Goal: Task Accomplishment & Management: Complete application form

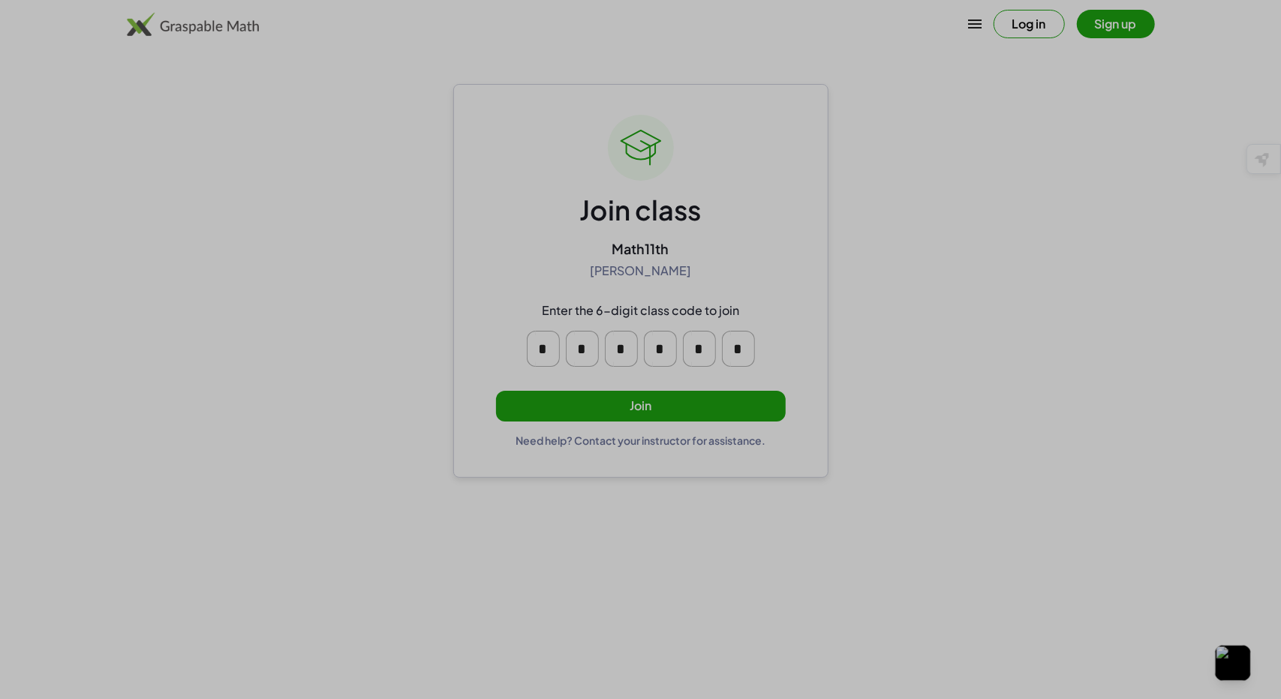
click at [571, 402] on button "Join" at bounding box center [641, 406] width 290 height 31
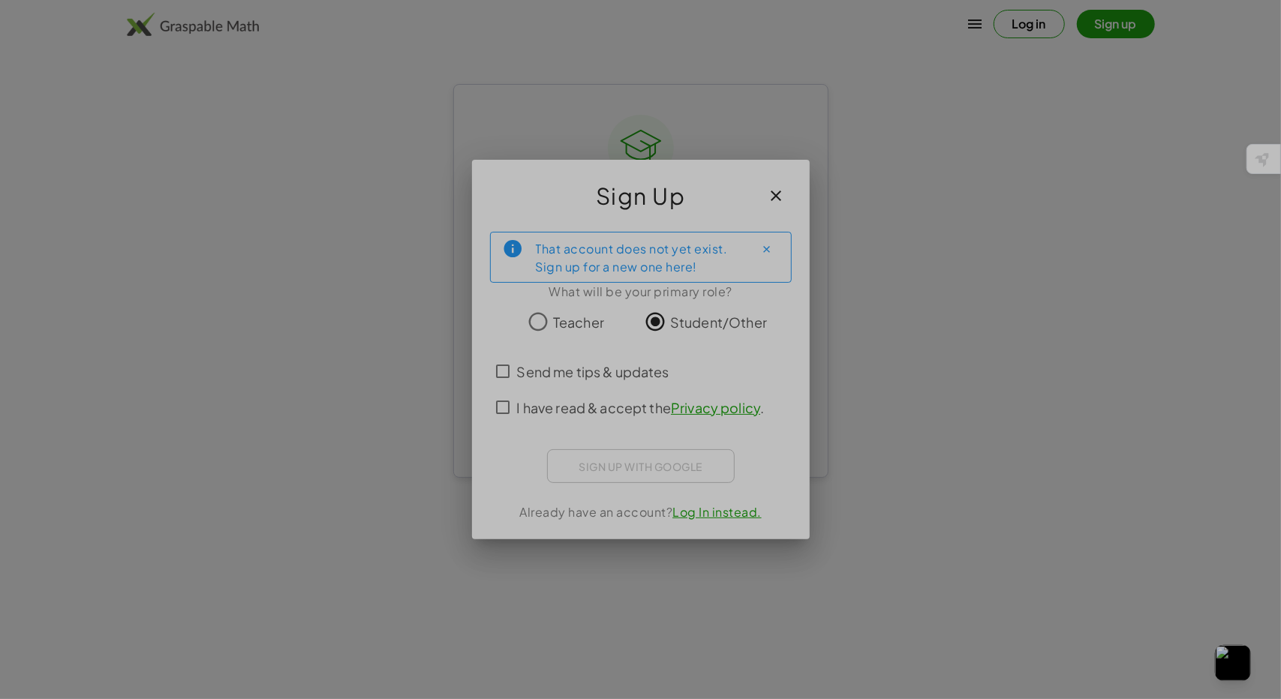
click at [517, 403] on span "I have read & accept the Privacy policy ." at bounding box center [641, 408] width 248 height 20
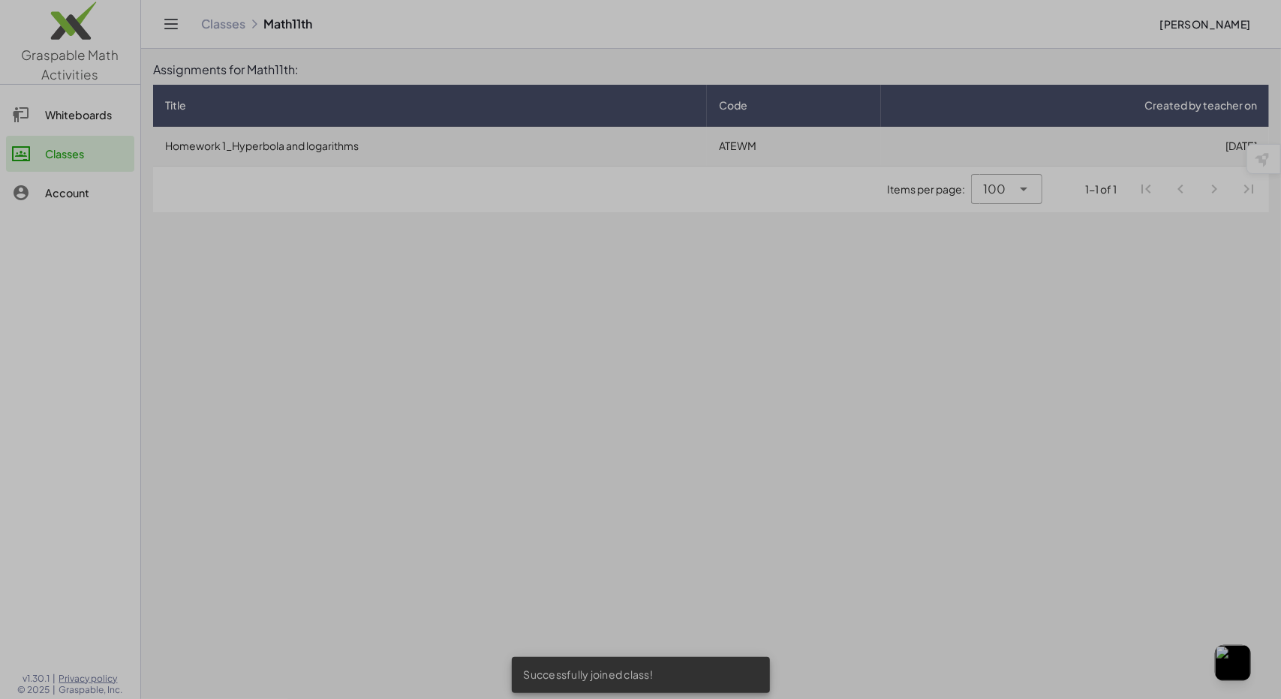
click at [662, 164] on td "Homework 1_Hyperbola and logarithms" at bounding box center [430, 146] width 554 height 39
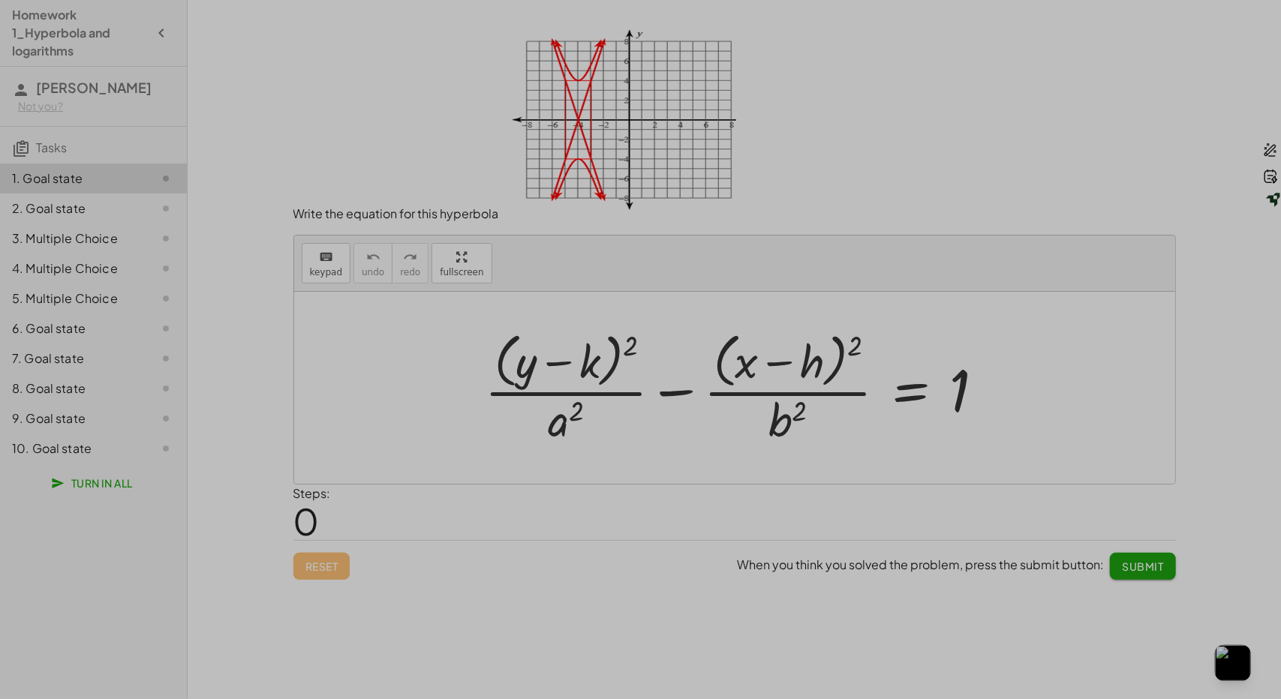
click at [554, 378] on div at bounding box center [741, 387] width 528 height 122
click at [401, 519] on div "Steps: 0" at bounding box center [734, 513] width 883 height 56
click at [344, 275] on button "keyboard keypad" at bounding box center [327, 263] width 50 height 41
click at [335, 274] on span "keypad" at bounding box center [326, 272] width 33 height 11
click at [329, 249] on icon "keyboard" at bounding box center [326, 257] width 14 height 18
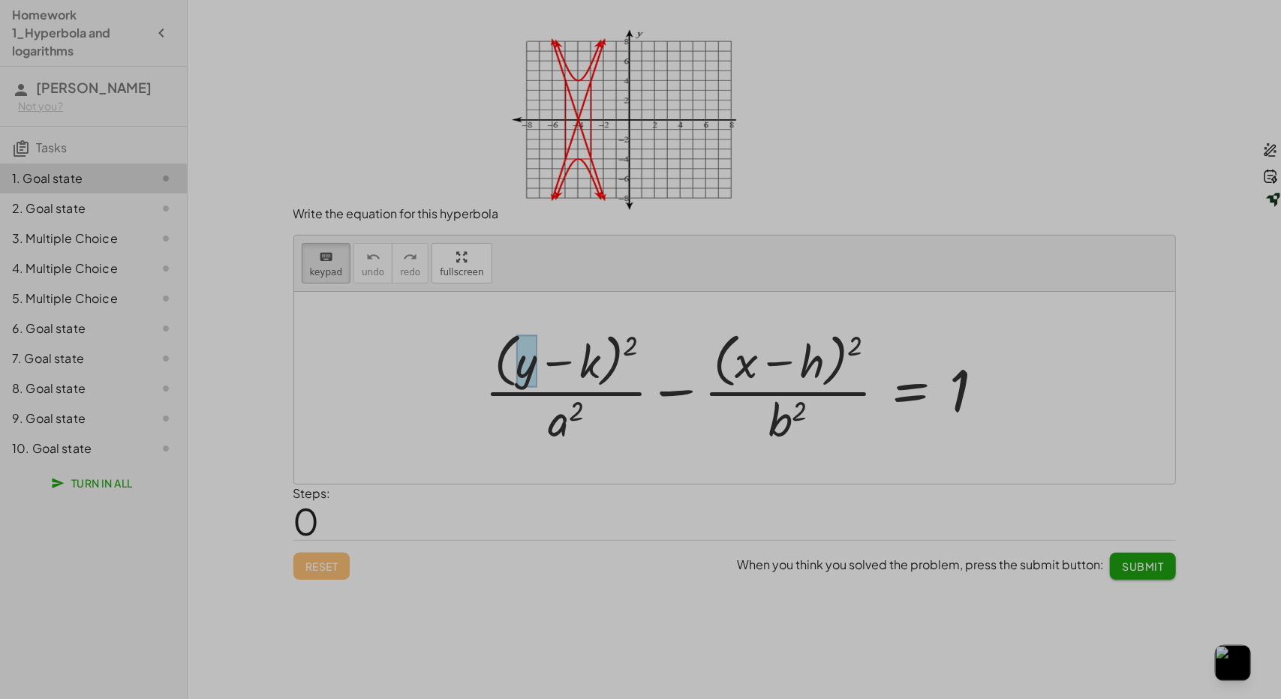
click at [528, 361] on div at bounding box center [526, 361] width 21 height 53
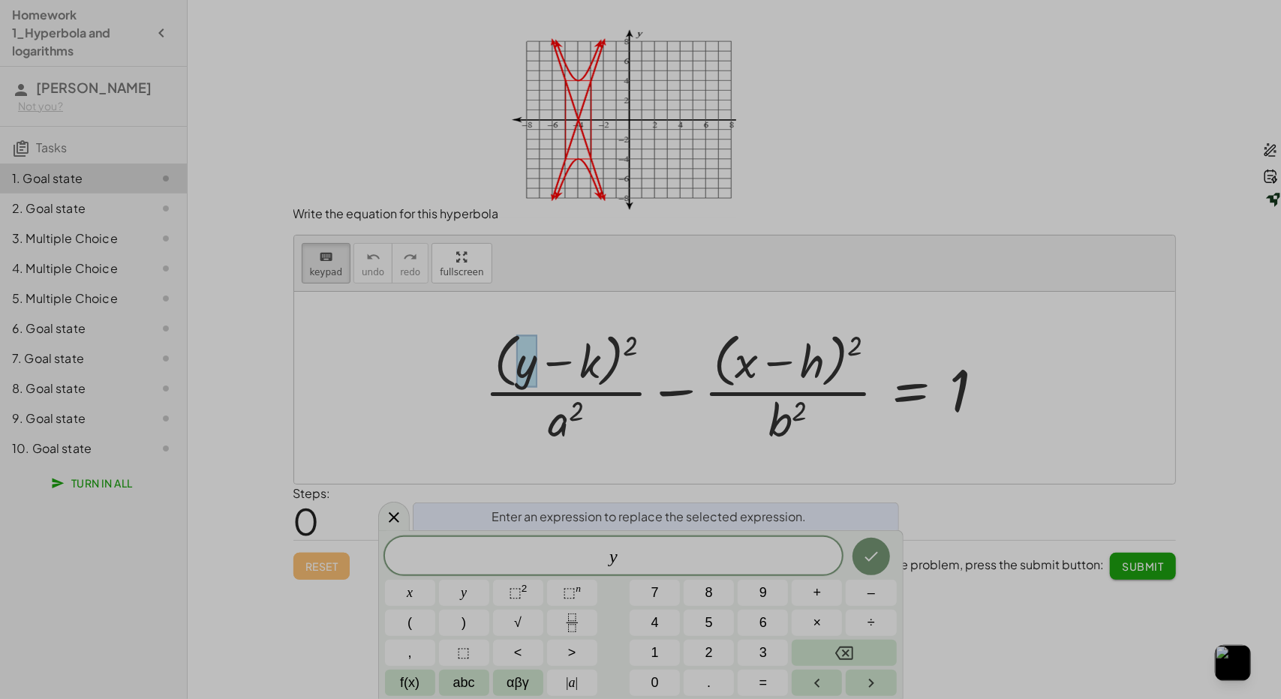
click at [595, 367] on div at bounding box center [741, 387] width 528 height 122
click at [591, 369] on div at bounding box center [741, 387] width 528 height 122
click at [552, 361] on div at bounding box center [741, 387] width 528 height 122
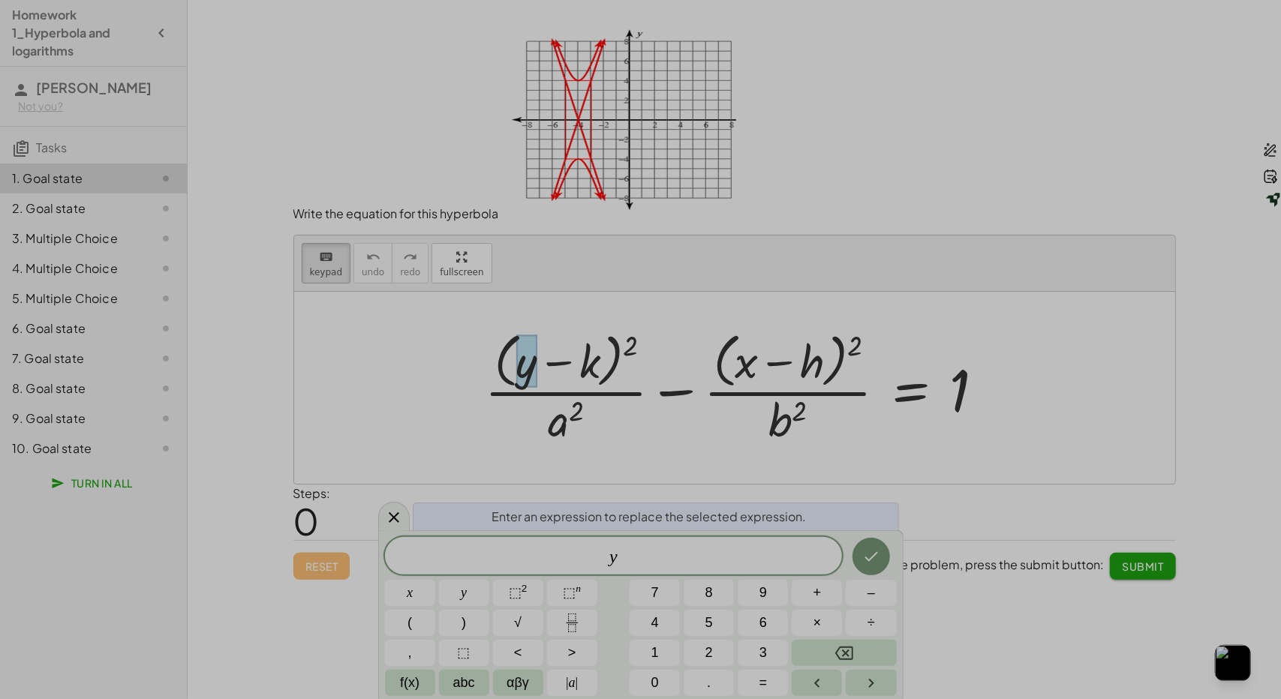
click at [560, 363] on div at bounding box center [741, 387] width 528 height 122
click at [387, 509] on icon at bounding box center [394, 518] width 18 height 18
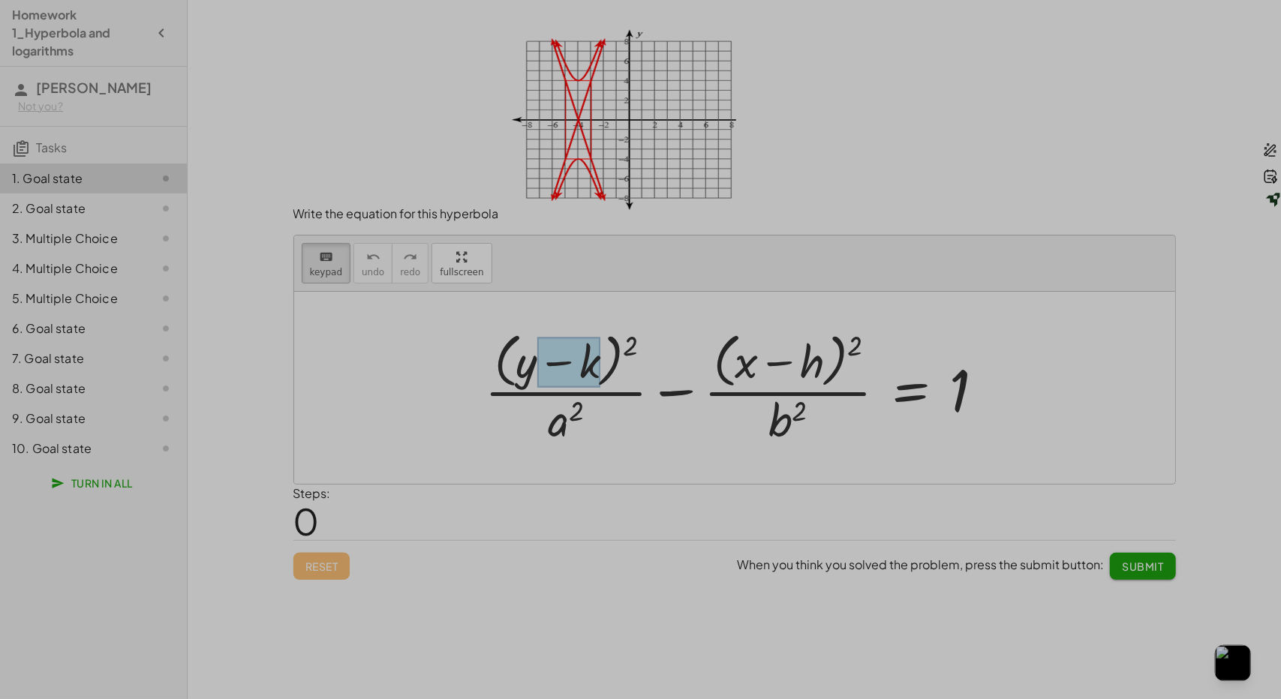
click at [591, 361] on div at bounding box center [568, 363] width 63 height 50
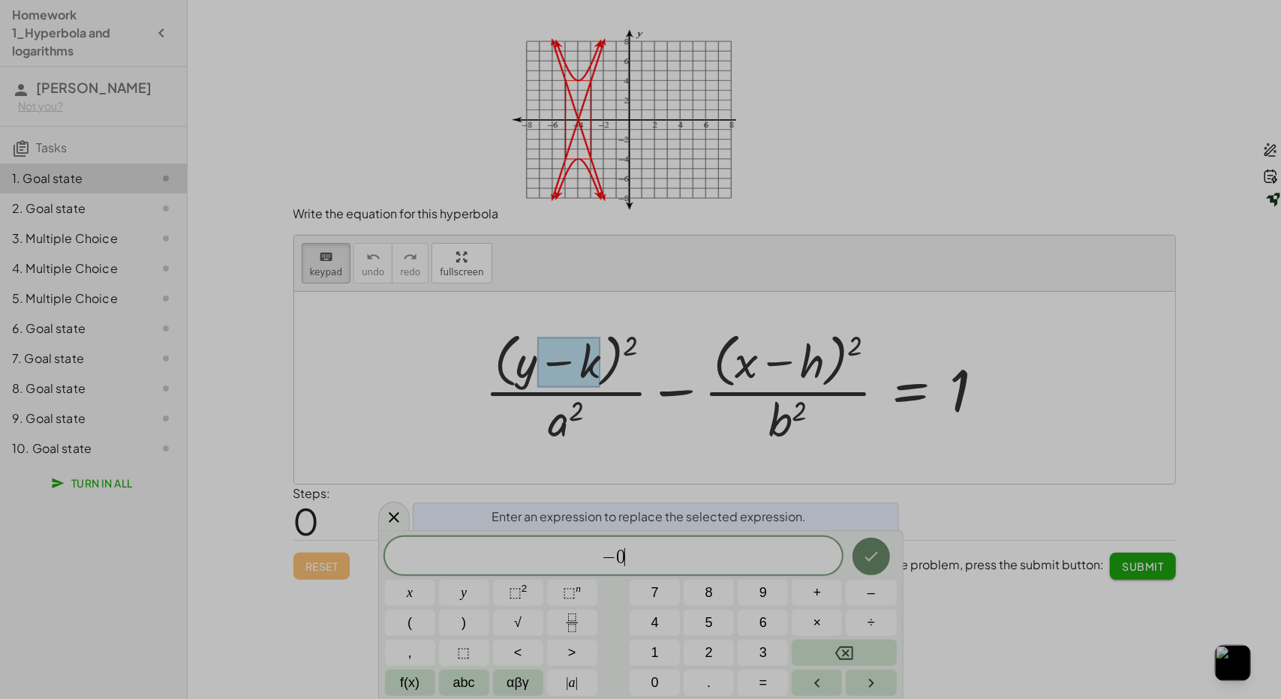
click at [859, 562] on button "Done" at bounding box center [872, 557] width 38 height 38
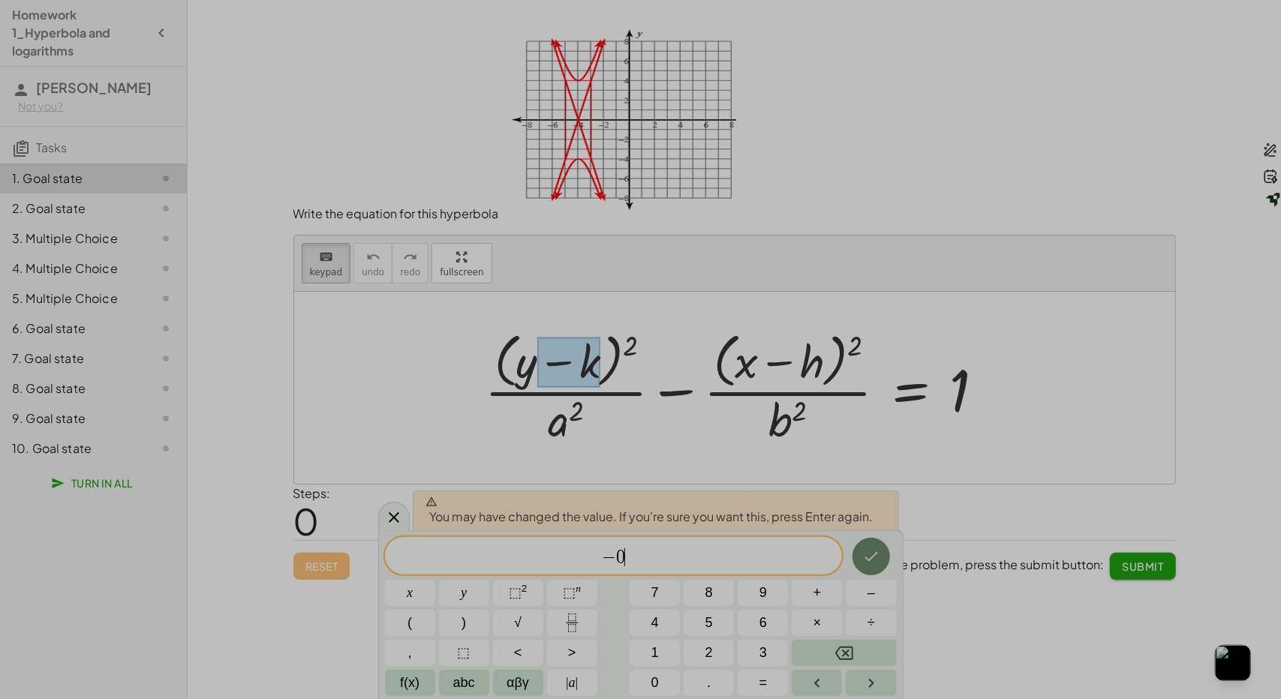
click at [874, 555] on icon "Done" at bounding box center [871, 557] width 18 height 18
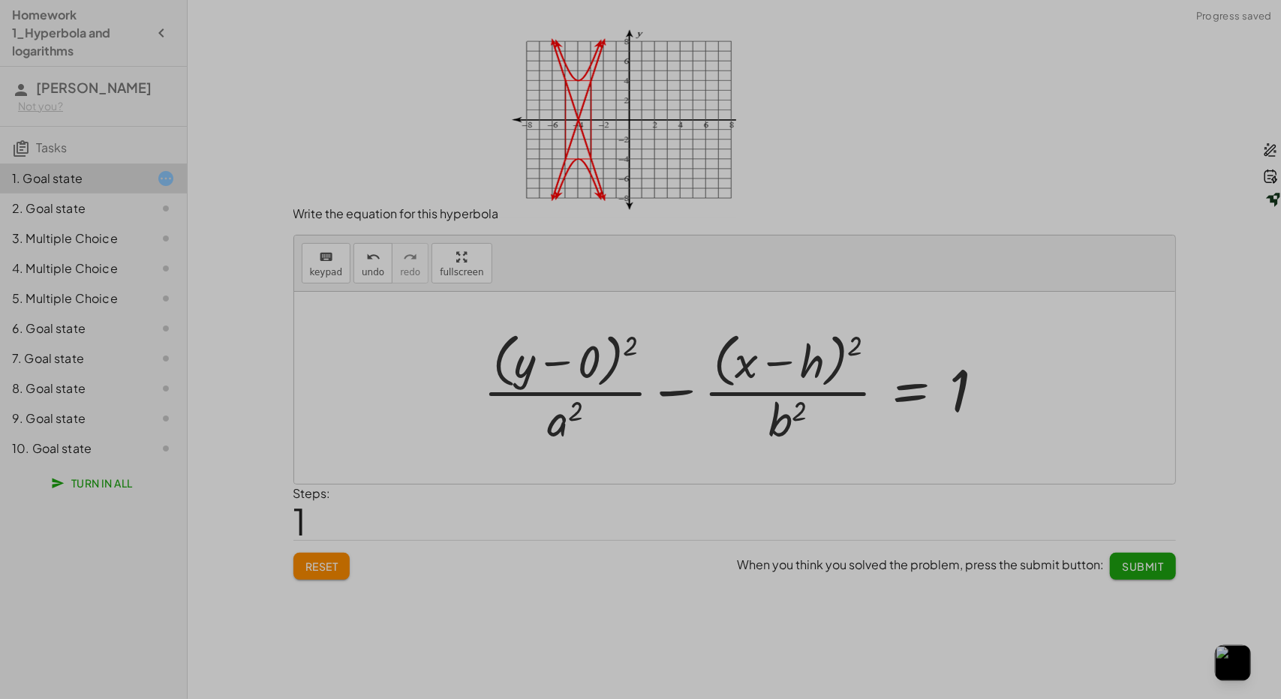
click at [810, 361] on div at bounding box center [740, 387] width 529 height 122
click at [803, 366] on div at bounding box center [740, 387] width 529 height 122
click at [335, 267] on span "keypad" at bounding box center [326, 272] width 33 height 11
click at [814, 365] on div at bounding box center [791, 363] width 66 height 50
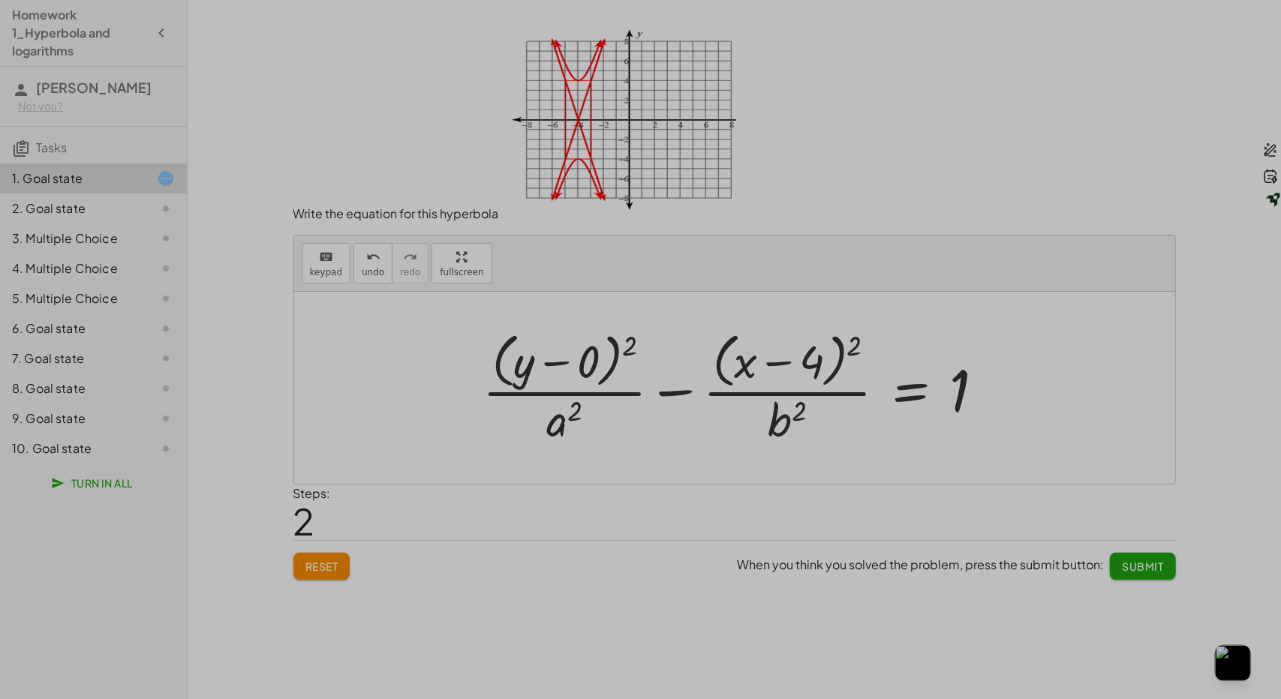
click at [773, 432] on div at bounding box center [739, 387] width 529 height 122
click at [789, 435] on div at bounding box center [739, 387] width 529 height 122
click at [318, 267] on span "keypad" at bounding box center [326, 272] width 33 height 11
click at [793, 415] on div at bounding box center [787, 420] width 38 height 53
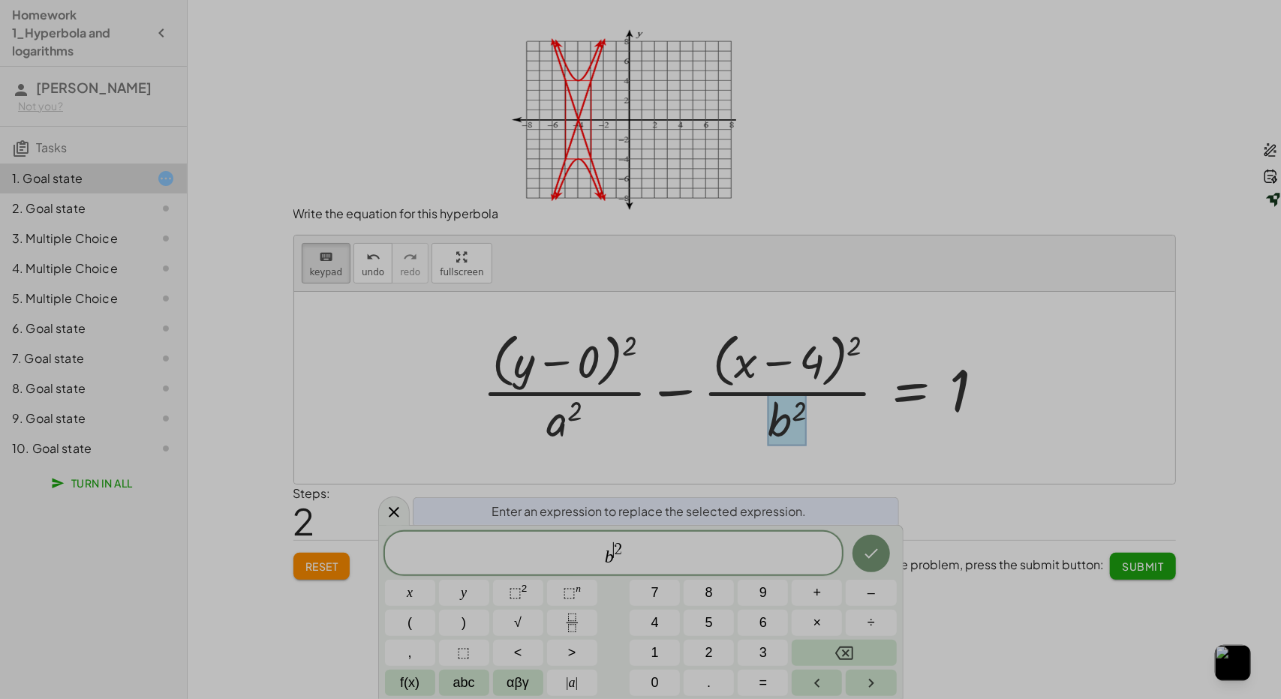
click at [614, 549] on span "2" at bounding box center [618, 550] width 8 height 17
click at [618, 564] on span "​" at bounding box center [614, 557] width 458 height 21
click at [525, 597] on span "⬚ 2" at bounding box center [518, 593] width 19 height 20
click at [626, 545] on span "2 ​" at bounding box center [614, 554] width 458 height 27
click at [644, 642] on button "1" at bounding box center [655, 653] width 50 height 26
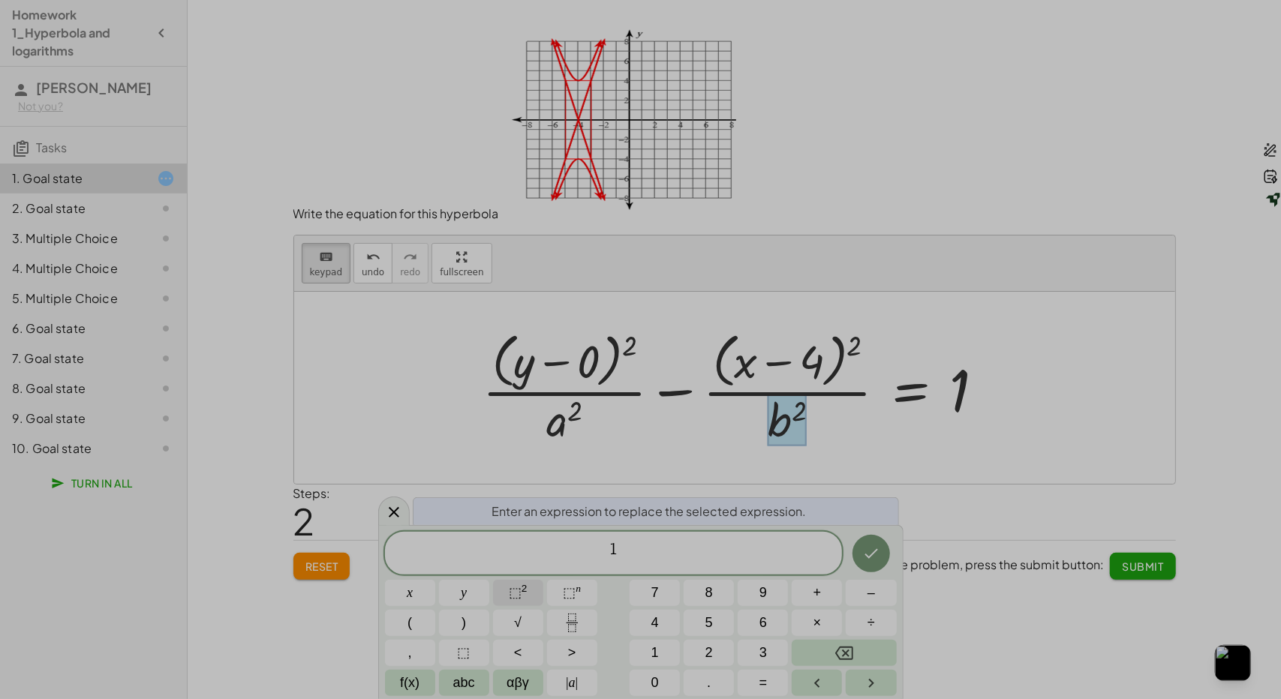
click at [537, 591] on button "⬚ 2" at bounding box center [518, 593] width 50 height 26
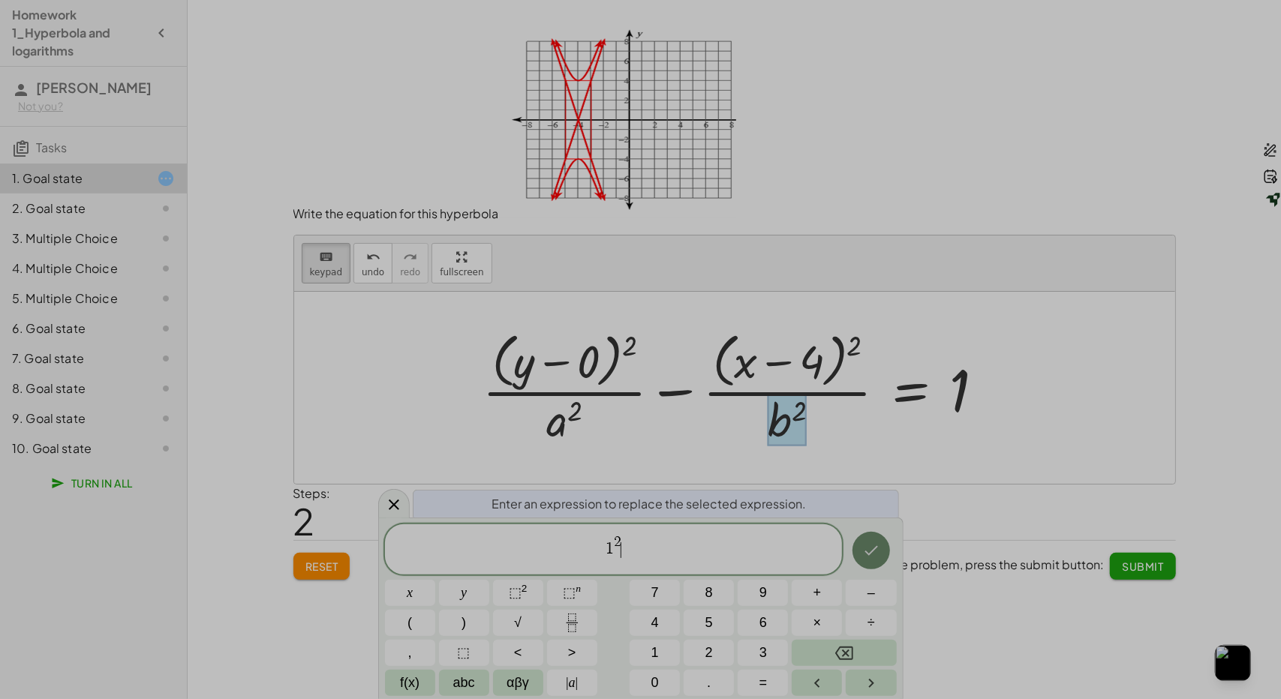
click at [883, 549] on button "Done" at bounding box center [872, 551] width 38 height 38
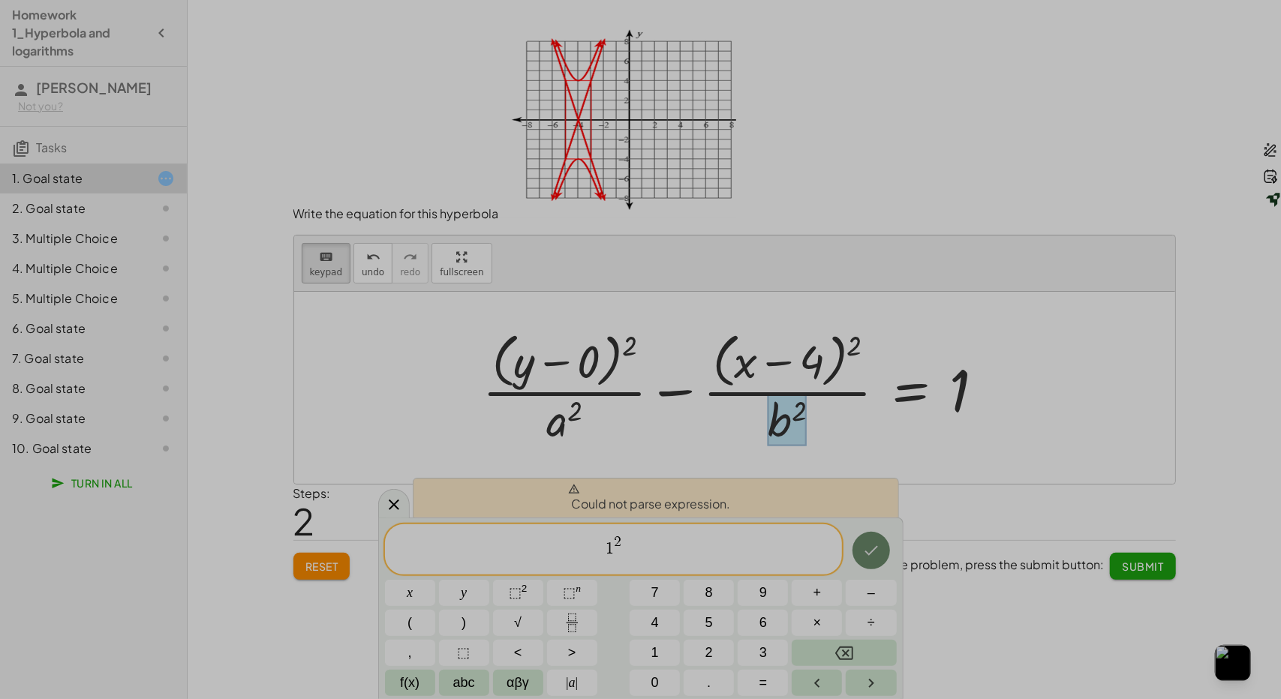
click at [868, 545] on icon "Done" at bounding box center [871, 551] width 18 height 18
click at [856, 555] on button "Done" at bounding box center [872, 551] width 38 height 38
click at [392, 504] on icon at bounding box center [394, 505] width 11 height 11
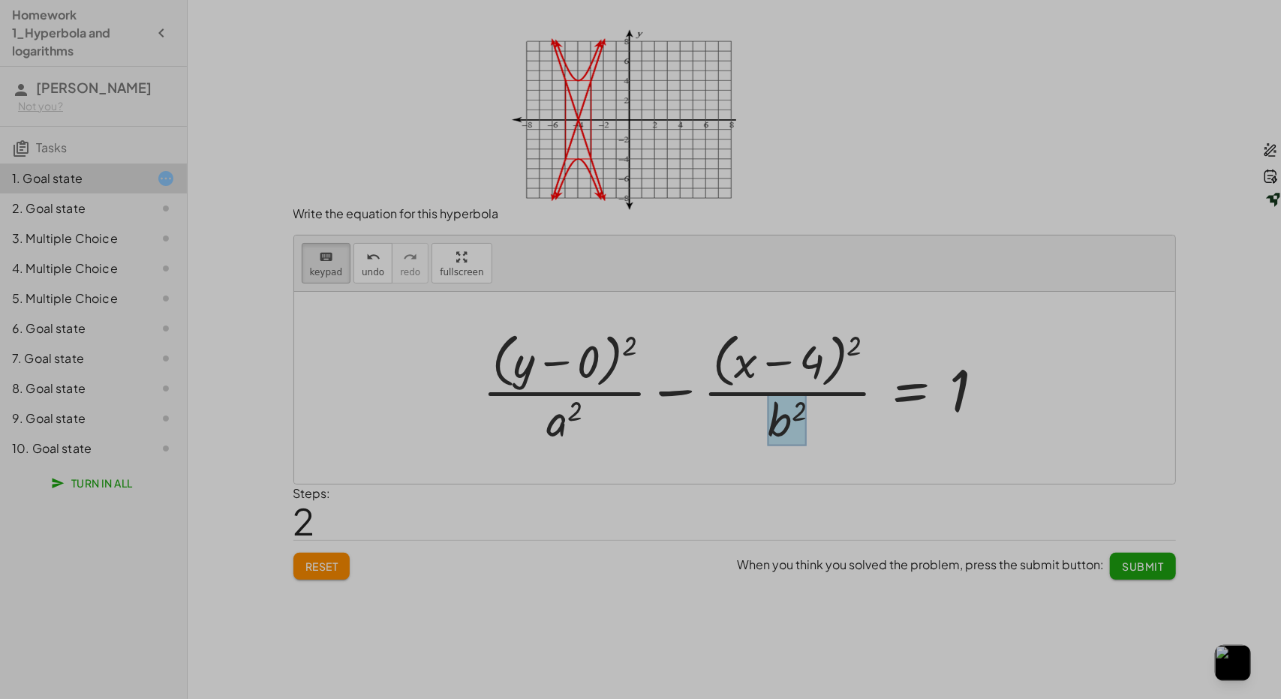
click at [776, 413] on div at bounding box center [787, 420] width 38 height 53
click at [563, 411] on div at bounding box center [739, 387] width 529 height 122
click at [562, 423] on div at bounding box center [739, 387] width 529 height 122
click at [306, 271] on button "keyboard keypad" at bounding box center [327, 263] width 50 height 41
click at [557, 405] on div at bounding box center [564, 420] width 36 height 53
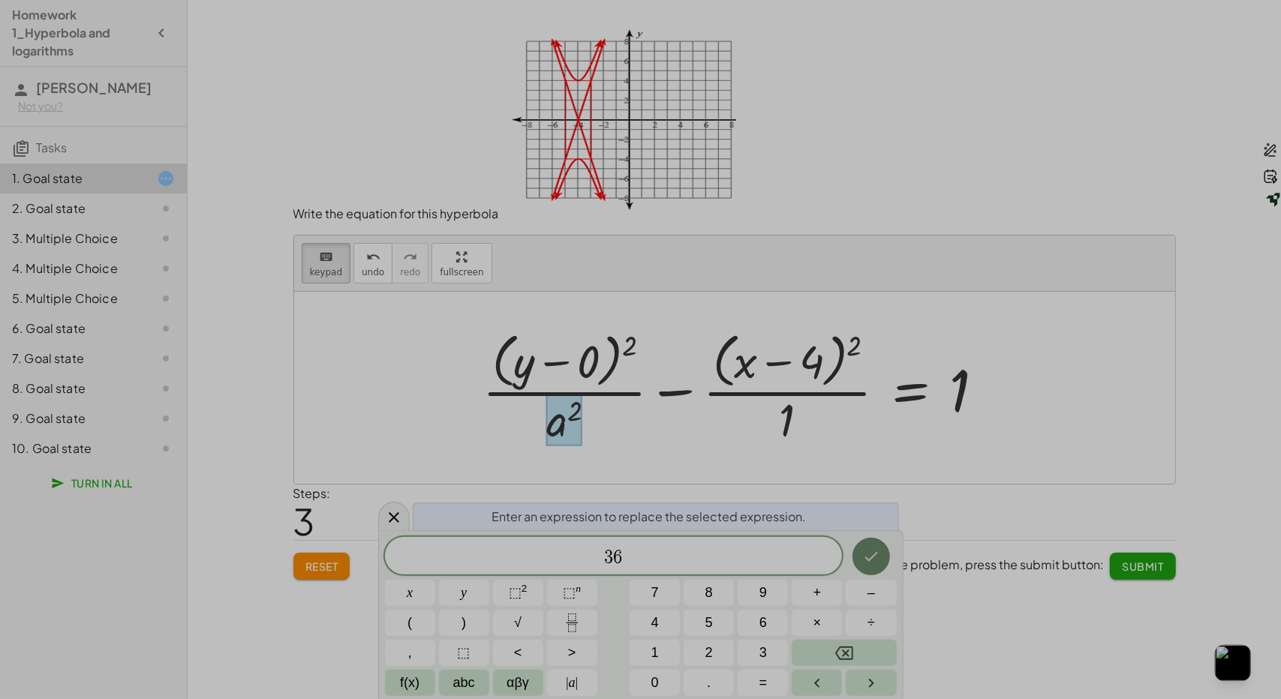
click at [859, 544] on button "Done" at bounding box center [872, 557] width 38 height 38
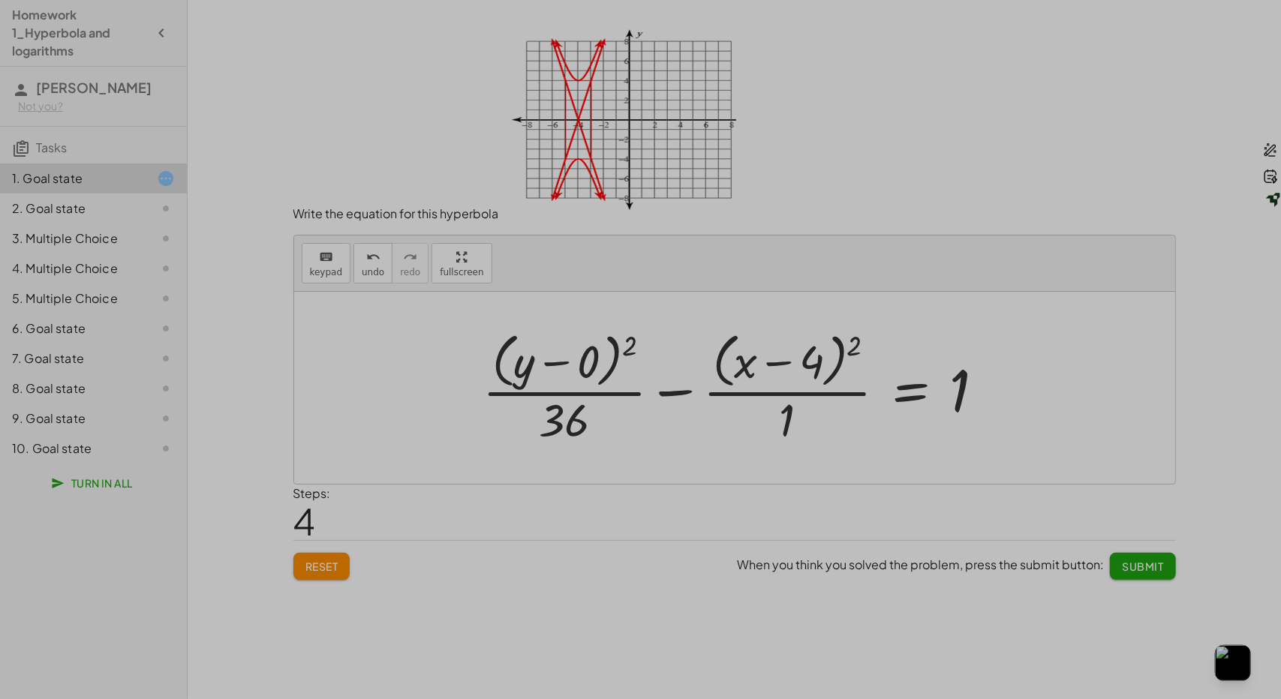
click at [787, 367] on div at bounding box center [739, 387] width 529 height 122
click at [778, 360] on div at bounding box center [739, 387] width 529 height 122
click at [332, 292] on div at bounding box center [734, 388] width 881 height 192
click at [329, 286] on div "keyboard keypad undo undo redo redo fullscreen" at bounding box center [734, 264] width 881 height 56
click at [330, 267] on span "keypad" at bounding box center [326, 272] width 33 height 11
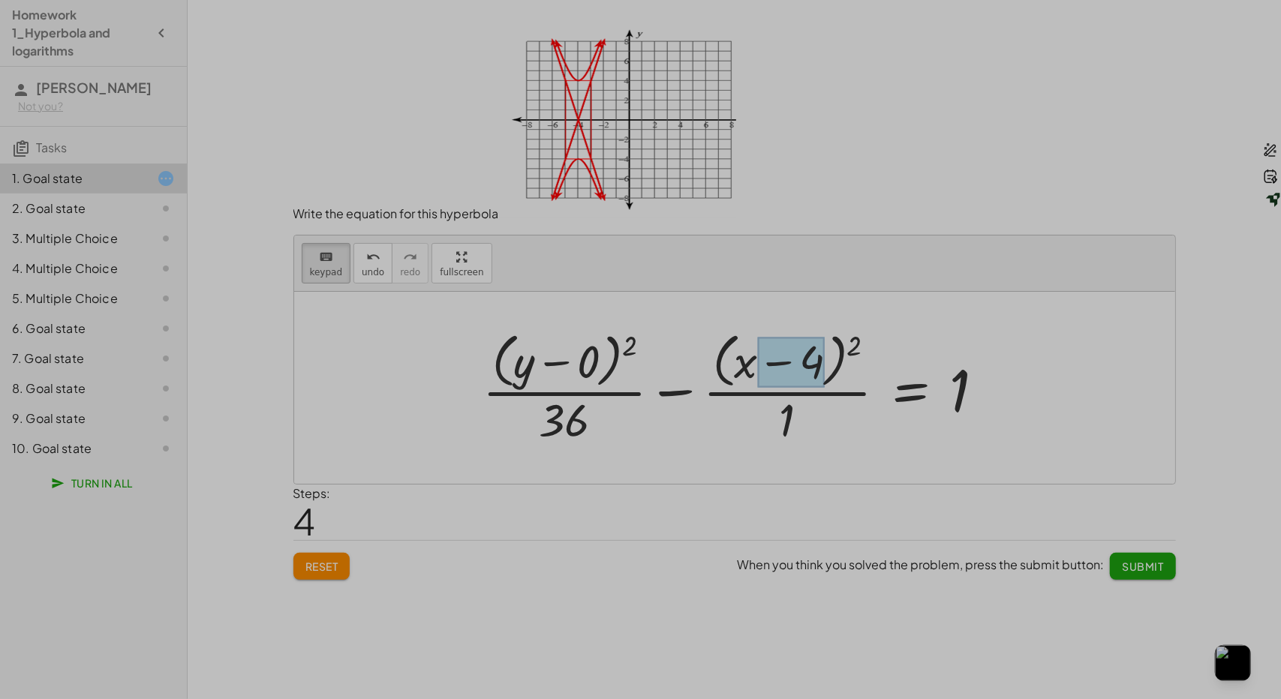
click at [773, 365] on div at bounding box center [790, 363] width 67 height 50
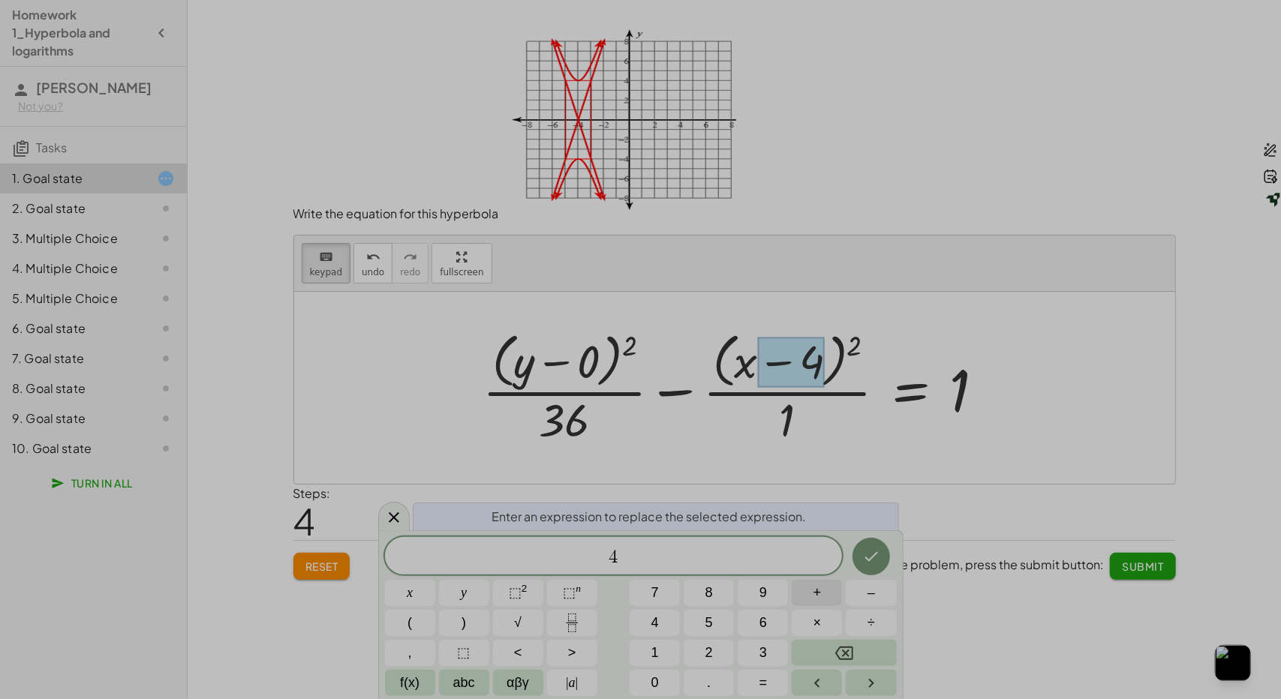
click at [834, 597] on button "+" at bounding box center [817, 593] width 50 height 26
click at [869, 542] on button "Done" at bounding box center [872, 557] width 38 height 38
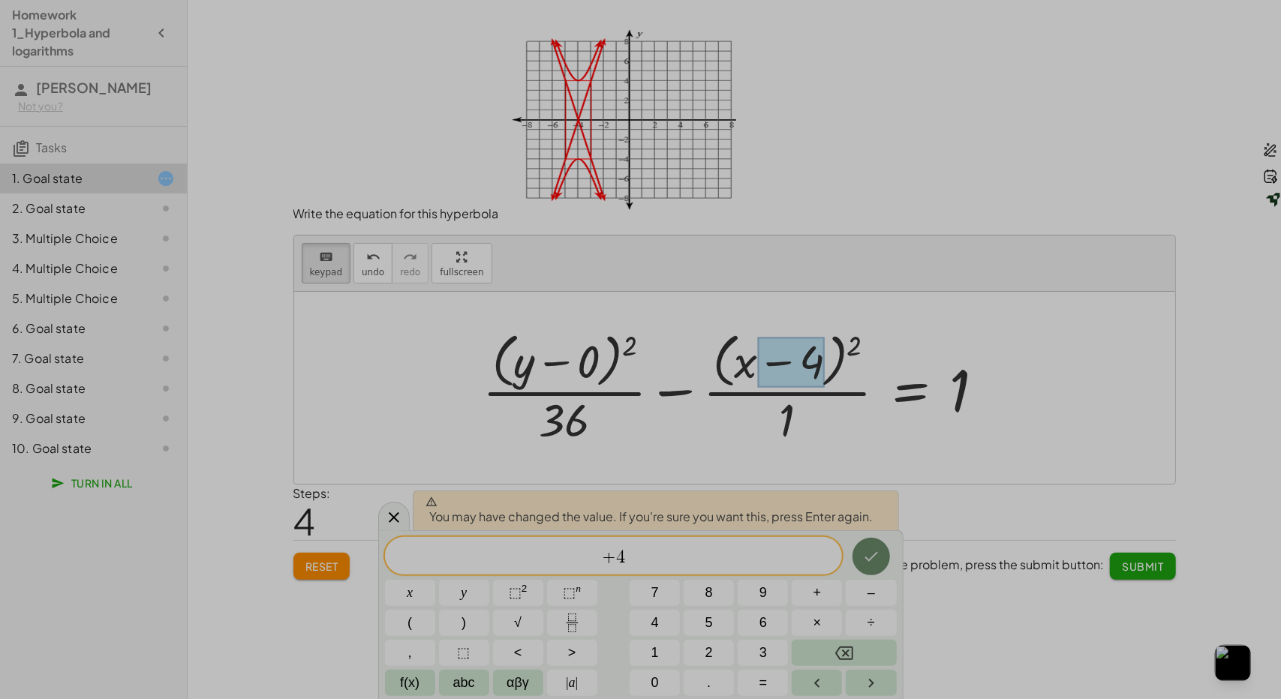
click at [869, 542] on button "Done" at bounding box center [872, 557] width 38 height 38
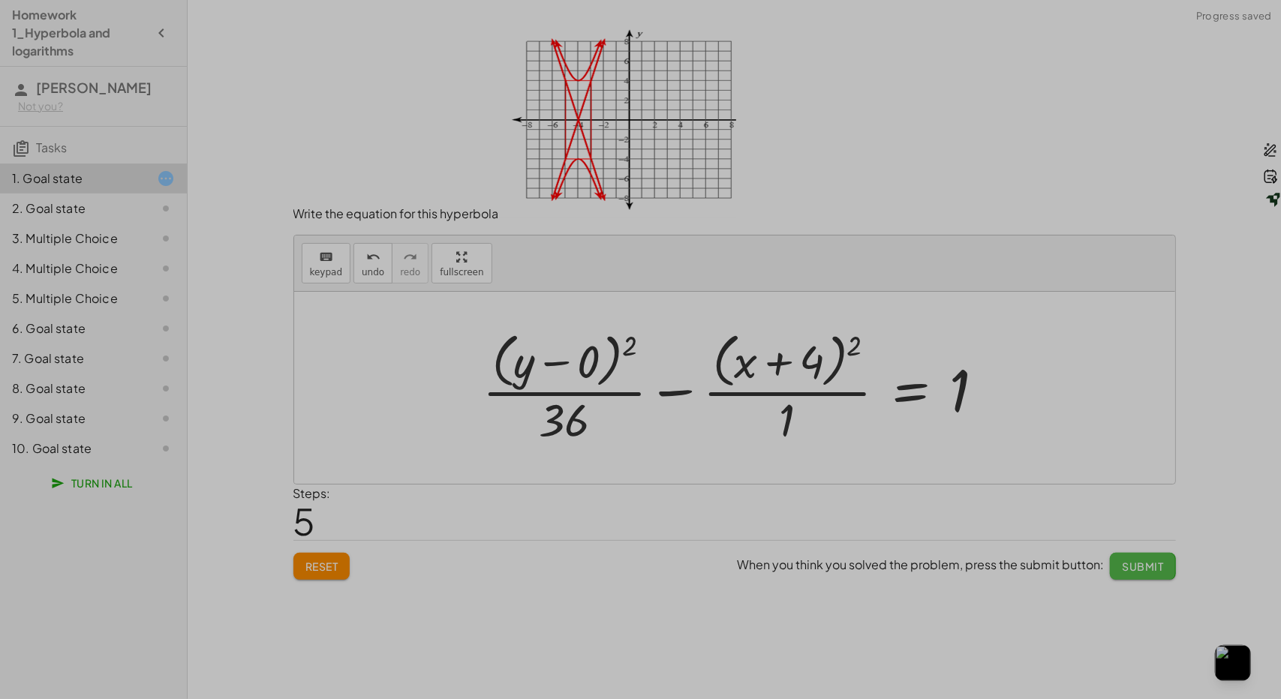
click at [1125, 568] on span "Submit" at bounding box center [1142, 567] width 41 height 14
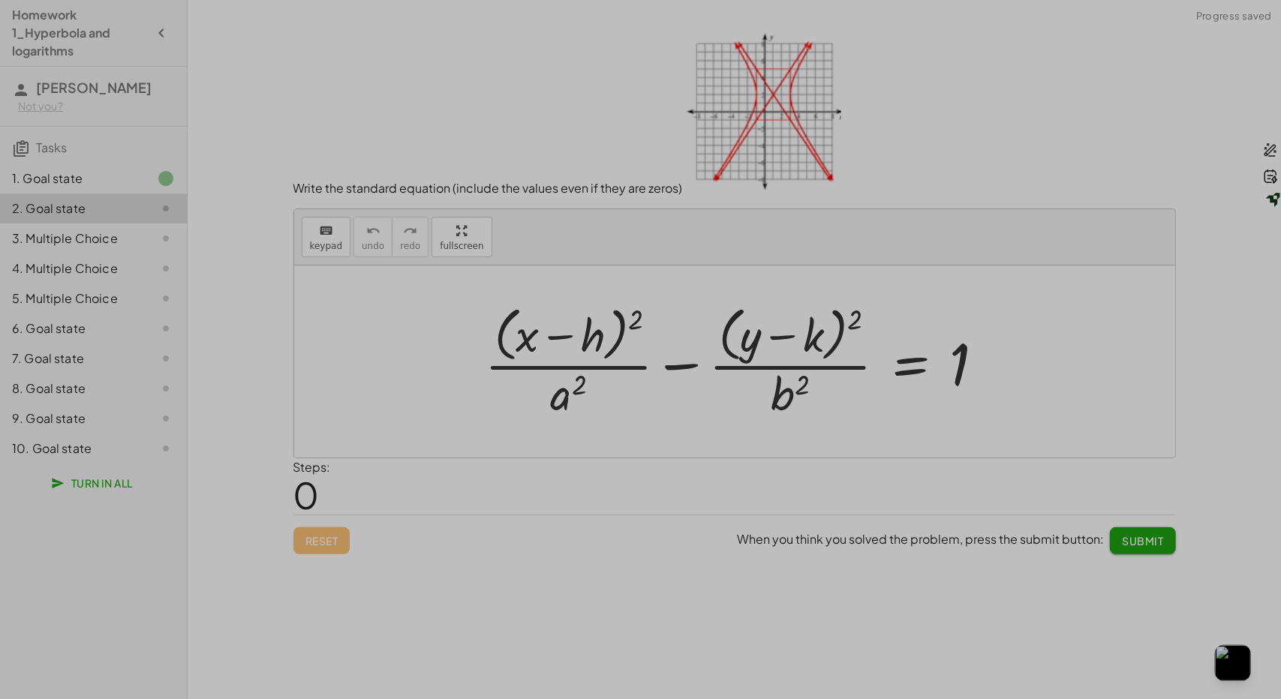
click at [164, 176] on icon at bounding box center [166, 179] width 18 height 18
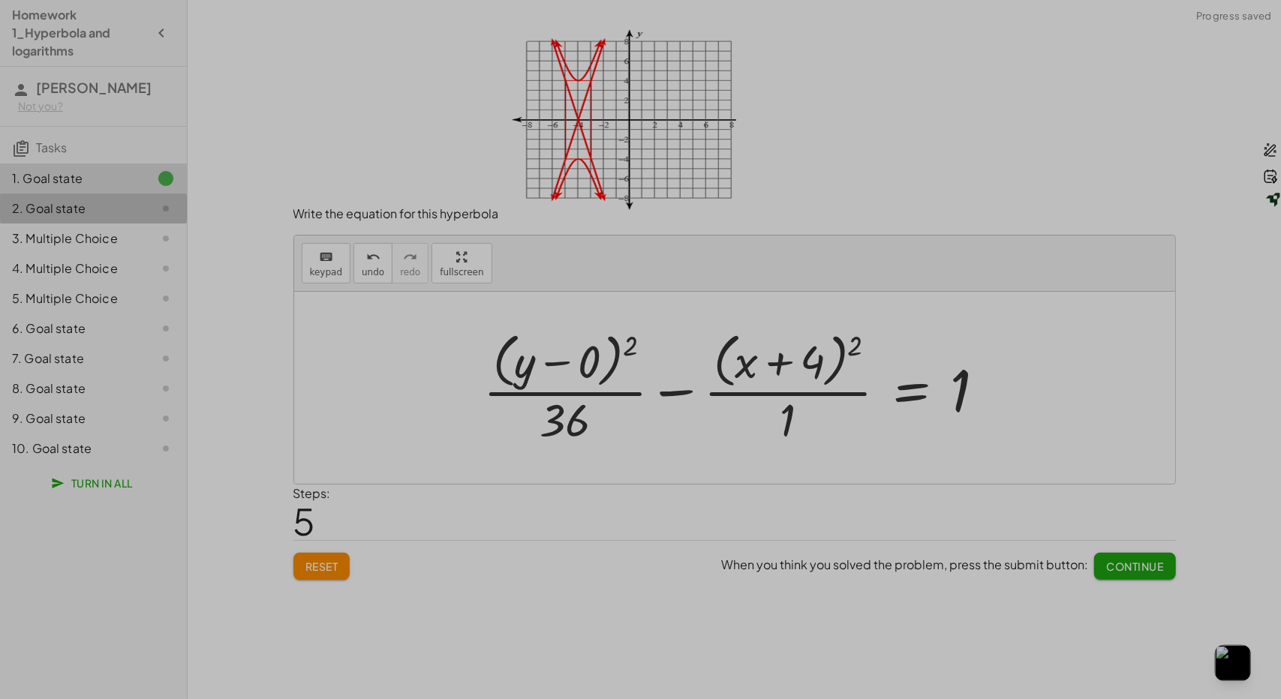
click at [119, 208] on div "2. Goal state" at bounding box center [72, 209] width 121 height 18
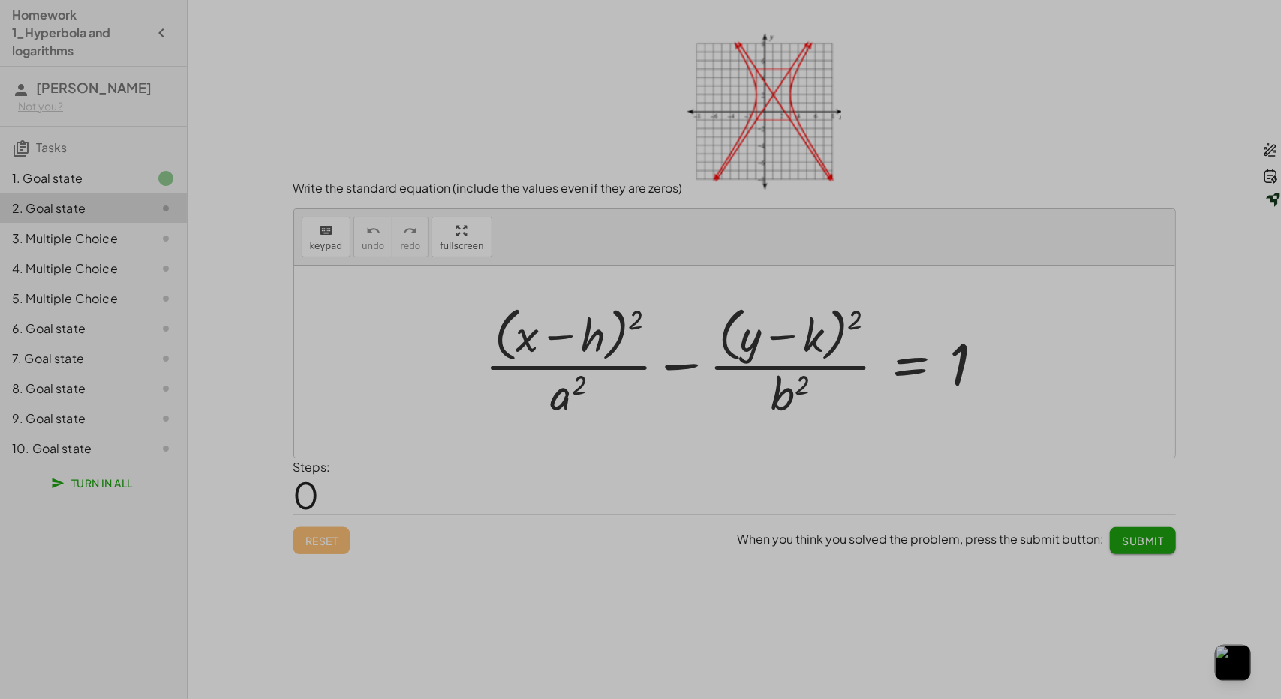
click at [558, 410] on div at bounding box center [741, 361] width 528 height 122
click at [329, 237] on icon "keyboard" at bounding box center [326, 231] width 14 height 18
click at [567, 394] on div at bounding box center [569, 395] width 36 height 53
click at [338, 227] on button "keyboard keypad" at bounding box center [327, 237] width 50 height 41
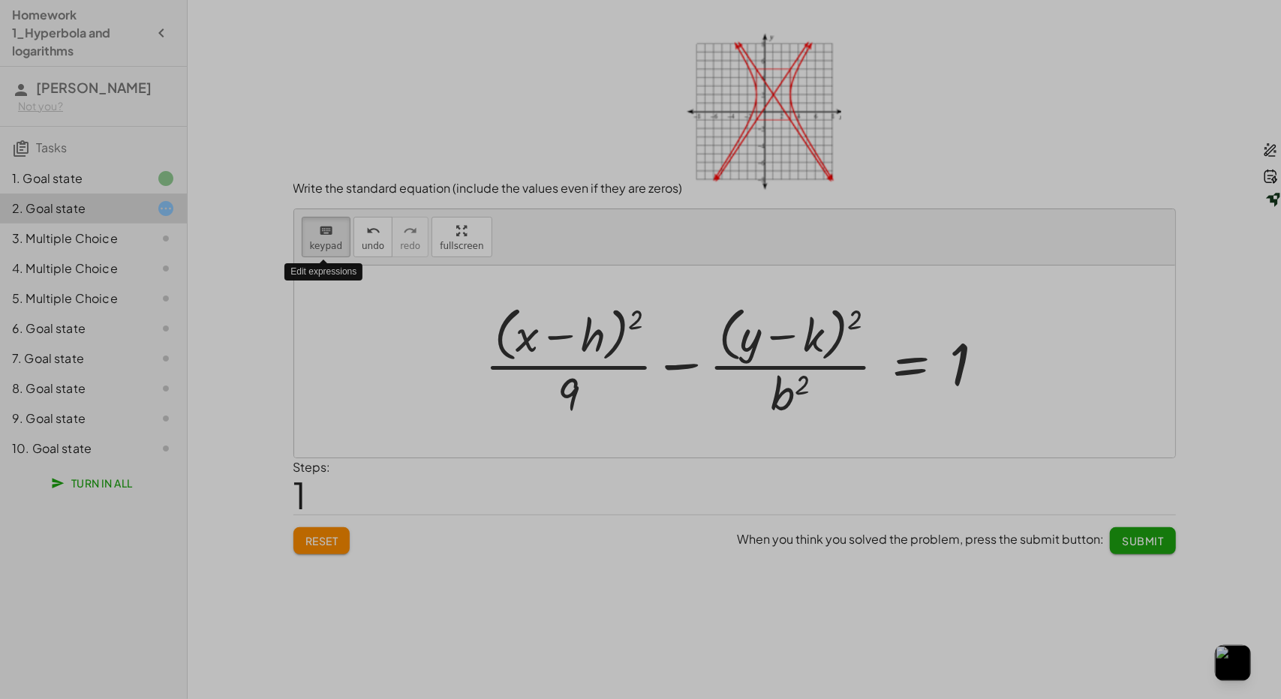
drag, startPoint x: 316, startPoint y: 252, endPoint x: 779, endPoint y: 422, distance: 493.2
click at [779, 422] on div "keyboard keypad undo undo redo redo fullscreen Edit expressions + · ( + x − h )…" at bounding box center [734, 333] width 881 height 248
click at [790, 397] on div at bounding box center [790, 395] width 38 height 53
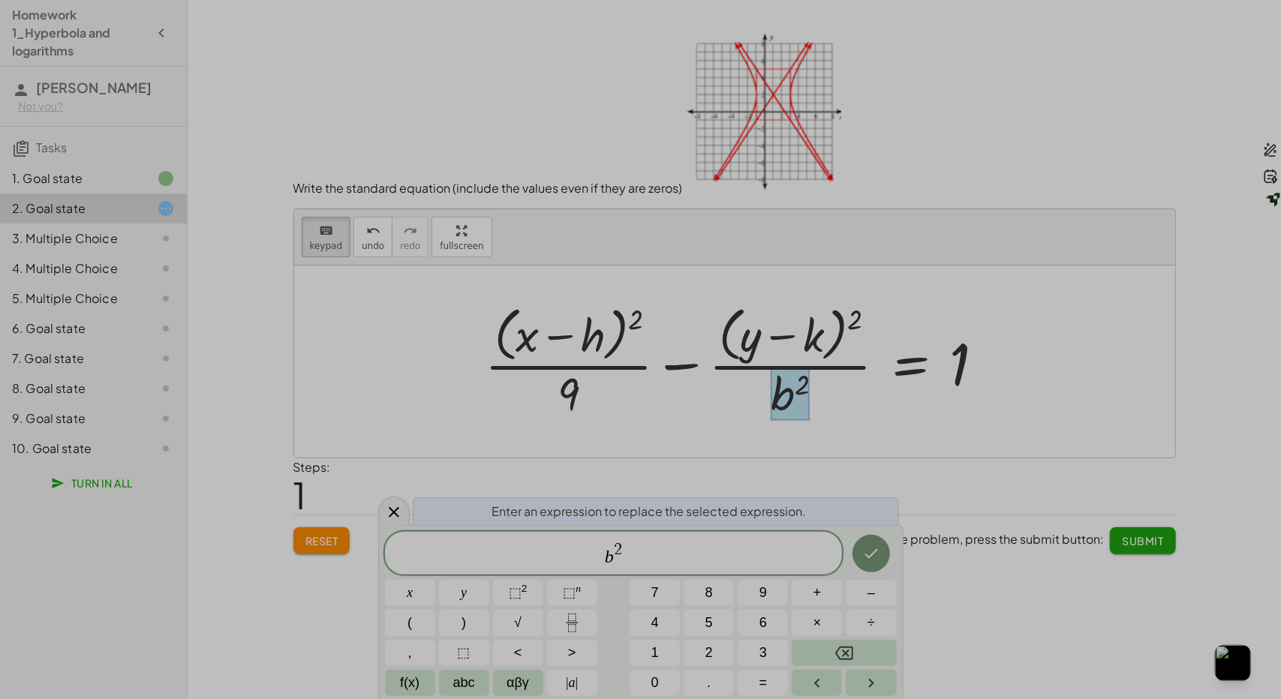
click at [790, 397] on div at bounding box center [790, 395] width 38 height 53
click at [674, 549] on span "b 2 ​" at bounding box center [614, 554] width 458 height 27
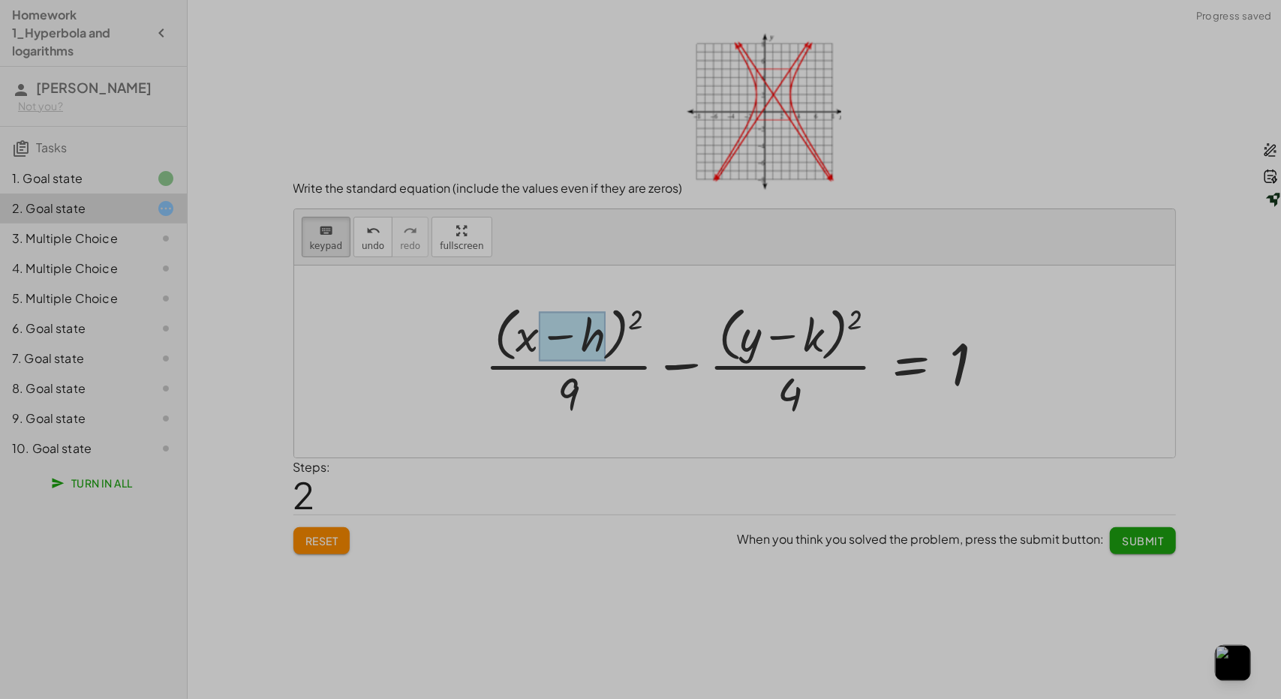
drag, startPoint x: 311, startPoint y: 225, endPoint x: 596, endPoint y: 336, distance: 305.4
click at [596, 336] on div "keyboard keypad undo undo redo redo fullscreen + · ( + x − h ) 2 · a 2 − · ( + …" at bounding box center [734, 333] width 881 height 248
click at [596, 336] on div at bounding box center [572, 336] width 66 height 50
click at [767, 335] on div "keyboard keypad undo undo redo redo fullscreen Edit expressions + · ( + x − h )…" at bounding box center [734, 333] width 881 height 248
drag, startPoint x: 825, startPoint y: 341, endPoint x: 794, endPoint y: 343, distance: 30.9
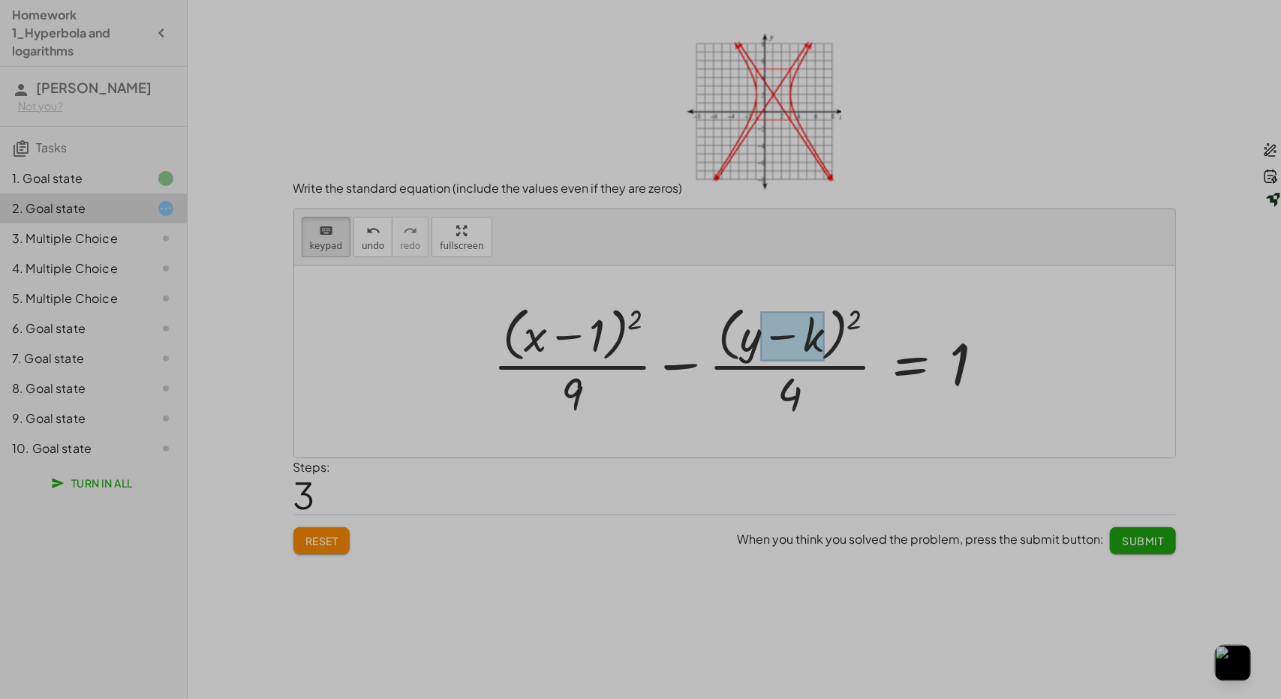
click at [910, 363] on div "+ · ( + x ) 2 · − · ( + y − k ) 2 · = 1 9 4 − 1" at bounding box center [910, 363] width 0 height 0
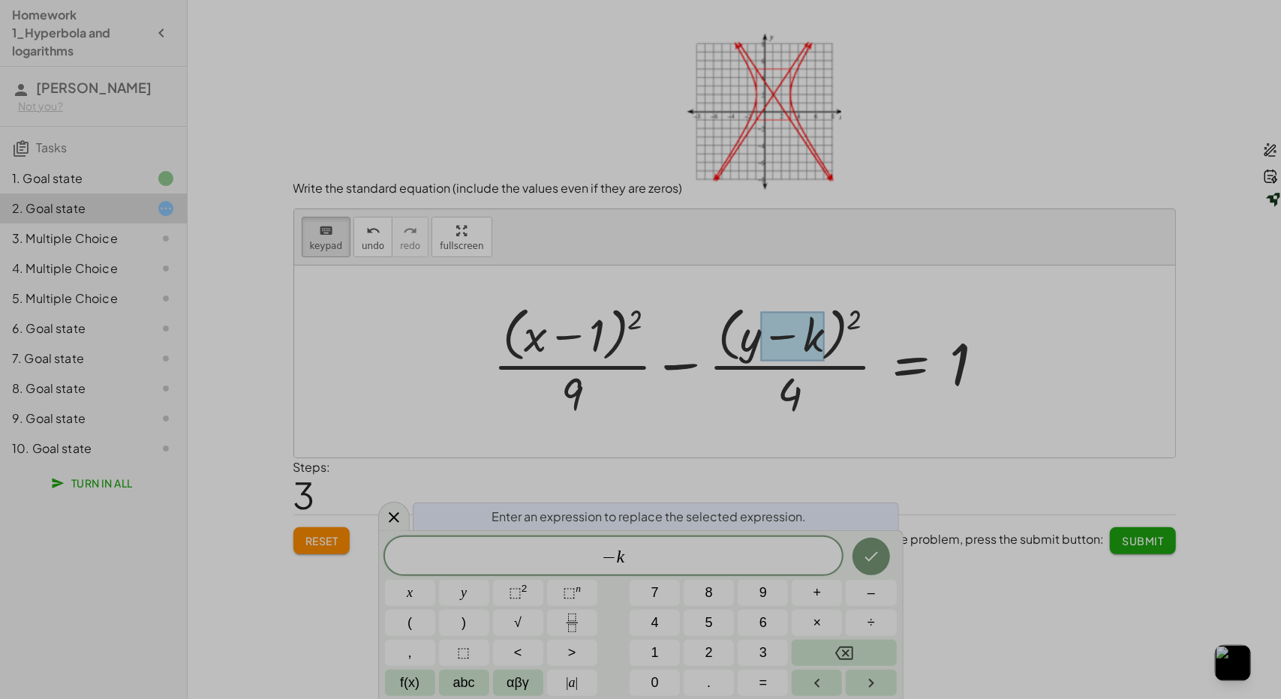
click at [794, 343] on div at bounding box center [792, 336] width 63 height 50
click at [655, 552] on span "− k ​" at bounding box center [614, 557] width 458 height 21
click at [714, 648] on button "2" at bounding box center [709, 653] width 50 height 26
click at [861, 555] on button "Done" at bounding box center [872, 557] width 38 height 38
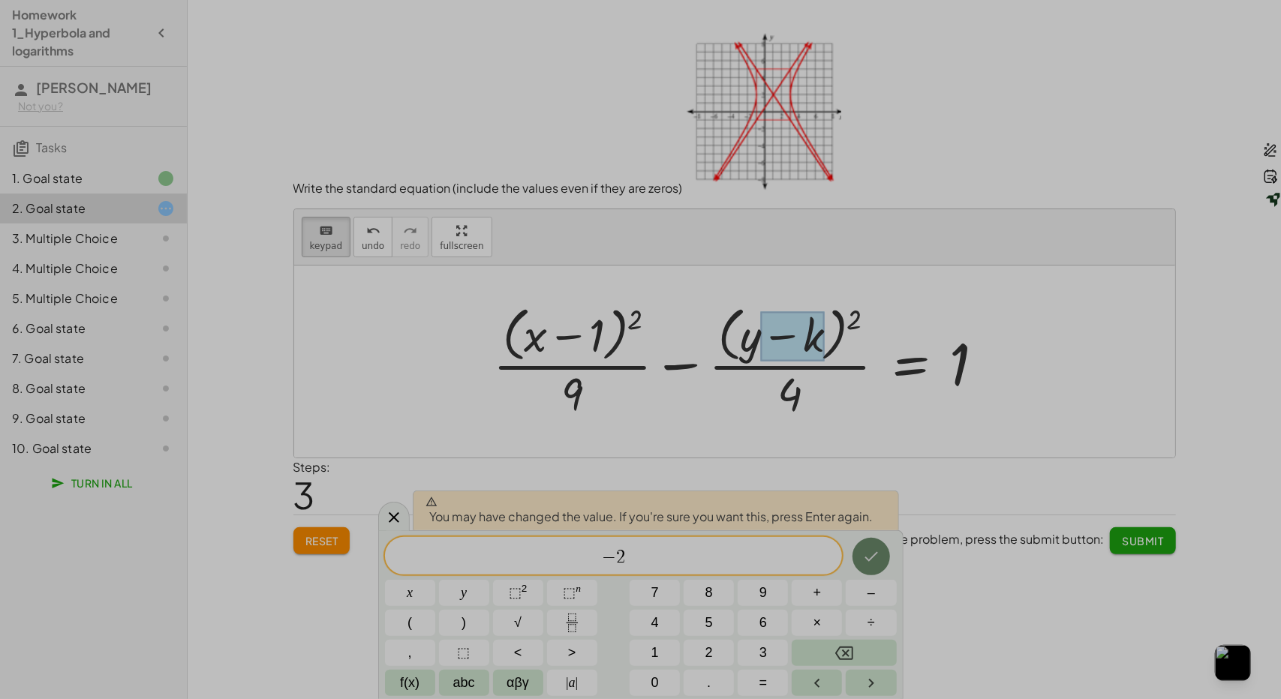
click at [857, 558] on button "Done" at bounding box center [872, 557] width 38 height 38
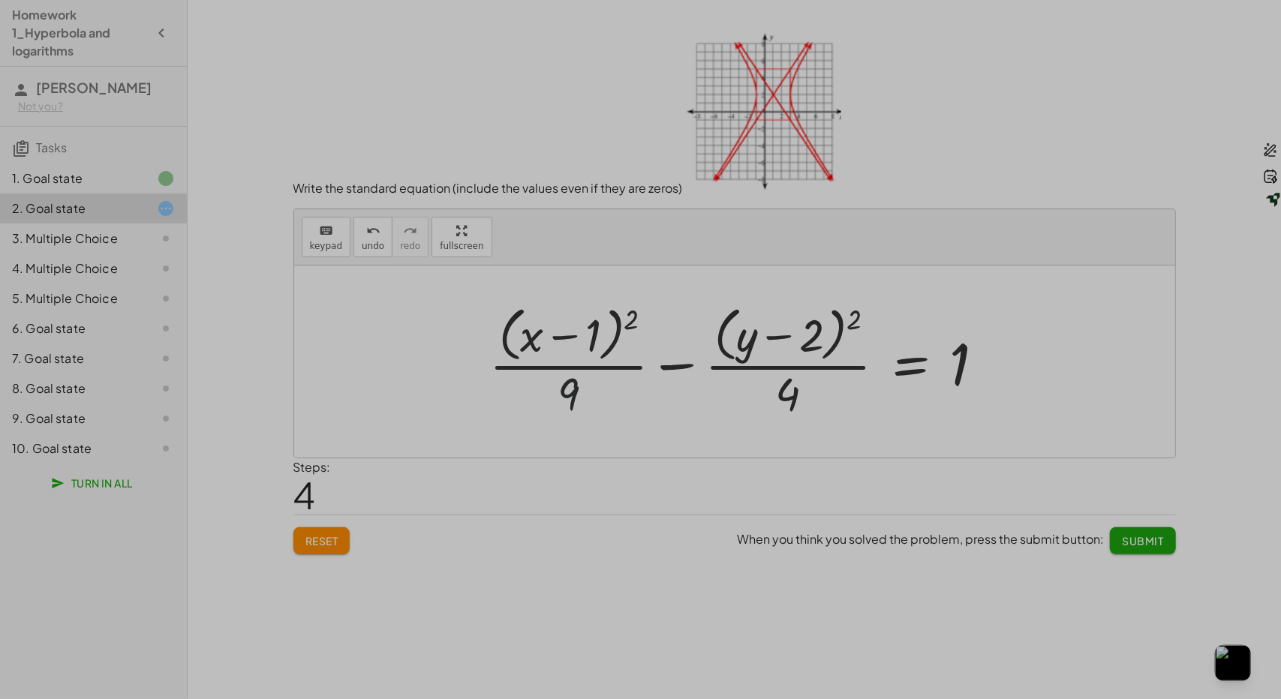
click at [587, 396] on div at bounding box center [743, 361] width 522 height 122
click at [568, 390] on div at bounding box center [743, 361] width 522 height 122
drag, startPoint x: 322, startPoint y: 236, endPoint x: 435, endPoint y: 309, distance: 135.1
click at [435, 309] on div "keyboard keypad undo undo redo redo fullscreen + · ( + x − h ) 2 · a 2 − · ( + …" at bounding box center [734, 333] width 881 height 248
click at [571, 387] on div at bounding box center [569, 395] width 22 height 53
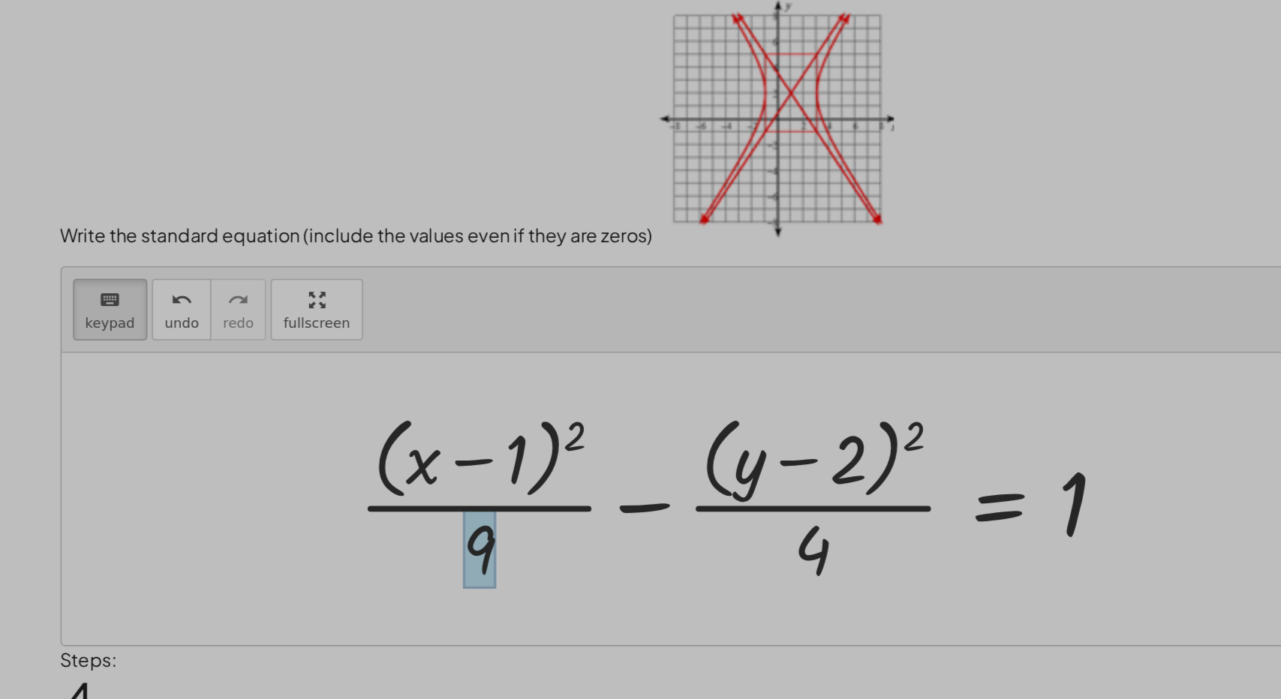
click at [796, 393] on div at bounding box center [743, 361] width 522 height 122
click at [326, 218] on button "keyboard keypad" at bounding box center [327, 237] width 50 height 41
click at [781, 411] on div at bounding box center [787, 395] width 25 height 53
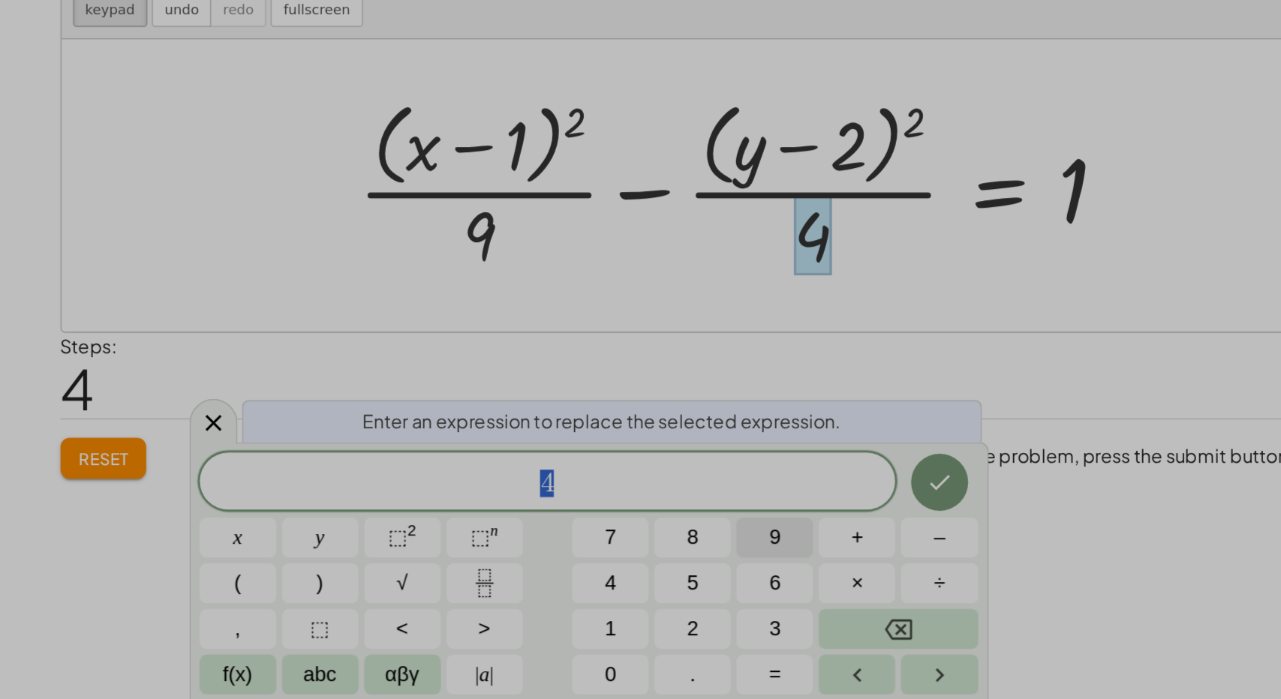
click at [757, 590] on button "9" at bounding box center [763, 593] width 50 height 26
click at [861, 564] on button "Done" at bounding box center [872, 557] width 38 height 38
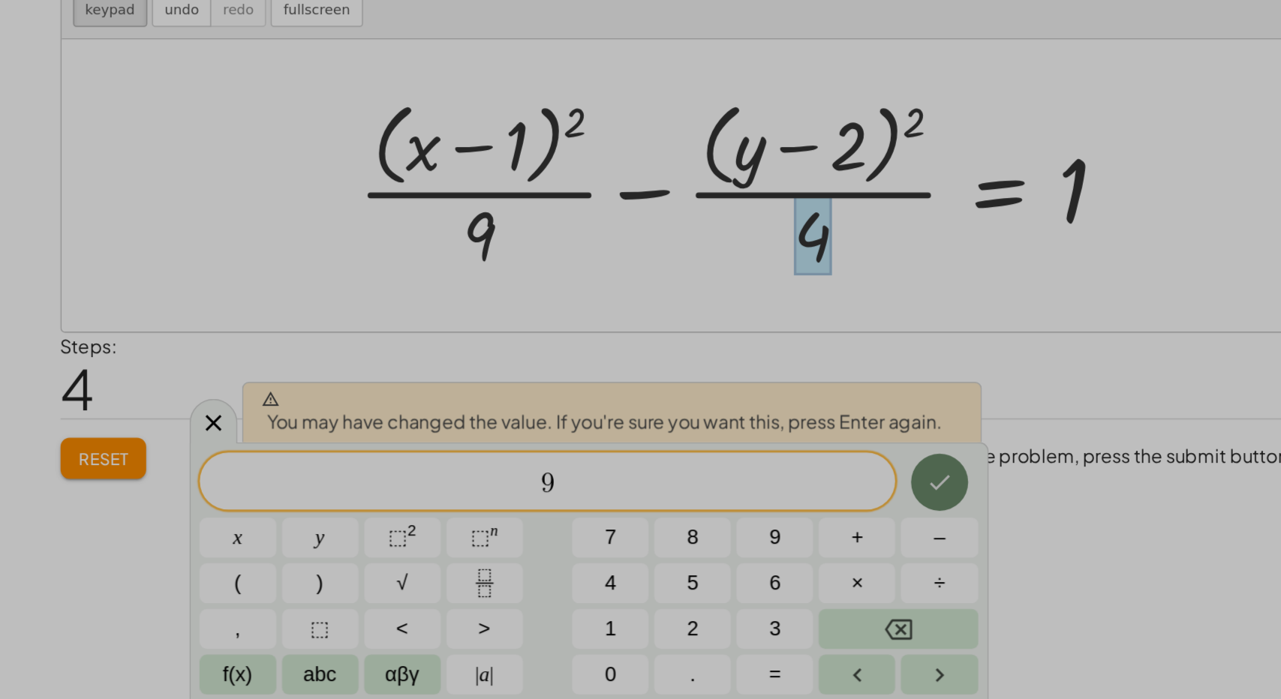
click at [871, 556] on icon "Done" at bounding box center [871, 557] width 18 height 18
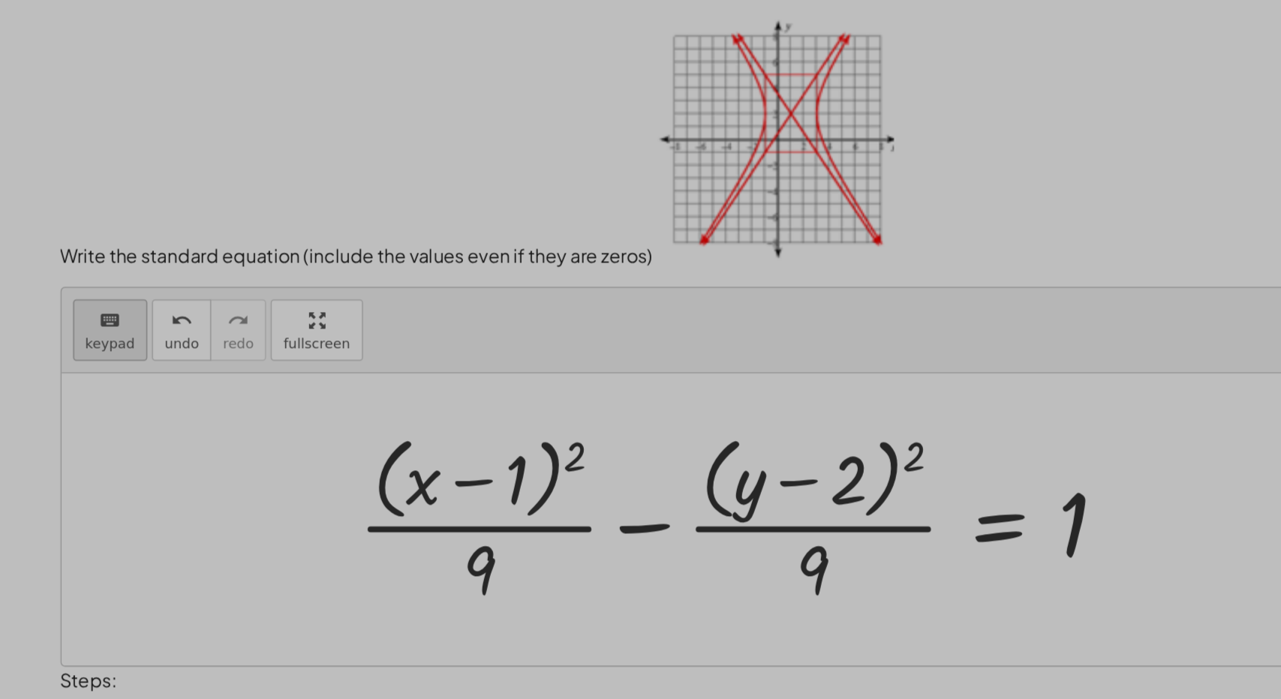
click at [333, 248] on span "keypad" at bounding box center [326, 246] width 33 height 11
click at [559, 386] on div at bounding box center [569, 395] width 22 height 53
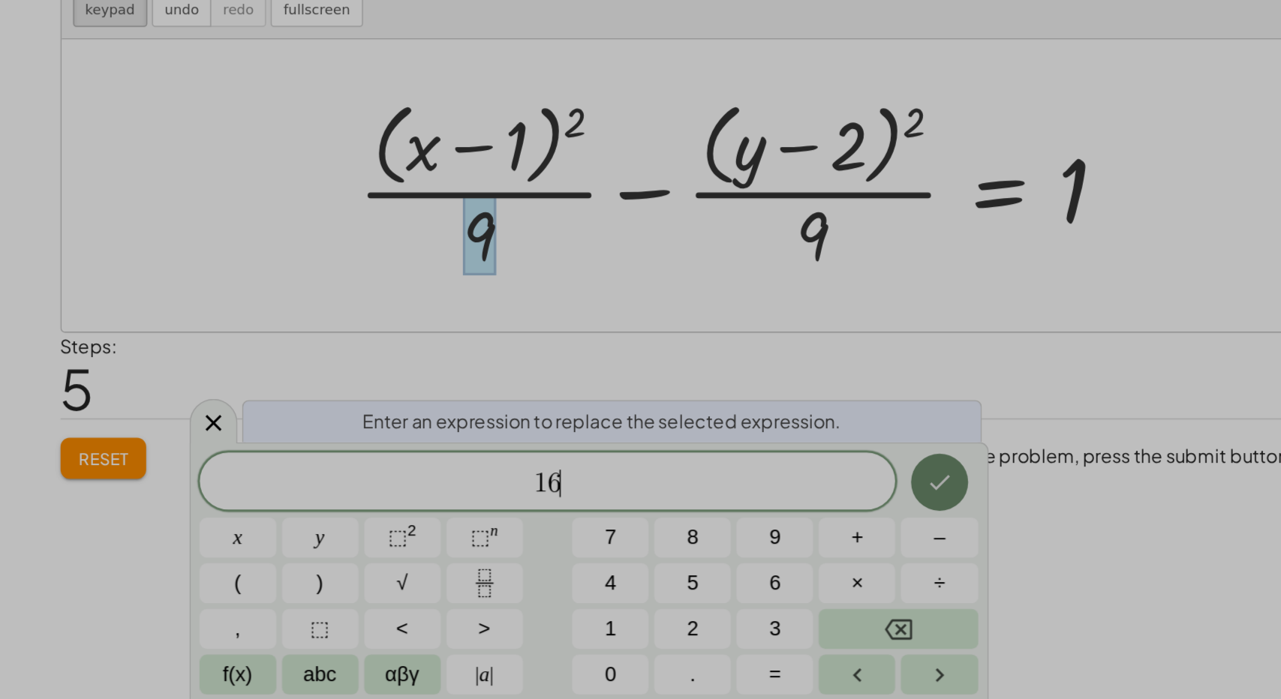
click at [867, 553] on icon "Done" at bounding box center [871, 557] width 18 height 18
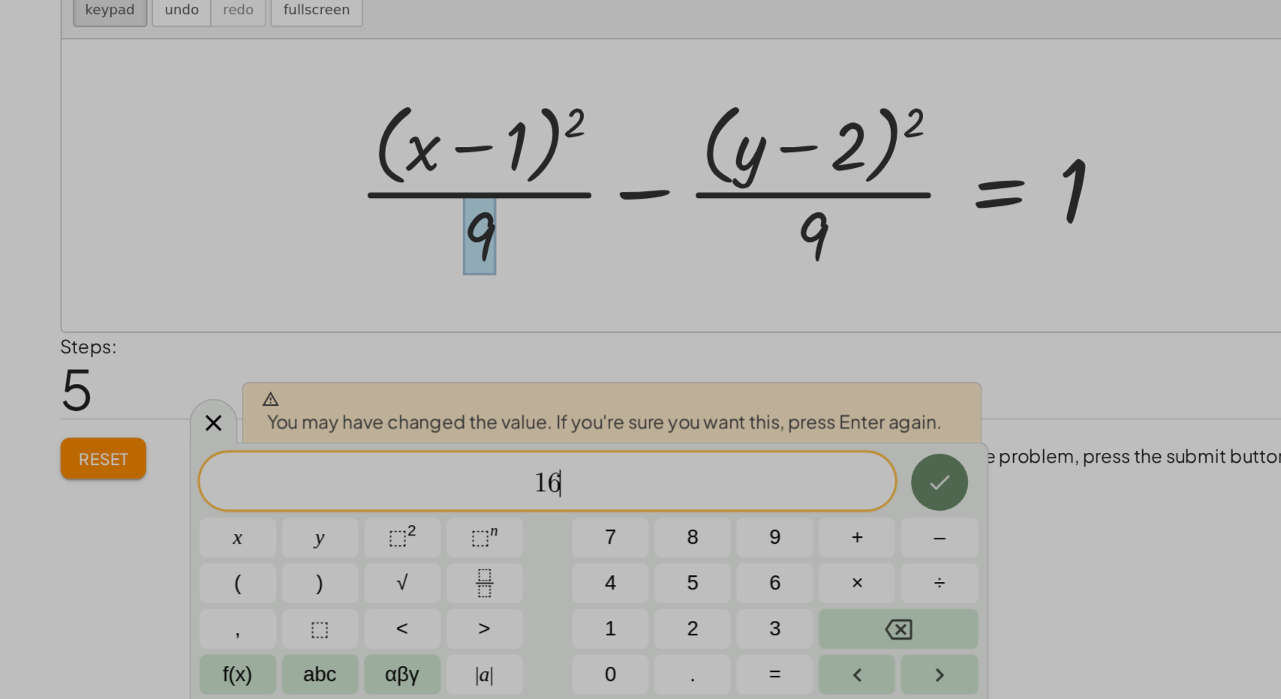
click at [883, 555] on button "Done" at bounding box center [872, 557] width 38 height 38
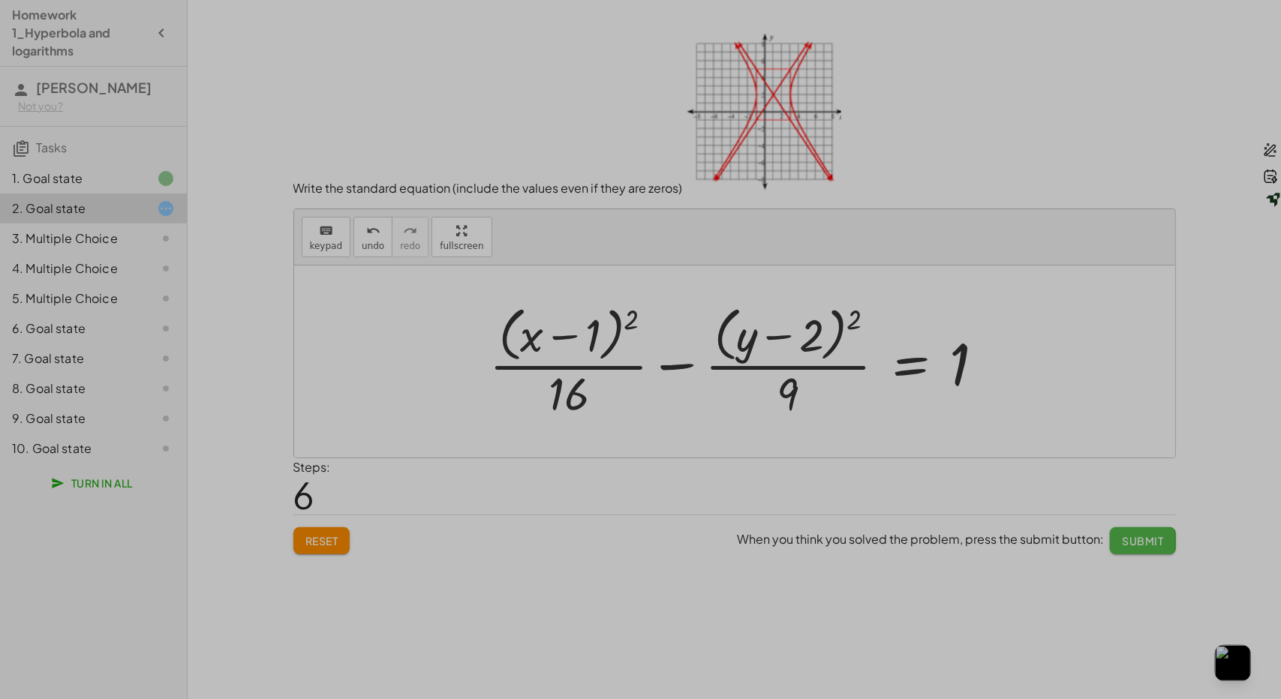
click at [1153, 537] on span "Submit" at bounding box center [1142, 541] width 41 height 14
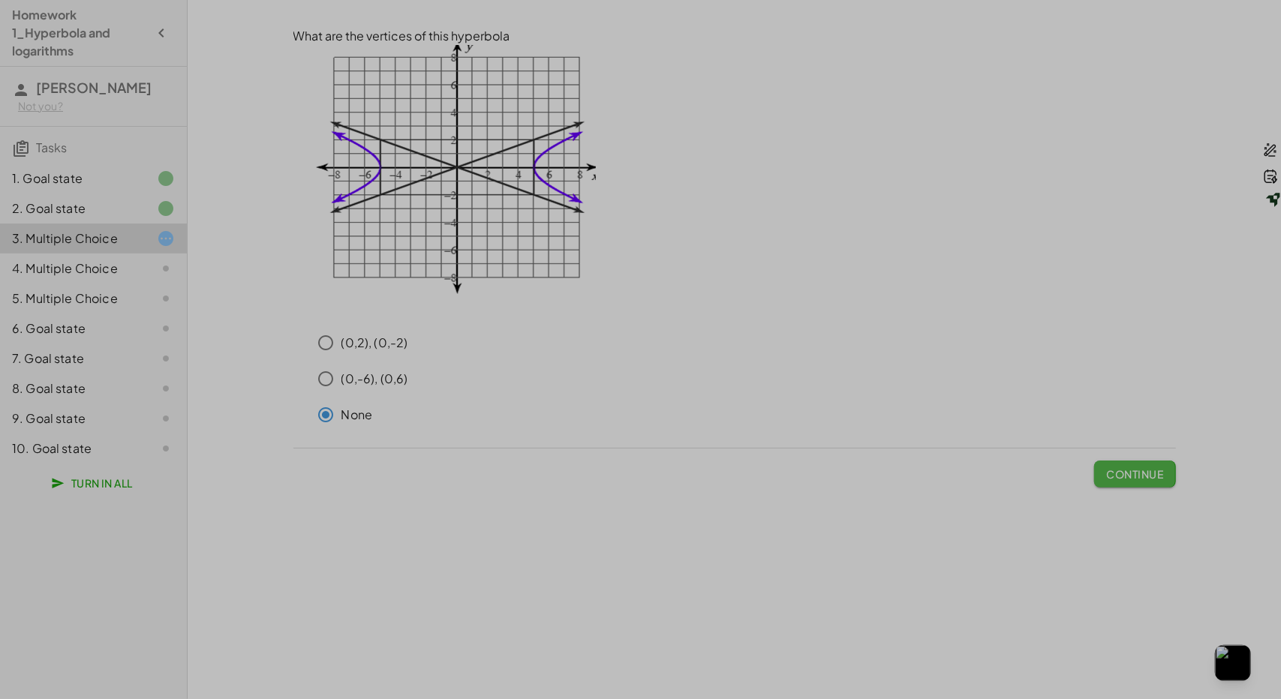
click at [1134, 480] on span "Continue" at bounding box center [1134, 475] width 57 height 14
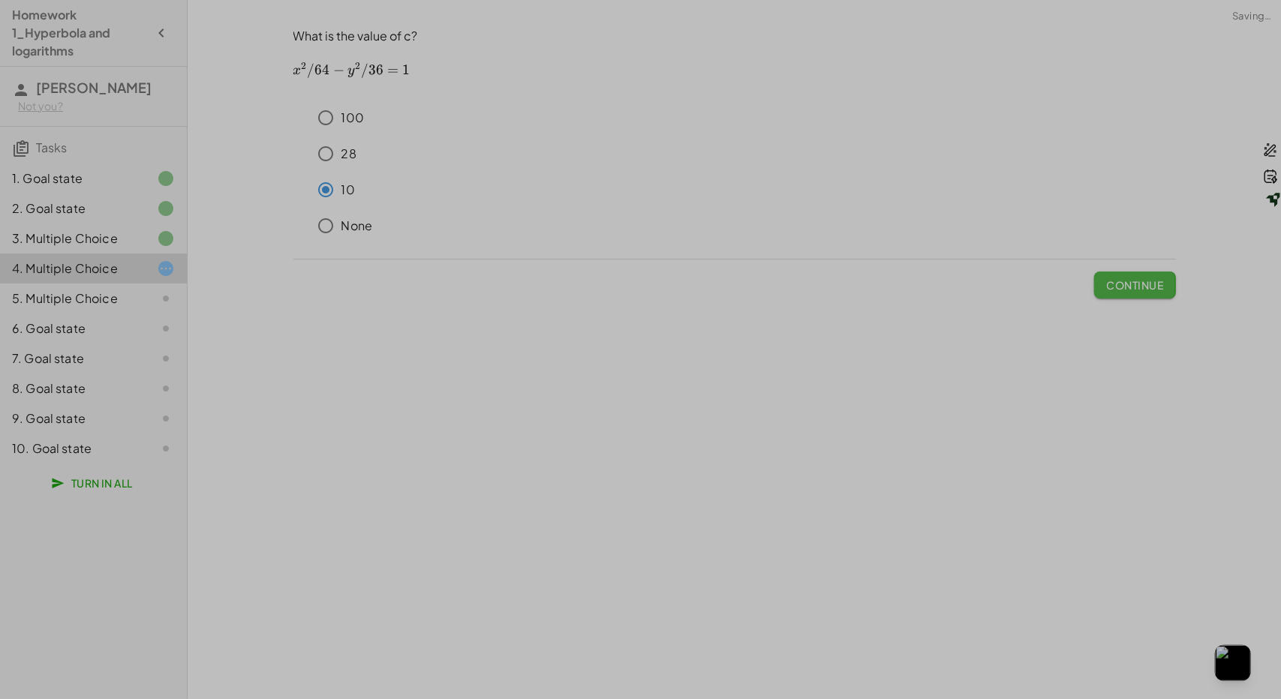
click at [1159, 280] on span "Continue" at bounding box center [1134, 285] width 57 height 14
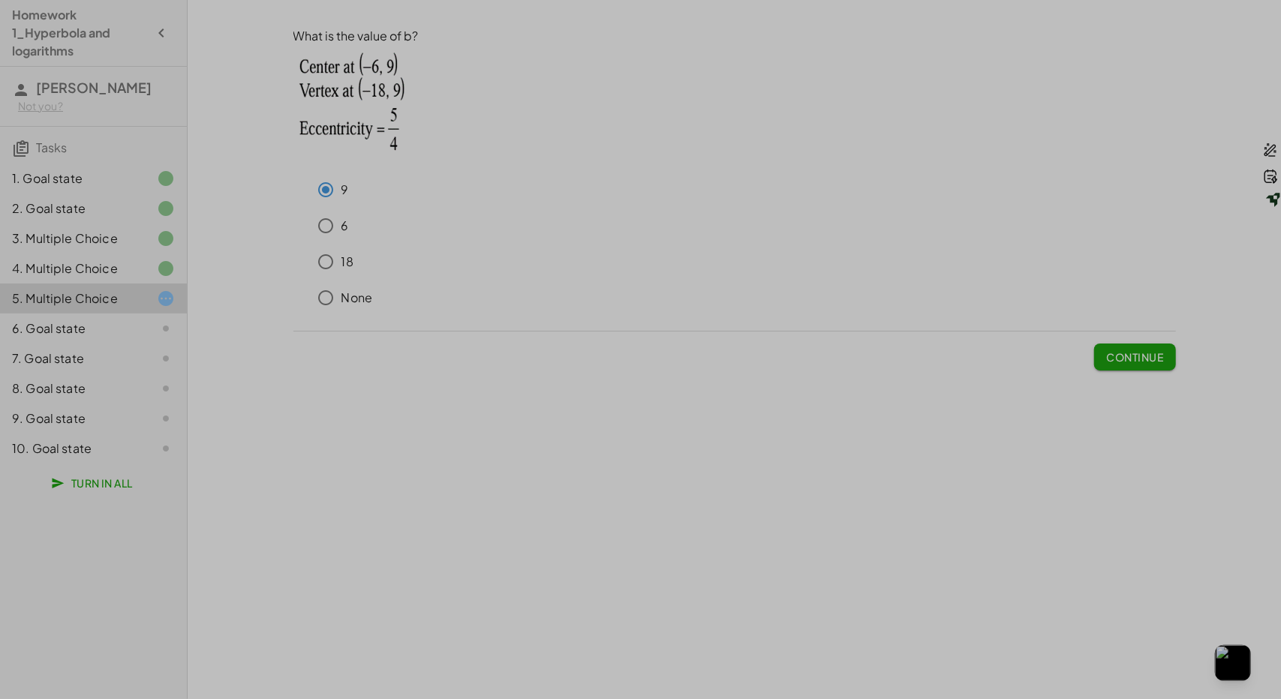
click at [1118, 348] on button "Continue" at bounding box center [1134, 357] width 81 height 27
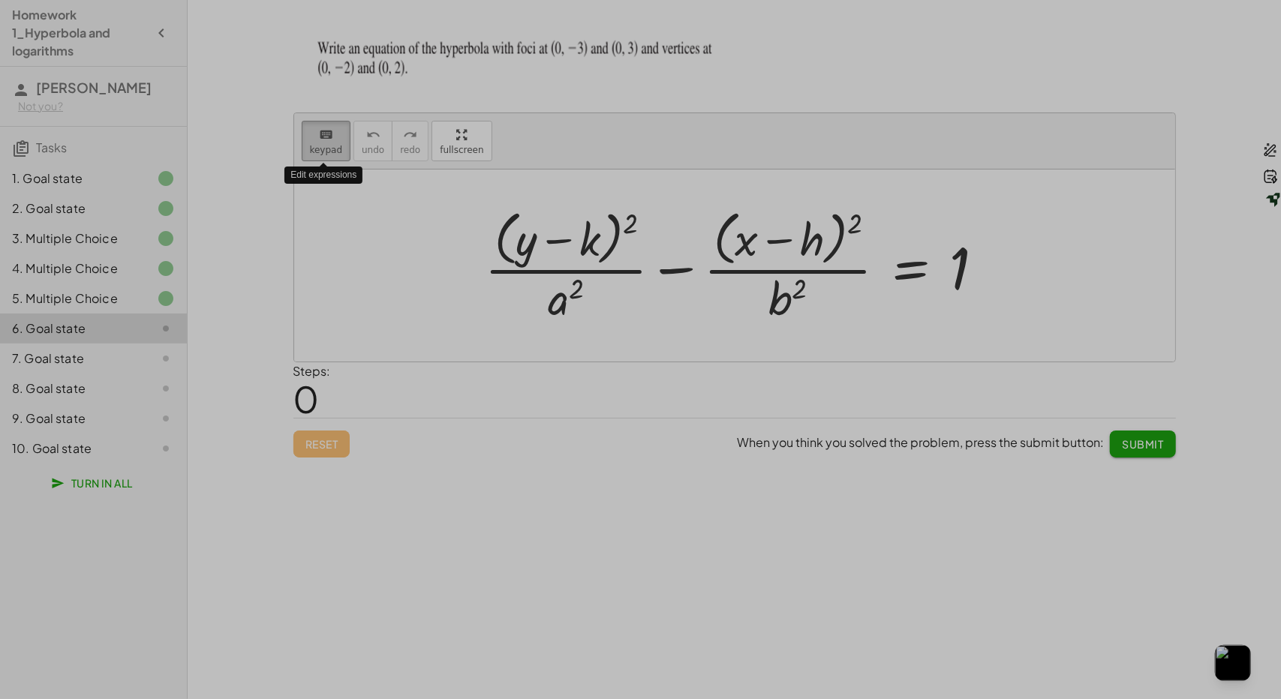
click at [323, 126] on icon "keyboard" at bounding box center [326, 135] width 14 height 18
click at [582, 310] on div at bounding box center [566, 298] width 36 height 53
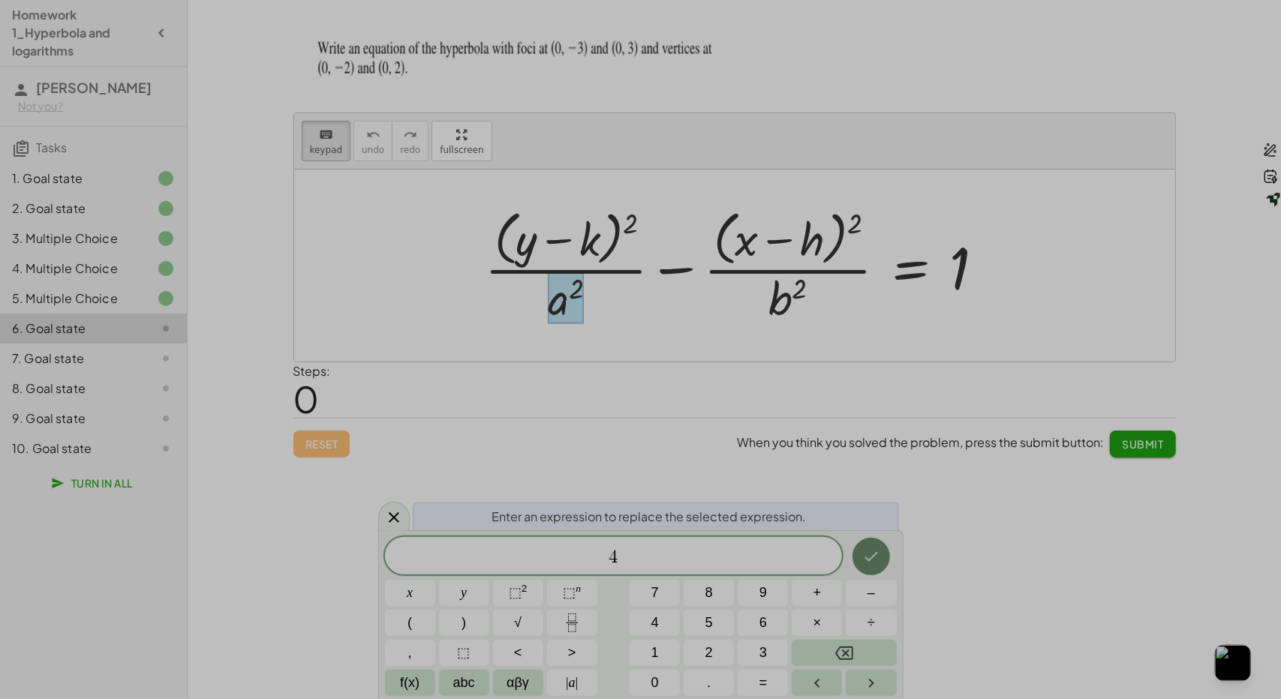
click at [865, 562] on icon "Done" at bounding box center [871, 557] width 18 height 18
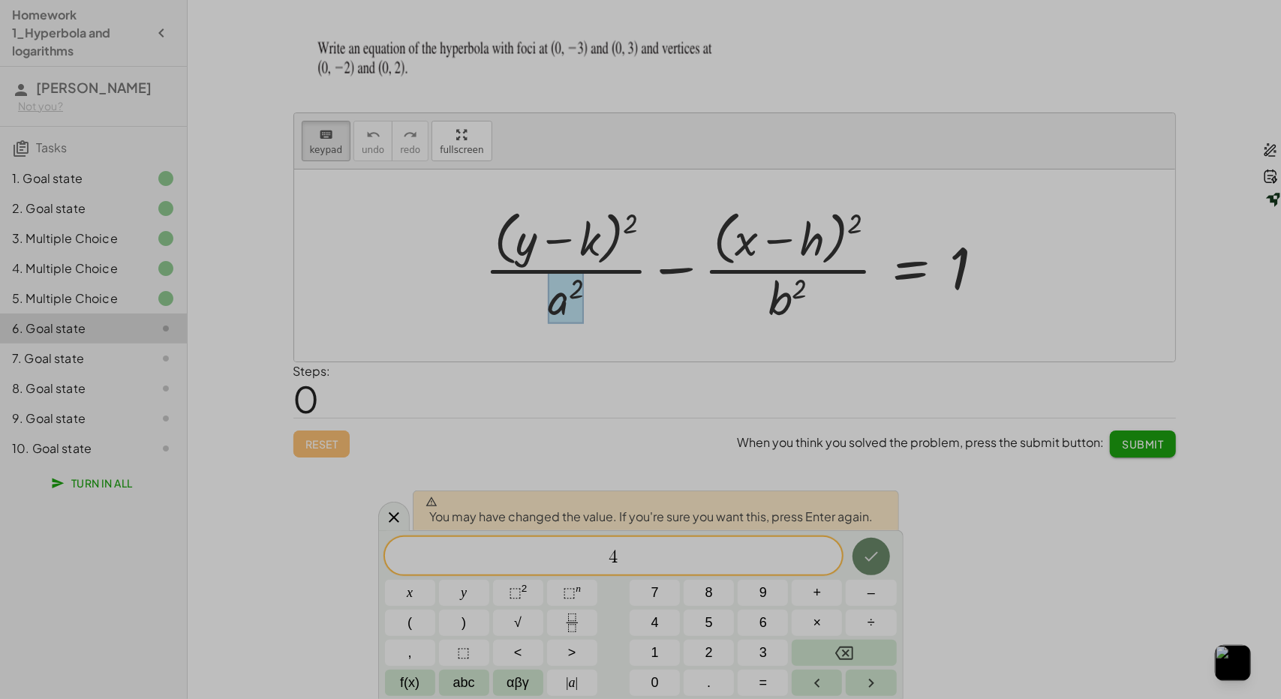
click at [865, 562] on icon "Done" at bounding box center [871, 557] width 18 height 18
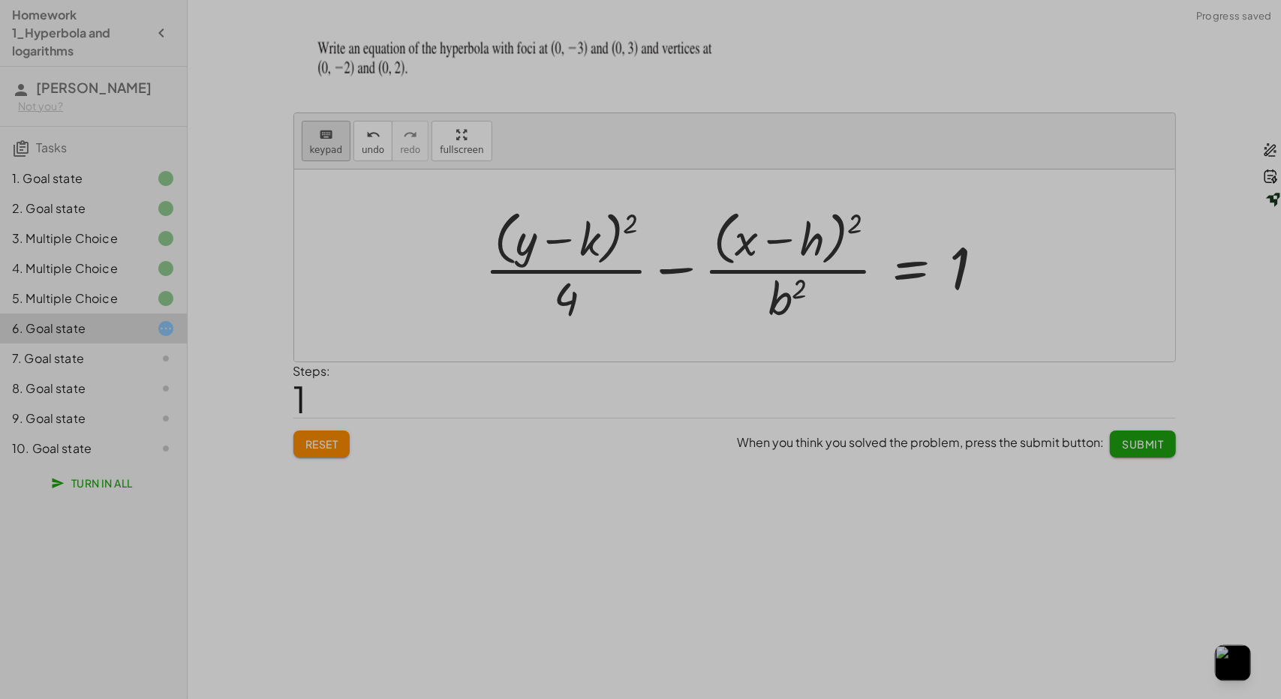
click at [302, 140] on button "keyboard keypad" at bounding box center [327, 141] width 50 height 41
click at [790, 290] on div at bounding box center [788, 298] width 38 height 53
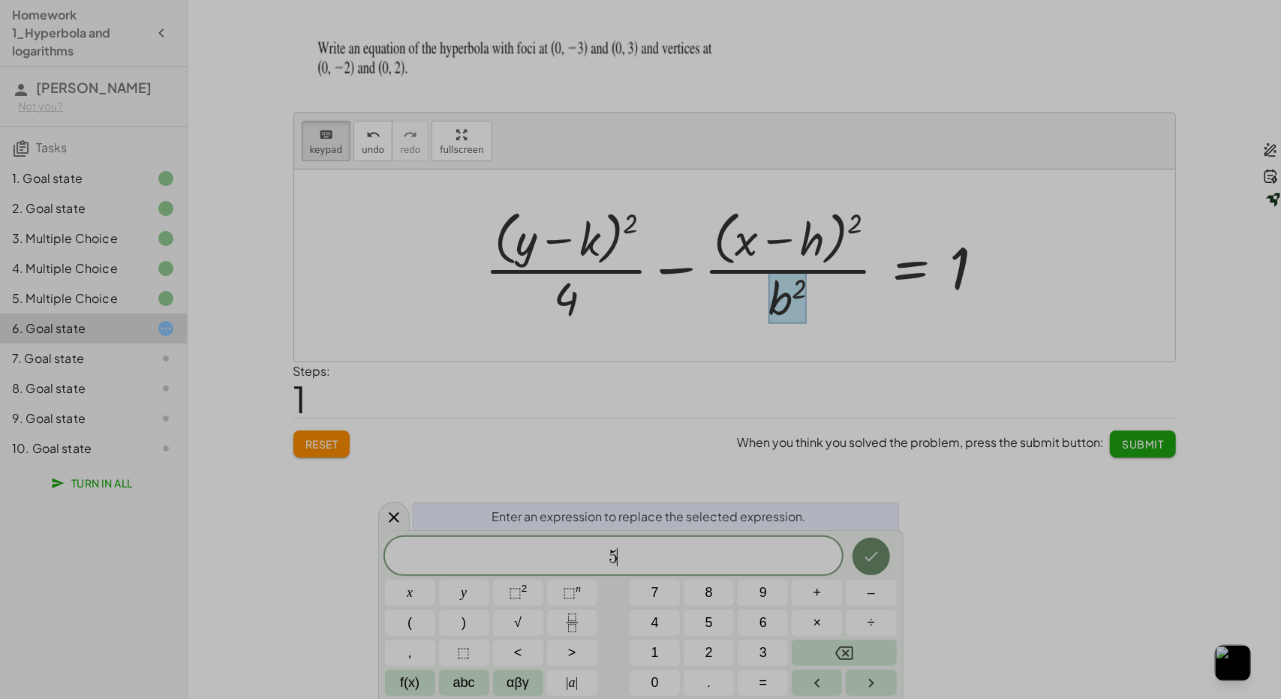
click at [862, 549] on icon "Done" at bounding box center [871, 557] width 18 height 18
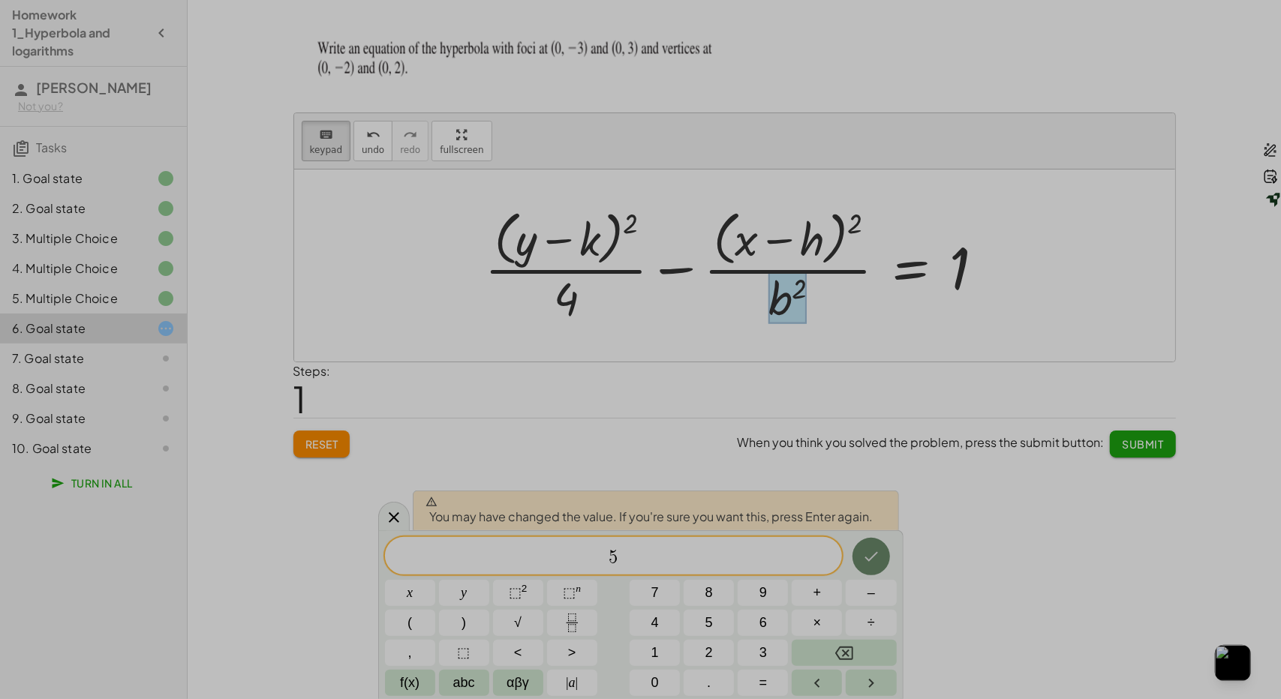
click at [862, 549] on icon "Done" at bounding box center [871, 557] width 18 height 18
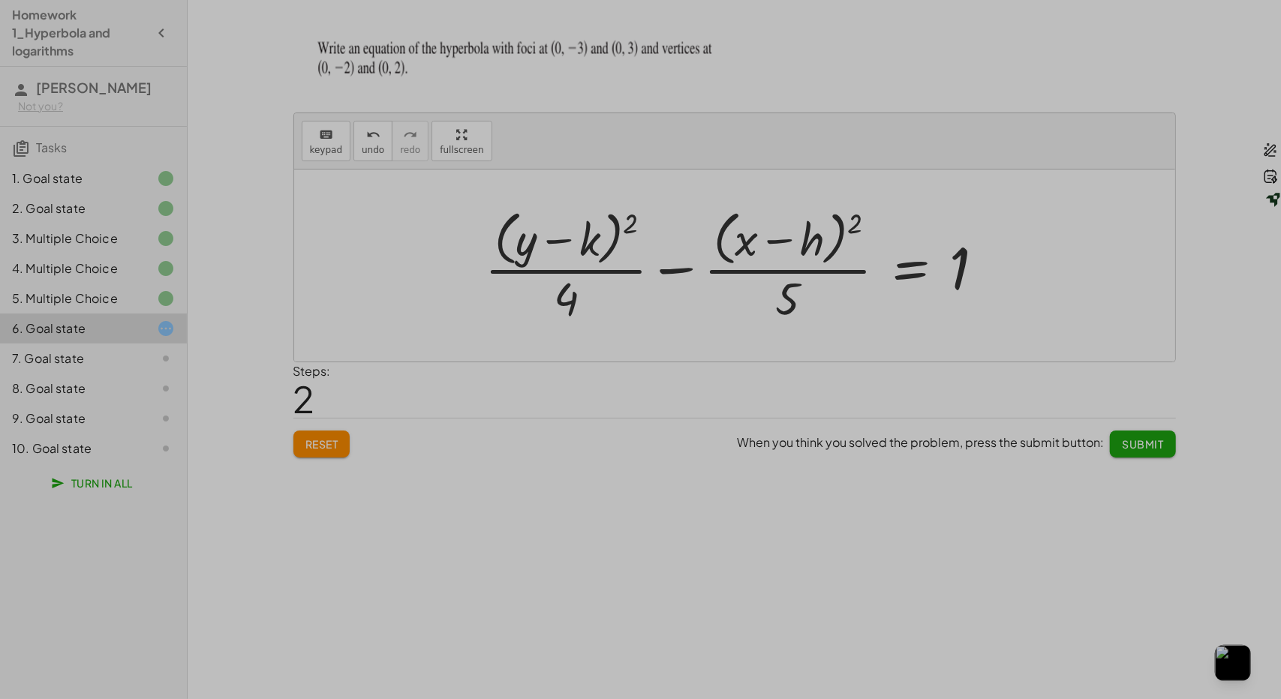
click at [1118, 432] on button "Submit" at bounding box center [1142, 444] width 65 height 27
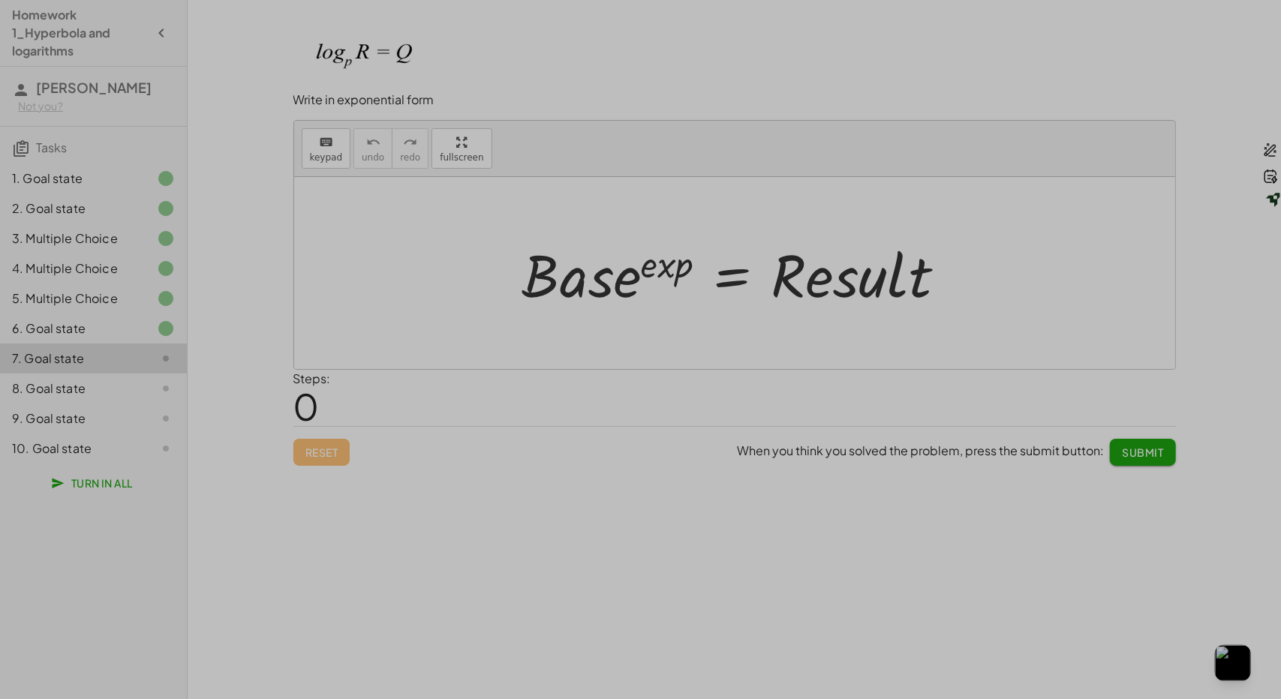
click at [576, 276] on div at bounding box center [741, 273] width 452 height 77
click at [314, 144] on div "keyboard" at bounding box center [326, 142] width 33 height 18
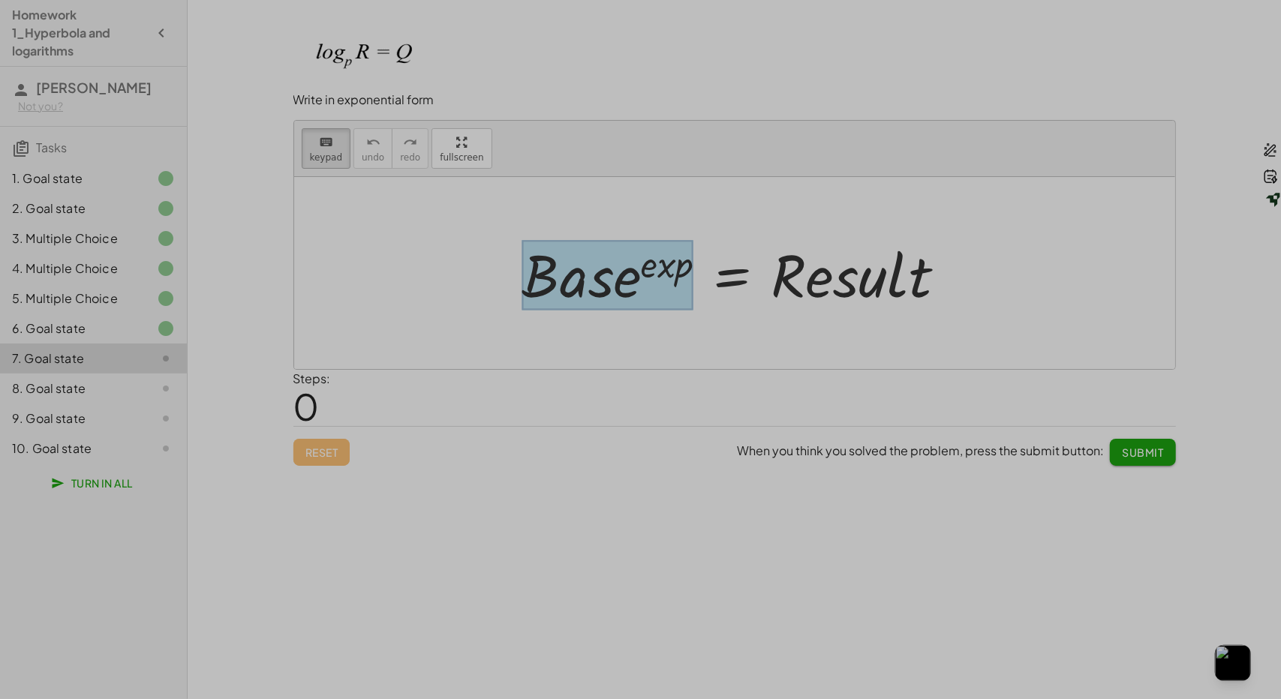
click at [602, 306] on div at bounding box center [607, 275] width 171 height 70
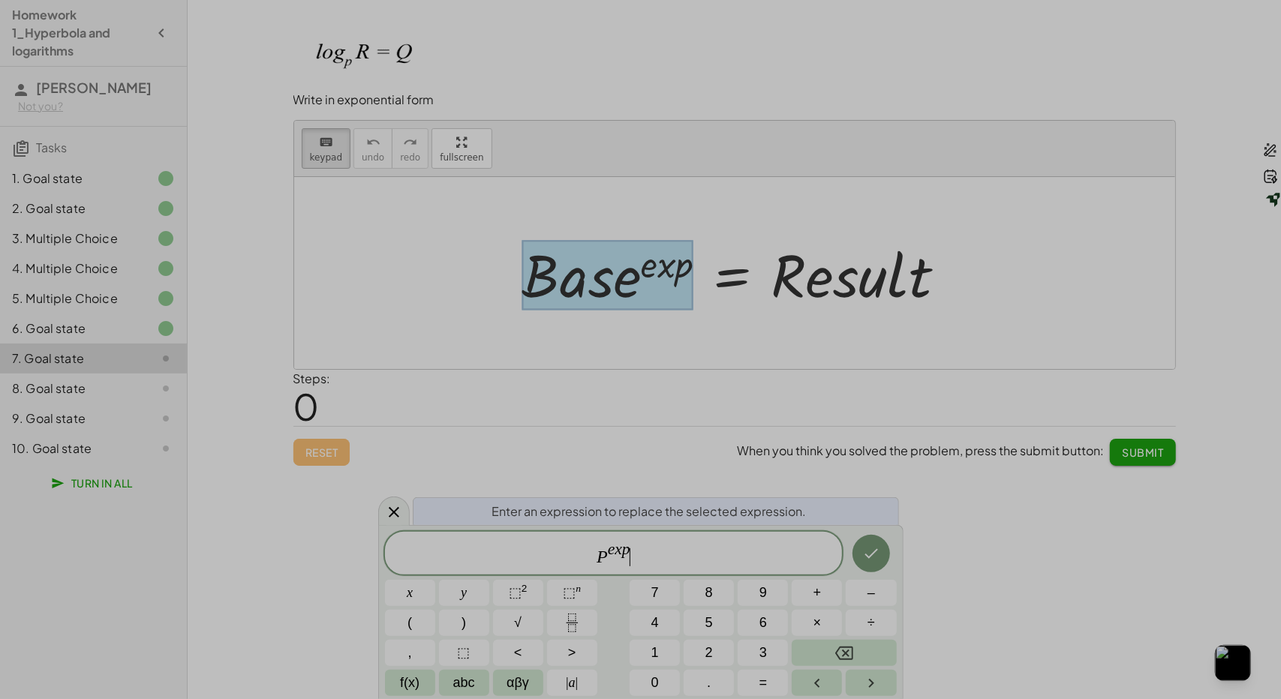
click at [634, 546] on span "P e x p ​" at bounding box center [614, 554] width 458 height 27
click at [869, 556] on icon "Done" at bounding box center [871, 554] width 18 height 18
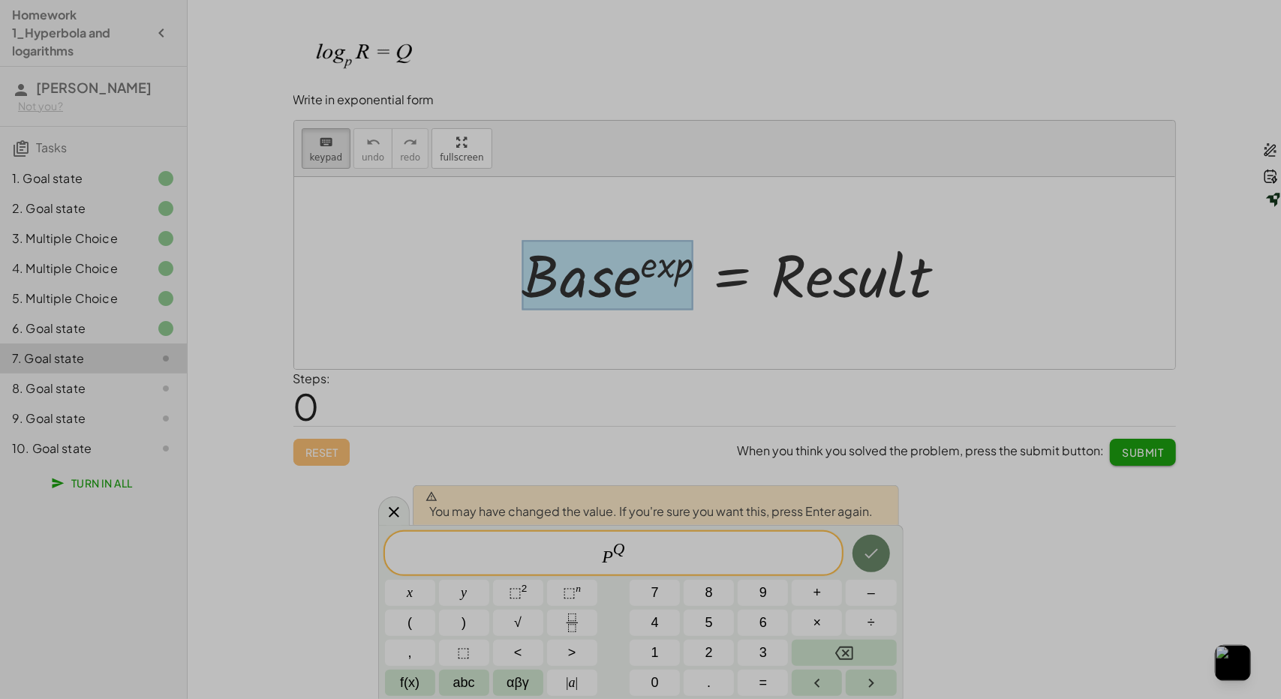
click at [874, 546] on icon "Done" at bounding box center [871, 554] width 18 height 18
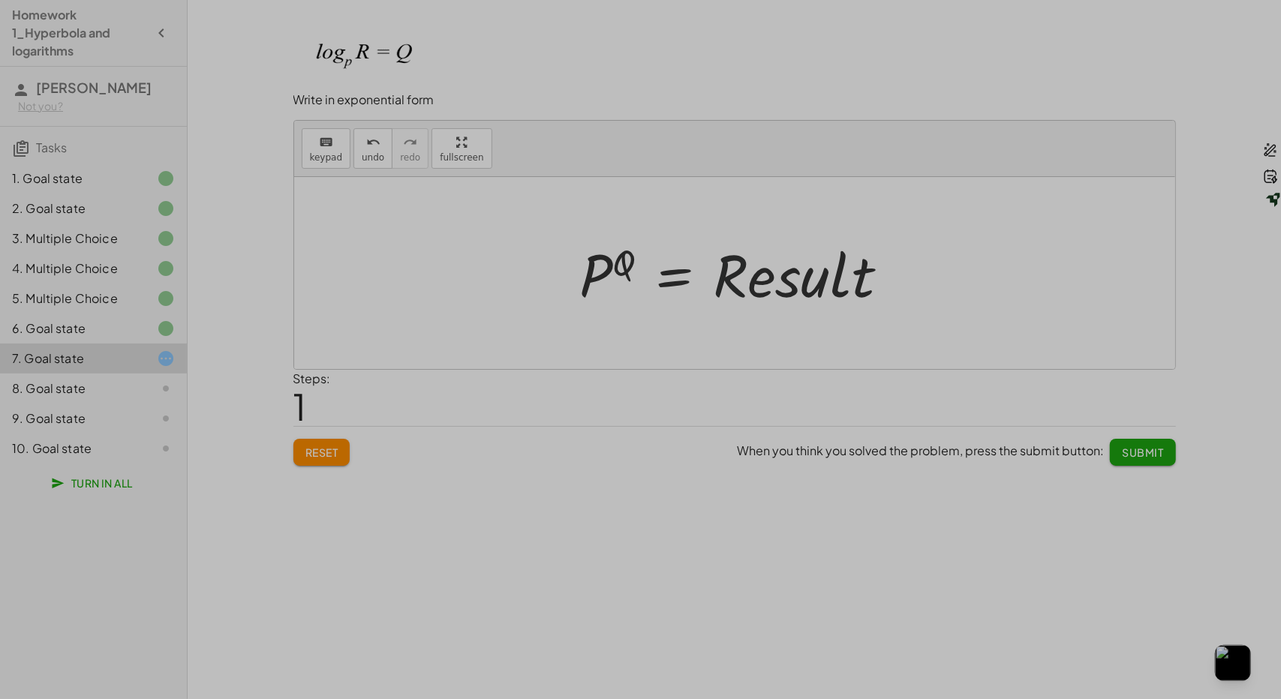
click at [736, 254] on div at bounding box center [741, 273] width 336 height 77
click at [332, 146] on div "keyboard" at bounding box center [326, 142] width 33 height 18
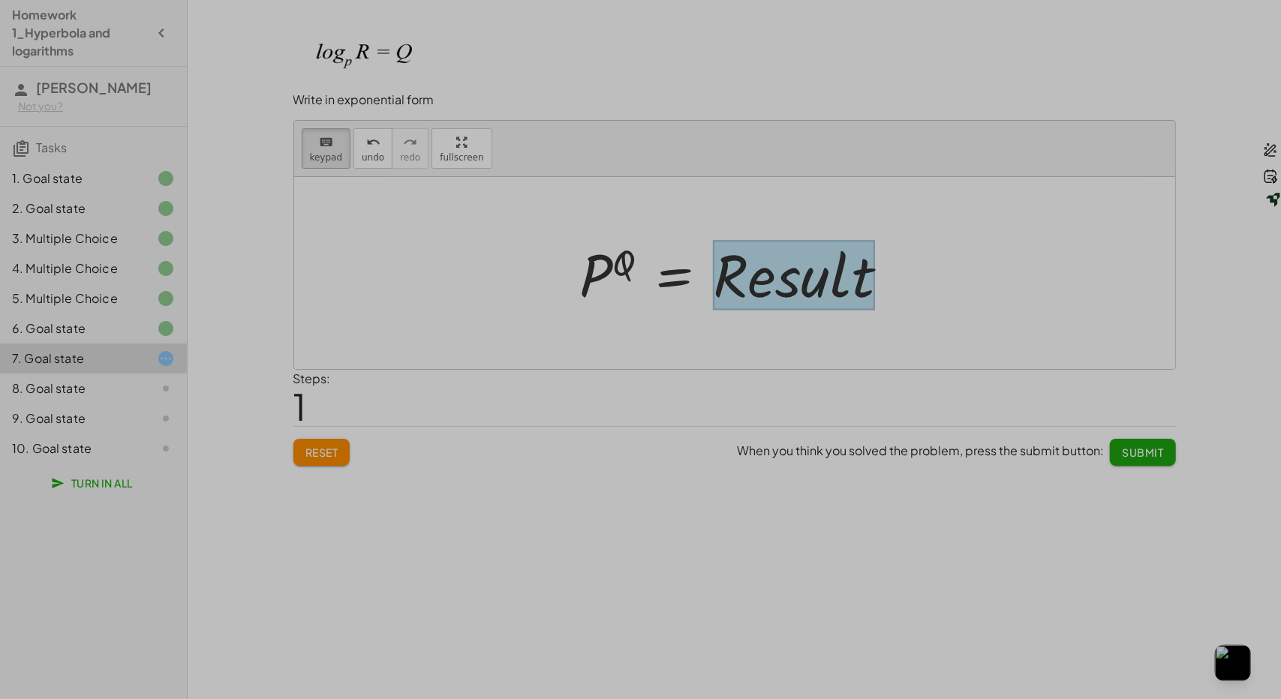
click at [752, 279] on div at bounding box center [794, 275] width 161 height 70
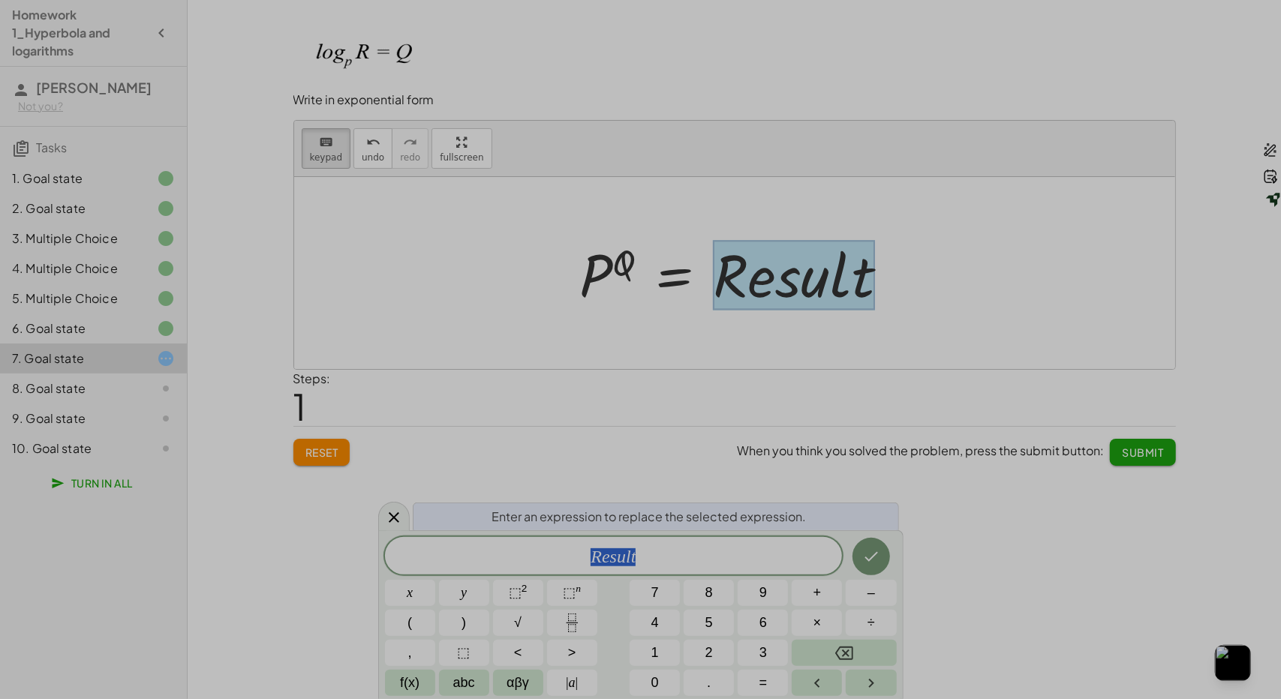
click at [650, 556] on span "R e s u l t" at bounding box center [614, 557] width 458 height 21
click at [868, 561] on icon "Done" at bounding box center [871, 557] width 18 height 18
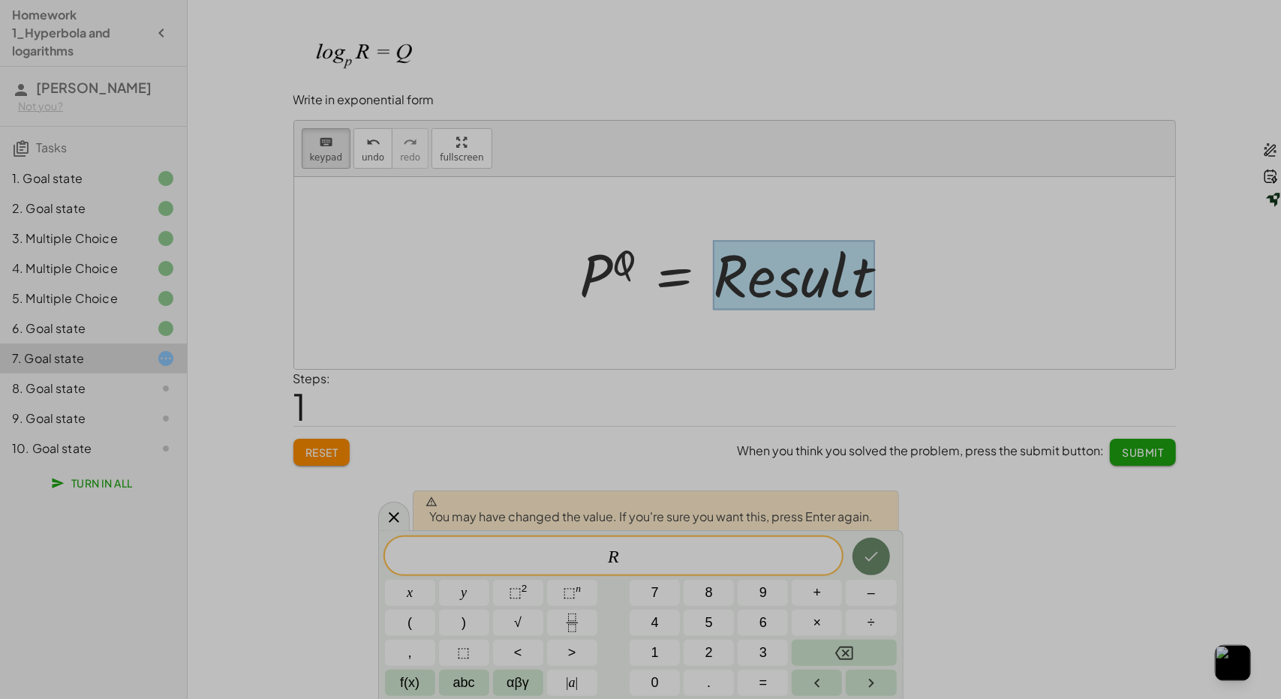
click at [868, 561] on icon "Done" at bounding box center [871, 557] width 18 height 18
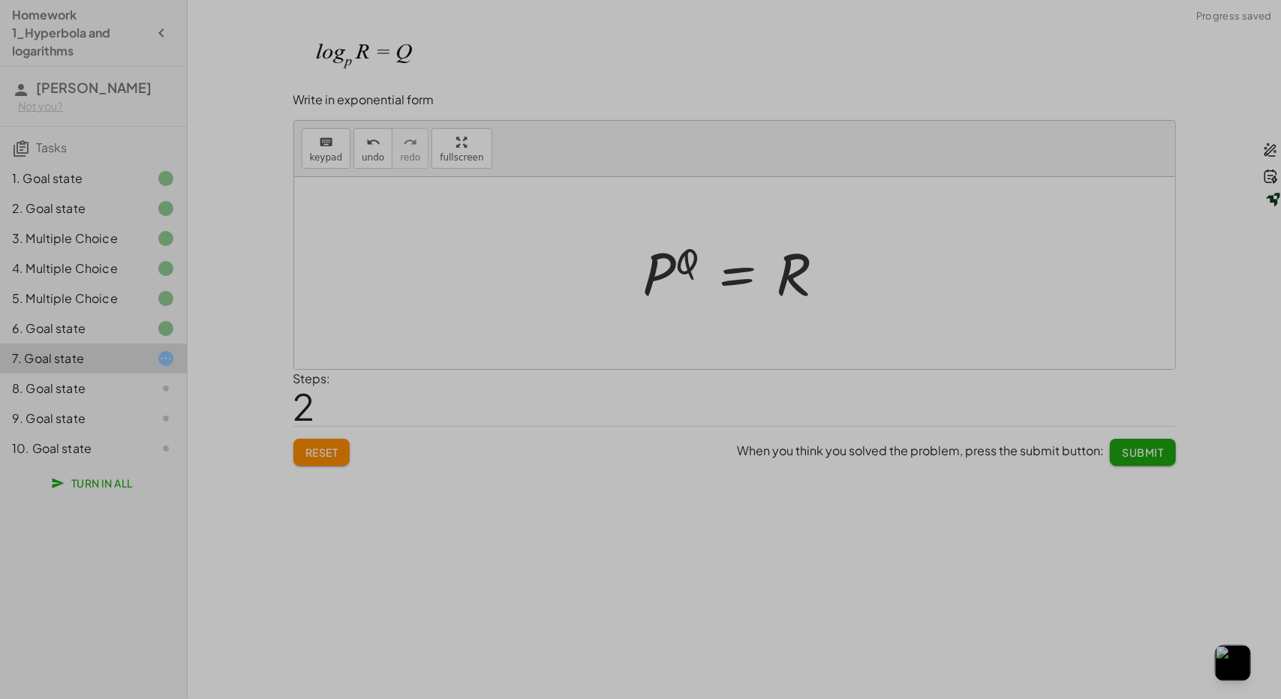
click at [1136, 450] on span "Submit" at bounding box center [1142, 453] width 41 height 14
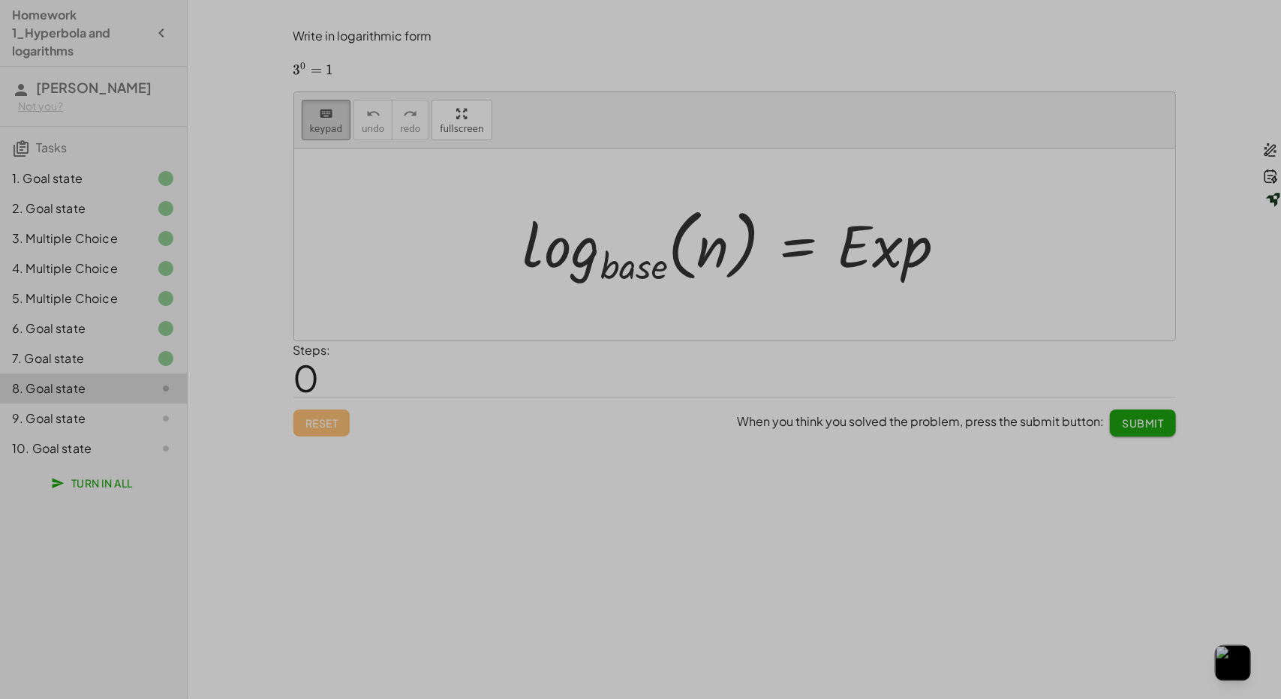
click at [319, 120] on icon "keyboard" at bounding box center [326, 114] width 14 height 18
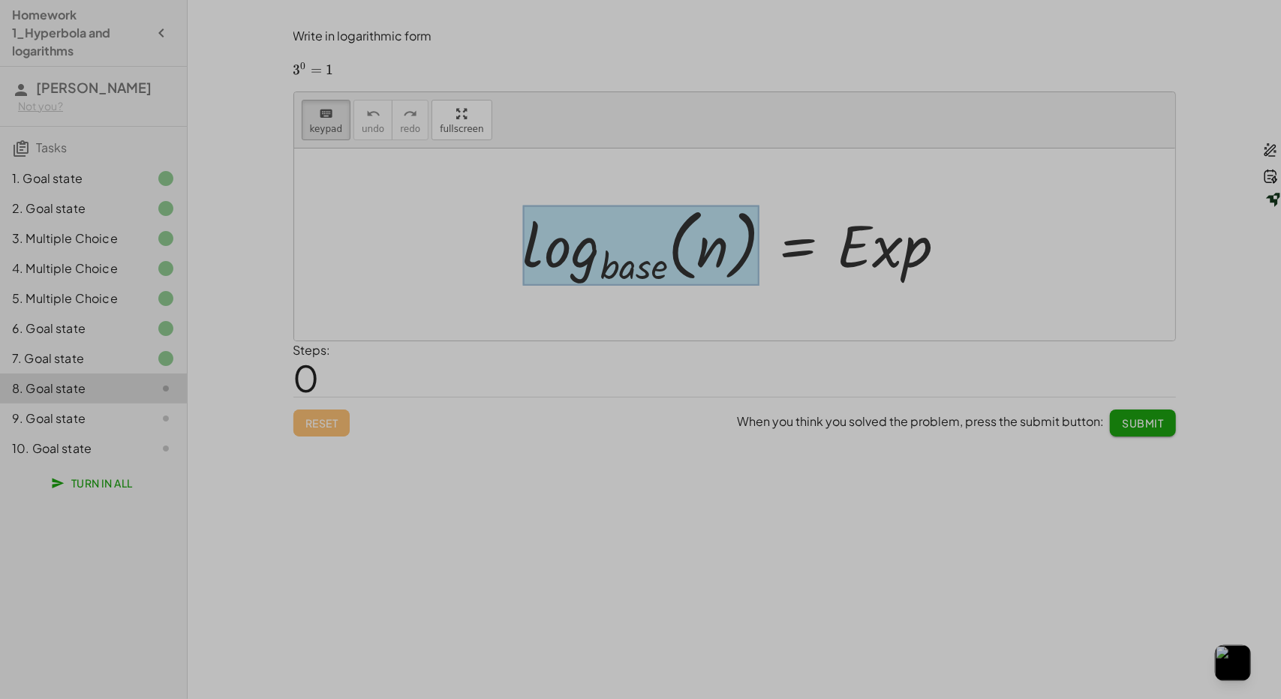
click at [642, 276] on div at bounding box center [641, 246] width 236 height 81
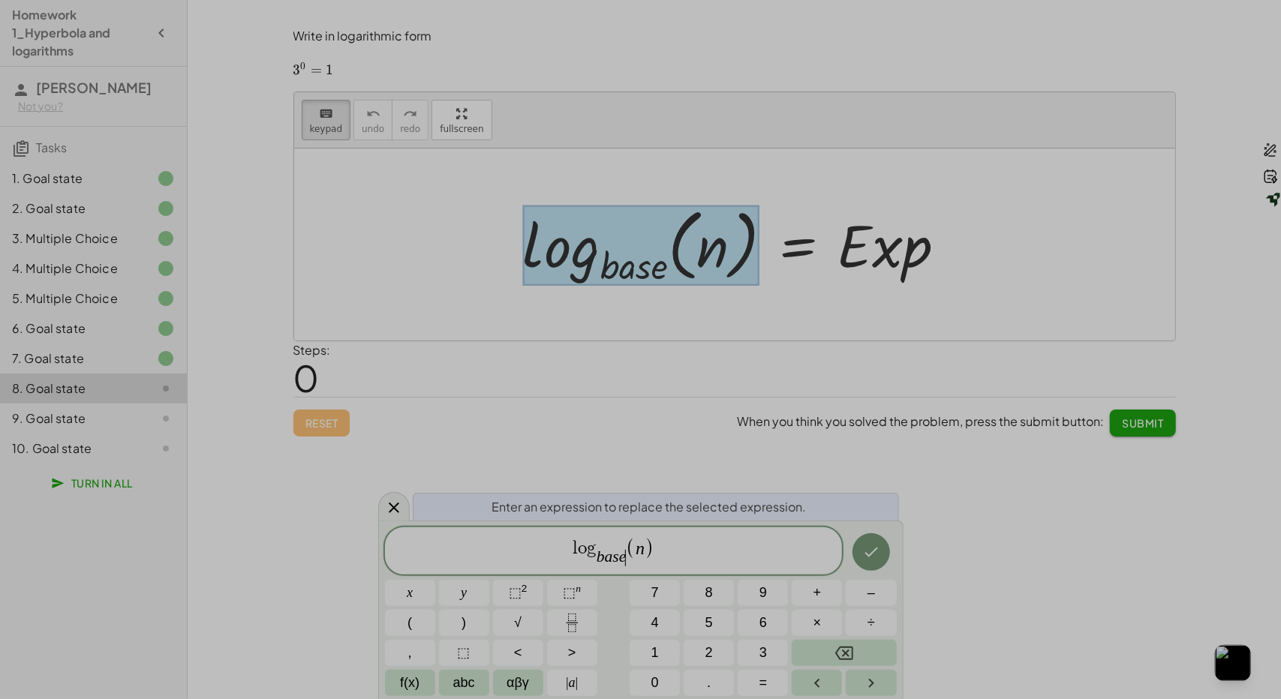
click at [624, 558] on var "e" at bounding box center [623, 557] width 8 height 18
click at [624, 558] on span "( ​ n )" at bounding box center [629, 549] width 29 height 22
click at [642, 546] on span "l o g 3 ​ ( n ) ​" at bounding box center [614, 553] width 458 height 32
click at [636, 552] on span ")" at bounding box center [639, 549] width 10 height 22
click at [871, 541] on button "Done" at bounding box center [872, 553] width 38 height 38
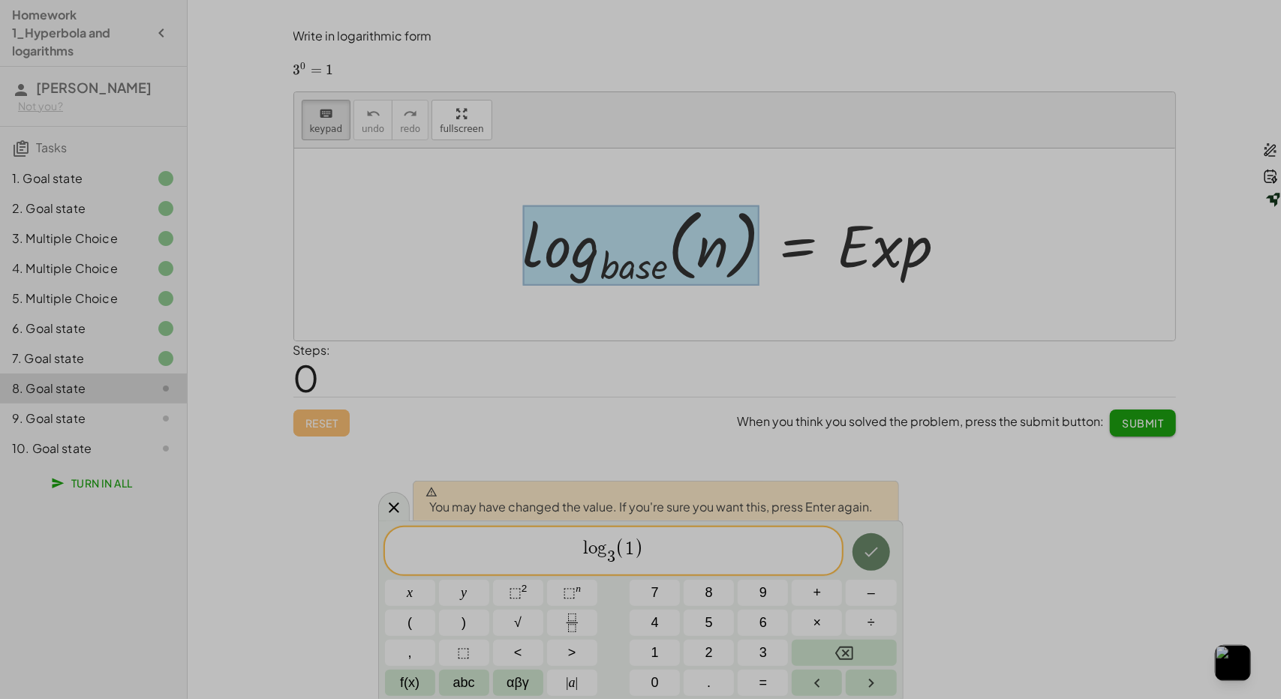
click at [877, 548] on icon "Done" at bounding box center [871, 552] width 18 height 18
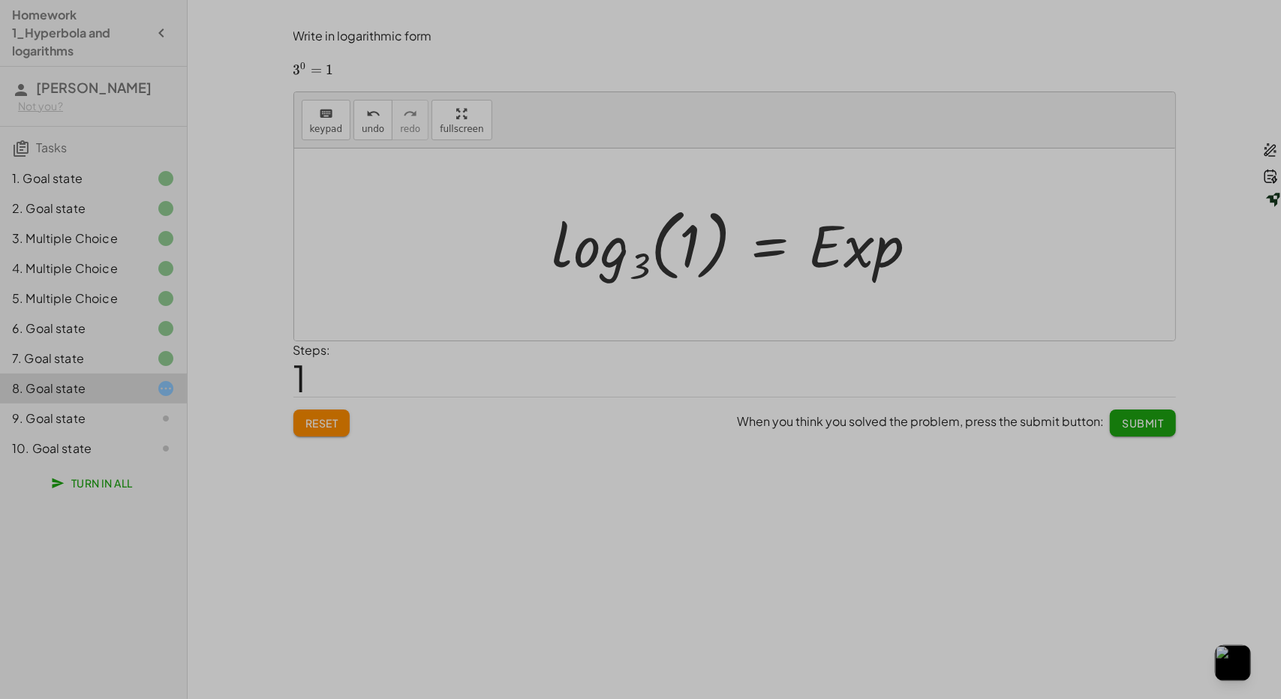
click at [859, 239] on div at bounding box center [741, 244] width 393 height 89
click at [323, 125] on span "keypad" at bounding box center [326, 129] width 33 height 11
click at [877, 234] on div at bounding box center [855, 245] width 95 height 70
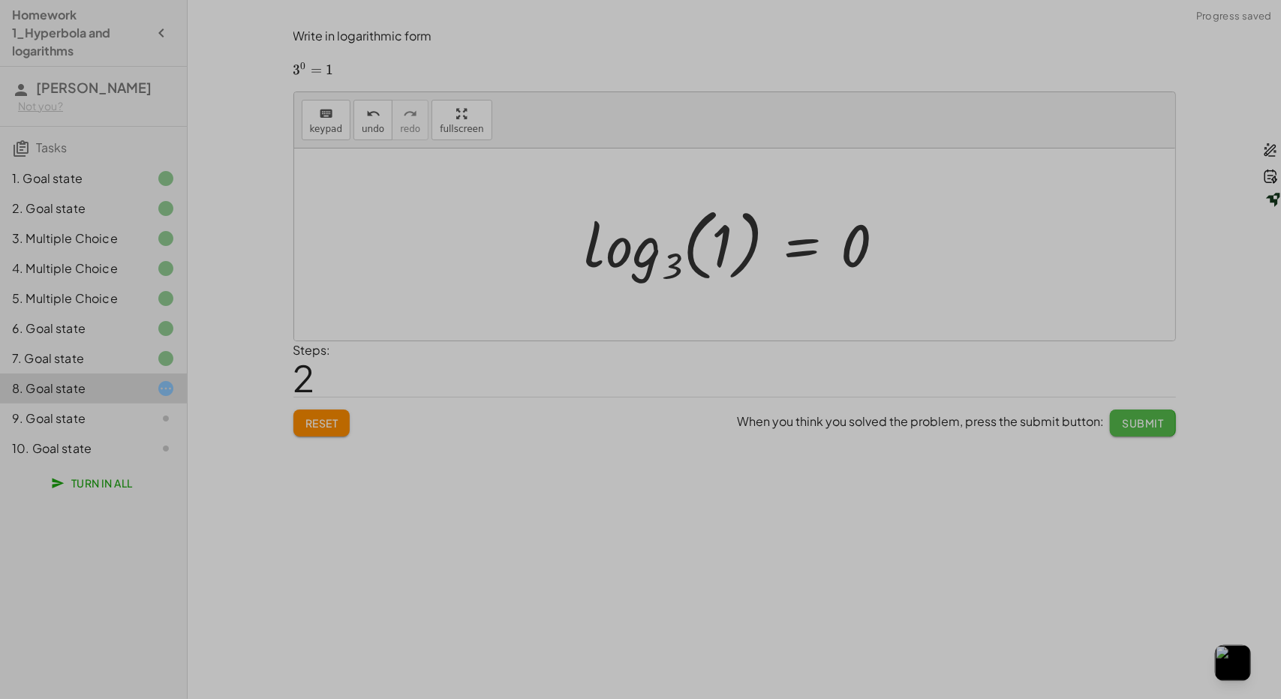
click at [1149, 426] on span "Submit" at bounding box center [1142, 424] width 41 height 14
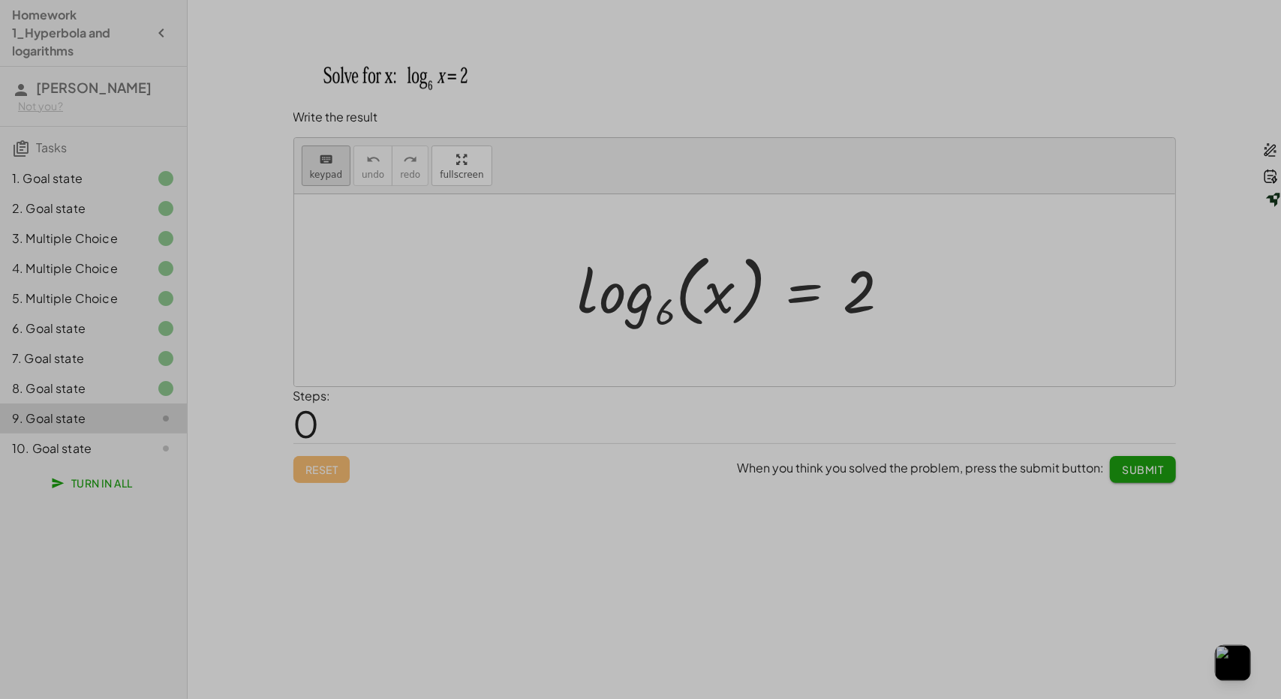
click at [333, 161] on div "keyboard" at bounding box center [326, 159] width 33 height 18
click at [680, 287] on div at bounding box center [740, 290] width 340 height 89
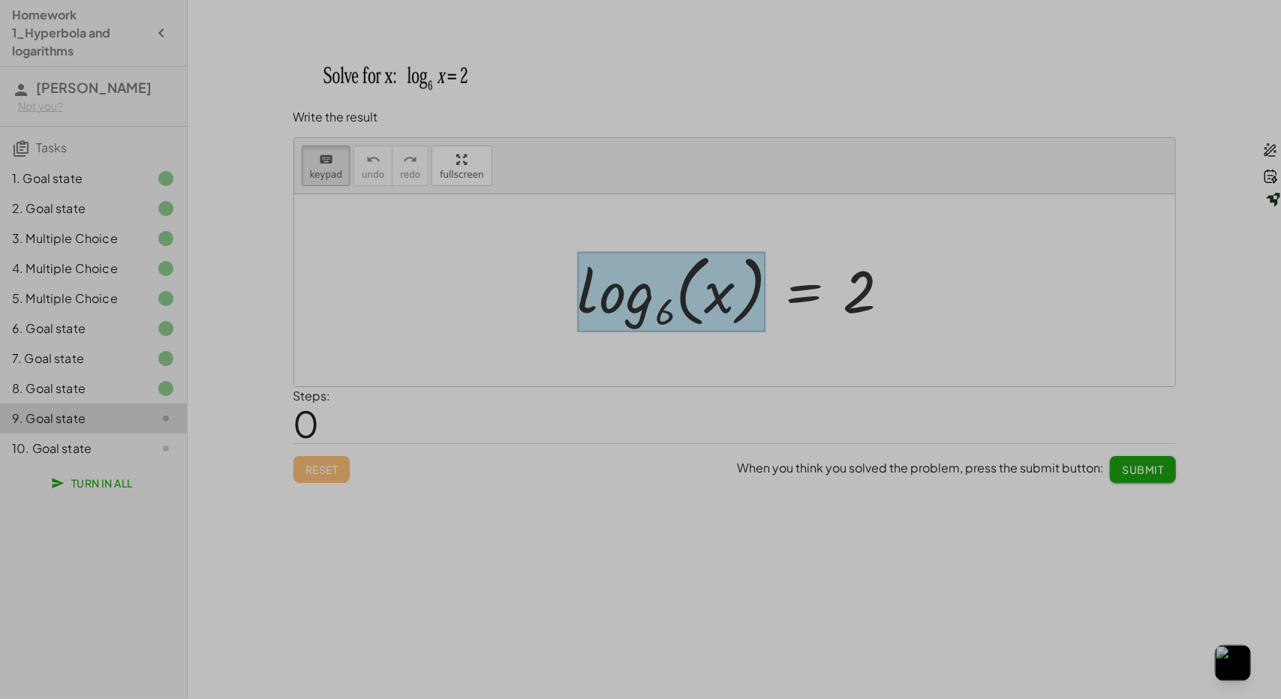
click at [668, 290] on div at bounding box center [672, 291] width 188 height 81
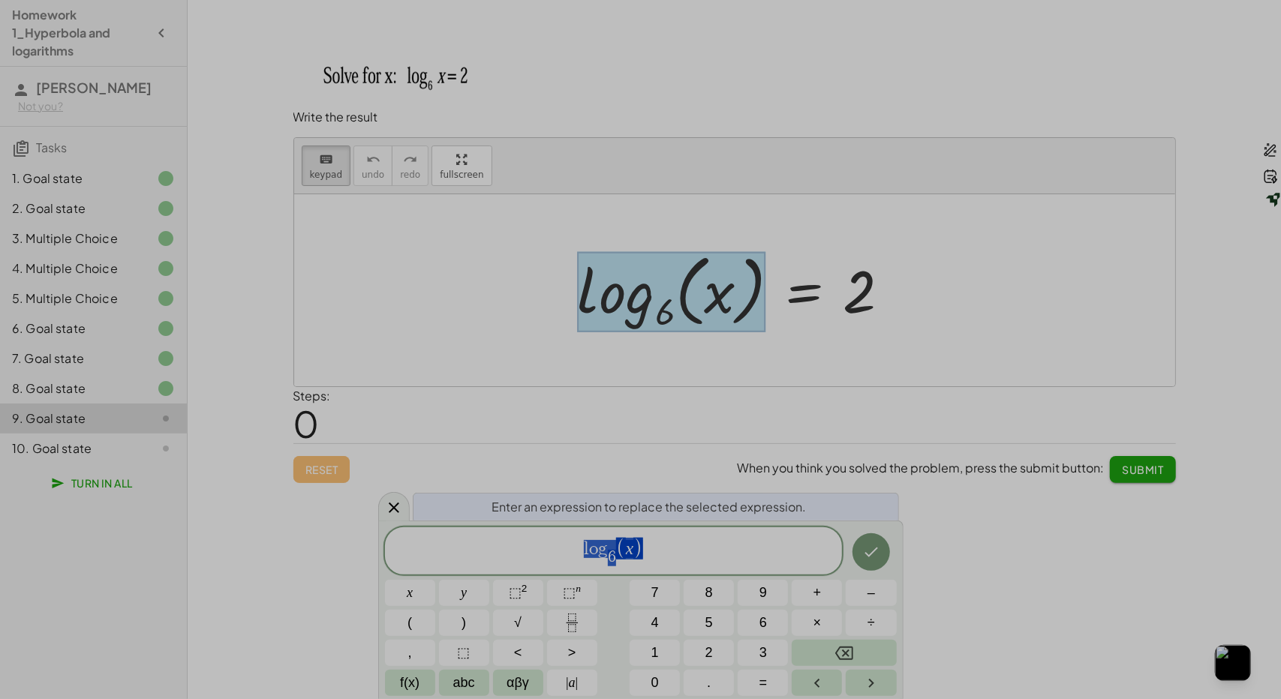
click at [654, 552] on span "l o g 6 ​ ( x )" at bounding box center [614, 553] width 458 height 32
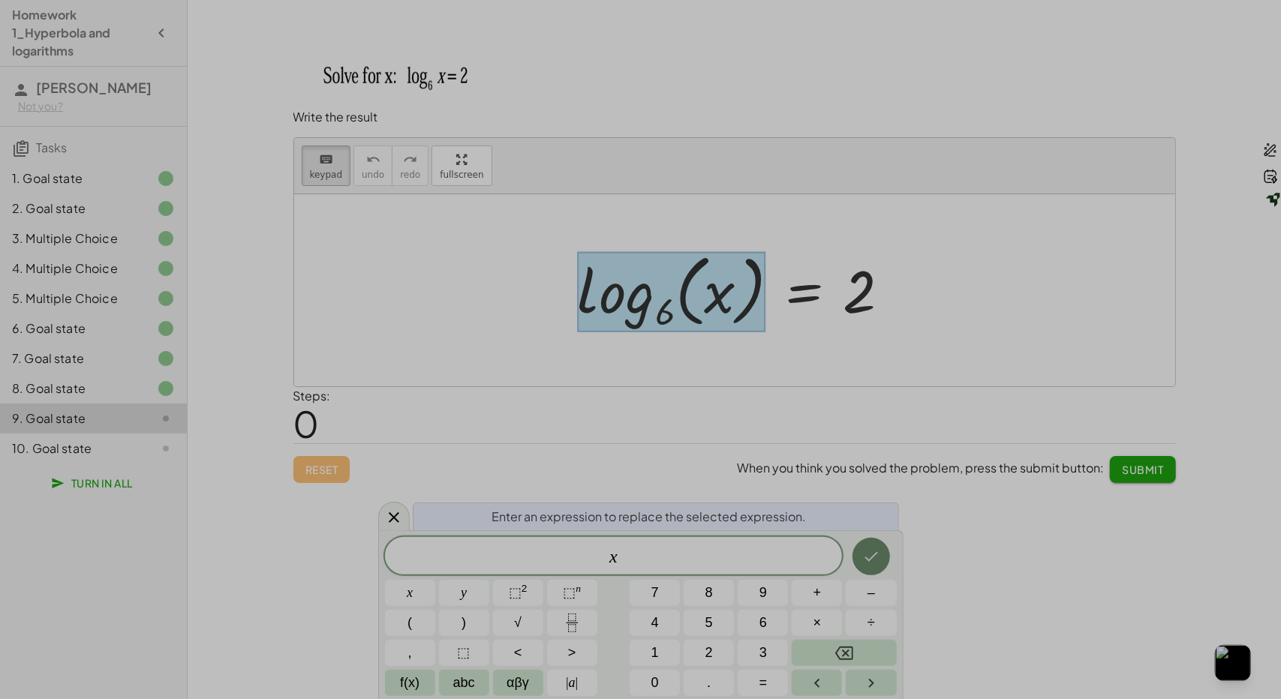
click at [873, 556] on icon "Done" at bounding box center [871, 557] width 18 height 18
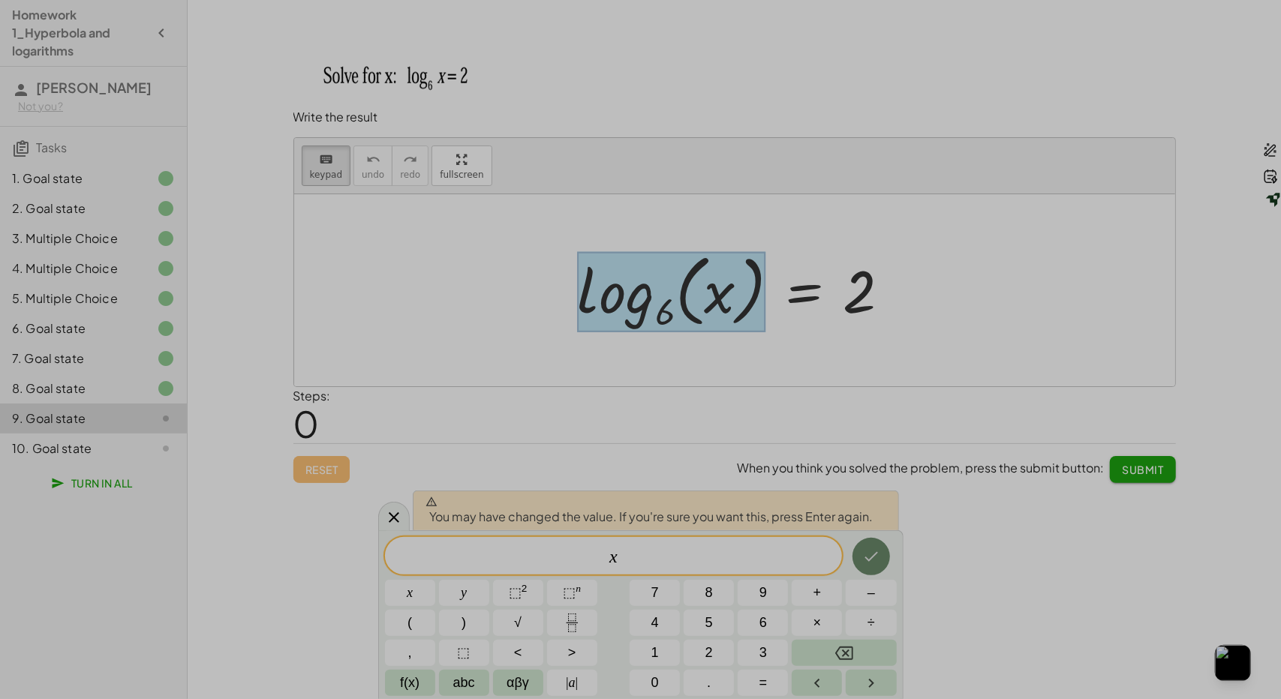
click at [872, 564] on icon "Done" at bounding box center [871, 557] width 18 height 18
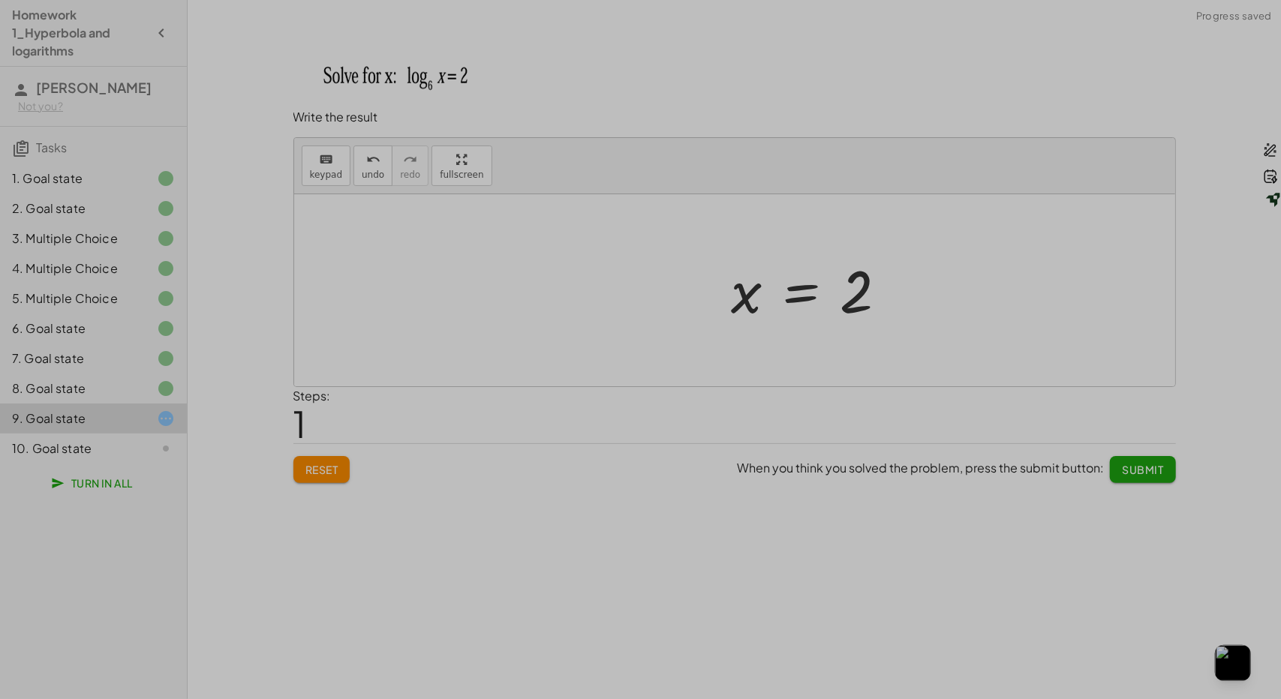
click at [879, 302] on div "log 6 ( , x ) = 2 = 2 x" at bounding box center [734, 290] width 881 height 192
click at [325, 157] on icon "keyboard" at bounding box center [326, 160] width 14 height 18
click at [768, 293] on div at bounding box center [781, 292] width 33 height 67
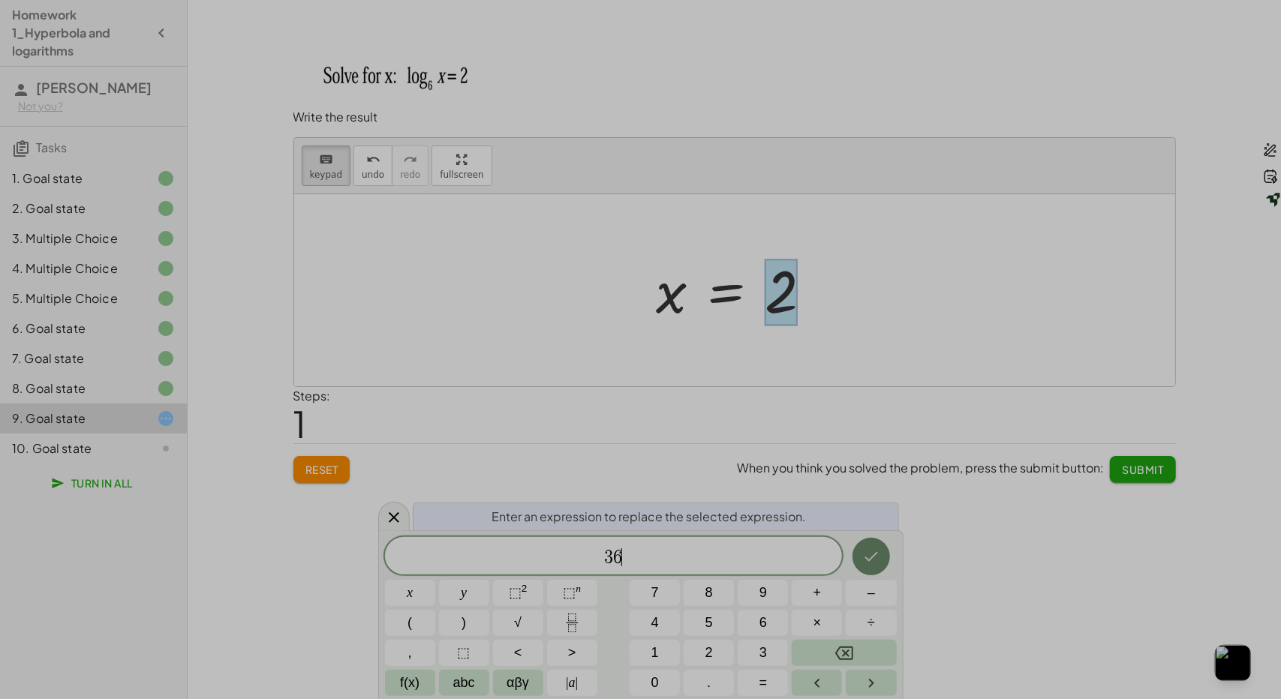
click at [884, 561] on button "Done" at bounding box center [872, 557] width 38 height 38
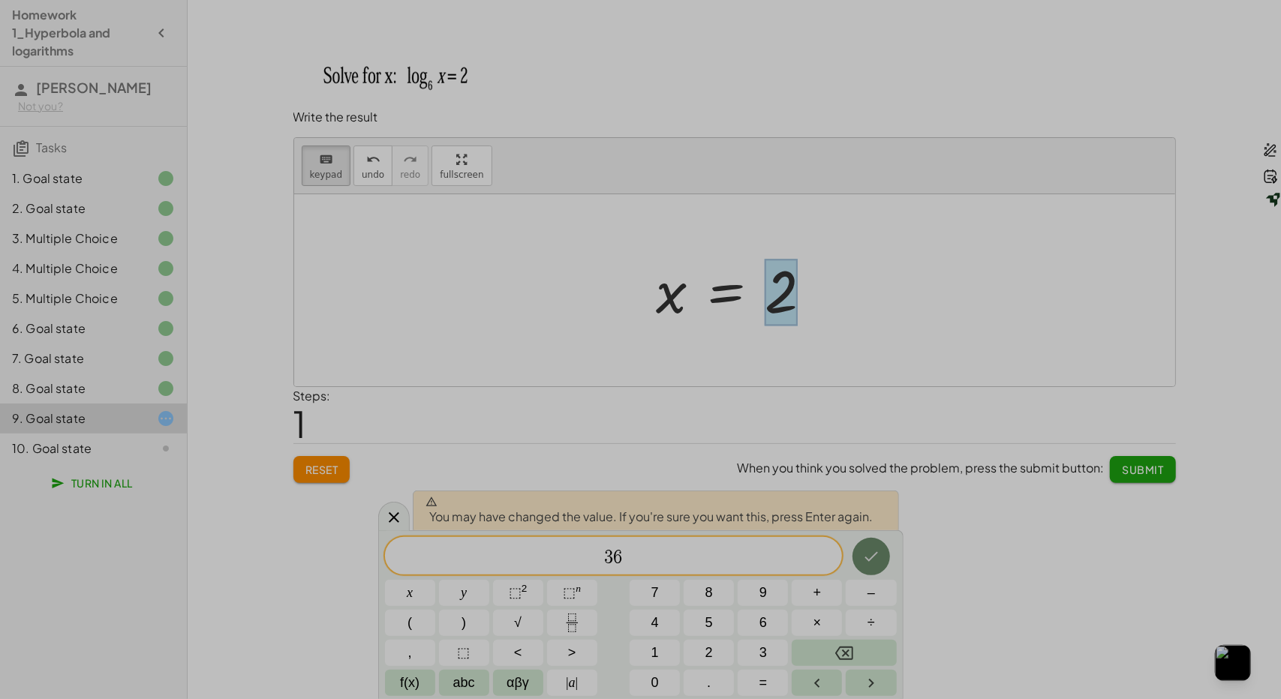
click at [877, 558] on icon "Done" at bounding box center [871, 557] width 18 height 18
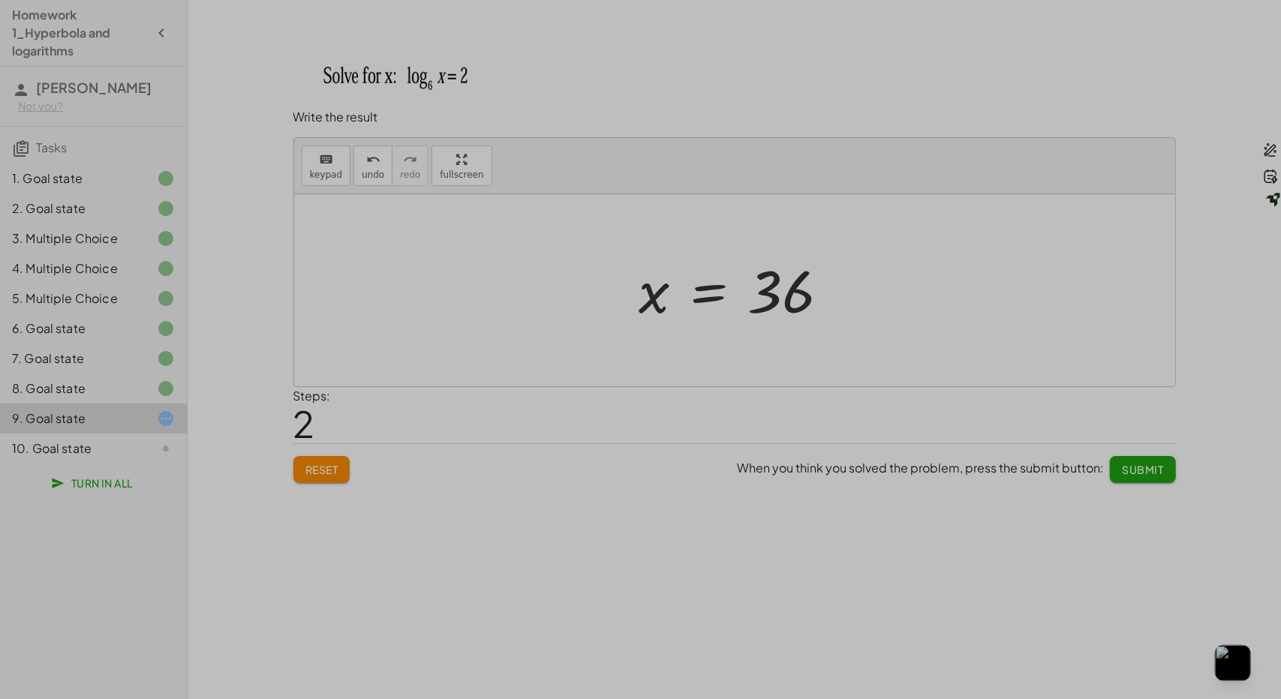
click at [1123, 459] on button "Submit" at bounding box center [1142, 469] width 65 height 27
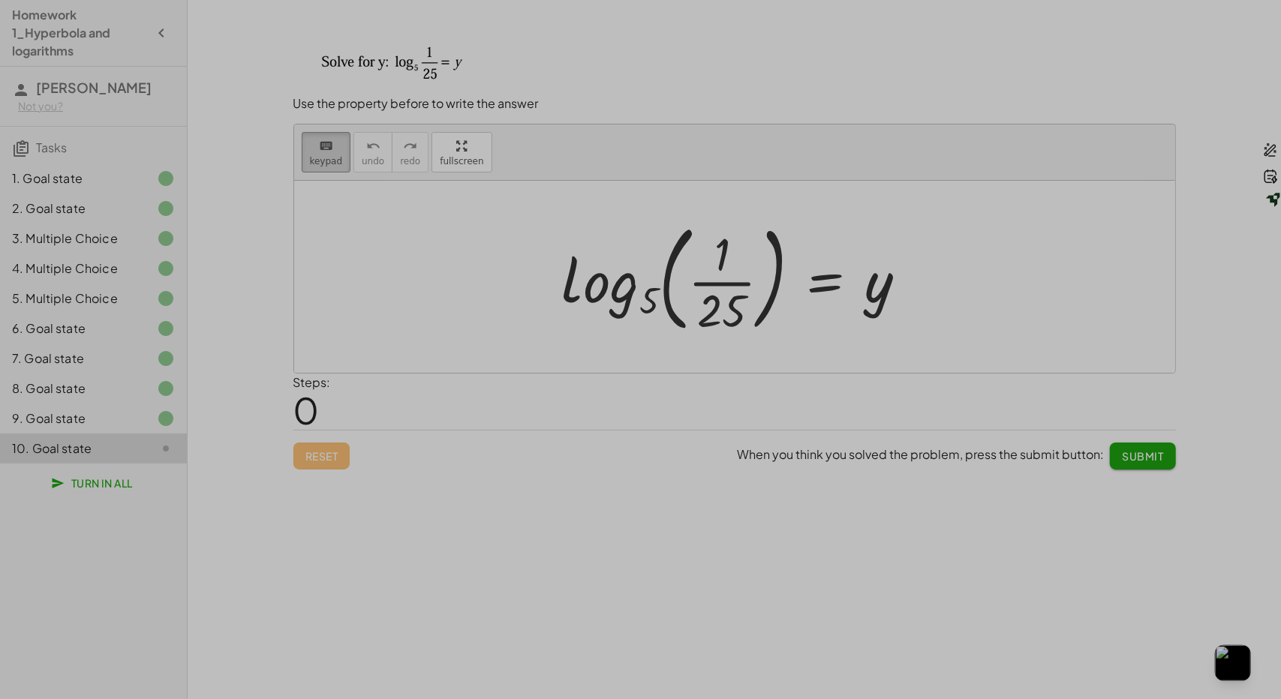
click at [341, 157] on button "keyboard keypad" at bounding box center [327, 152] width 50 height 41
click at [781, 269] on div at bounding box center [741, 277] width 372 height 125
click at [766, 283] on div at bounding box center [741, 277] width 372 height 125
click at [743, 277] on div at bounding box center [741, 277] width 372 height 125
click at [724, 257] on div at bounding box center [722, 255] width 16 height 53
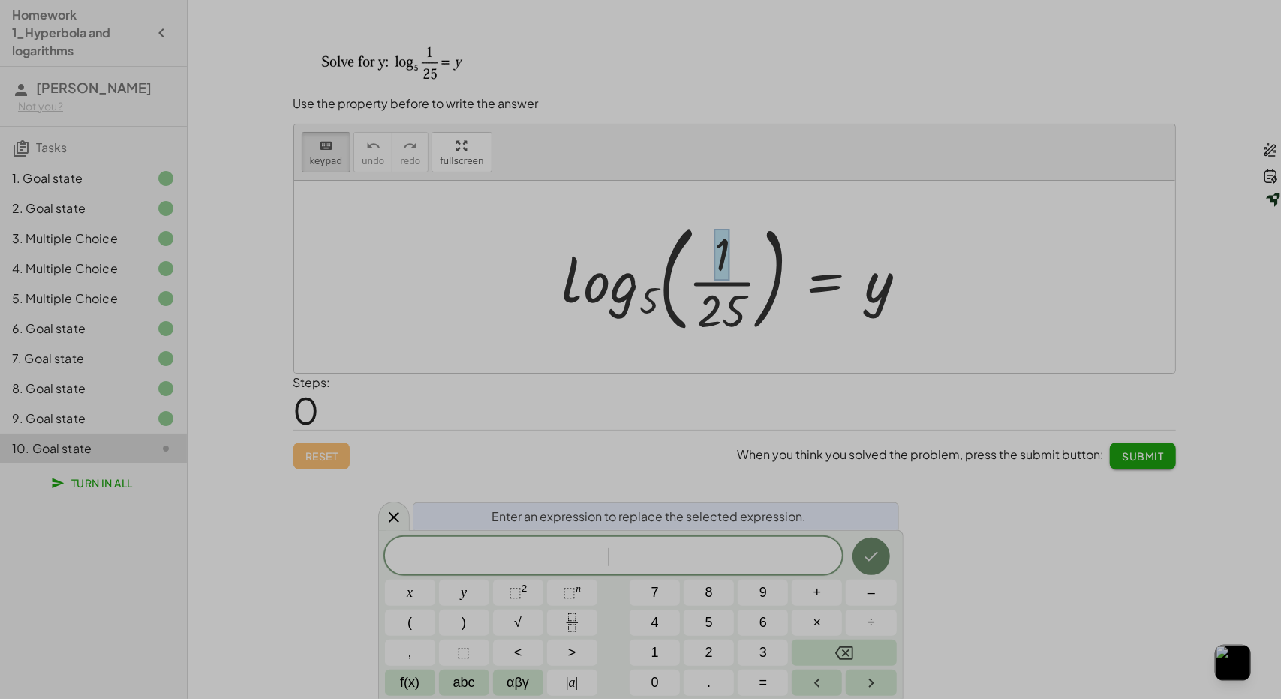
click at [862, 541] on button "Done" at bounding box center [872, 557] width 38 height 38
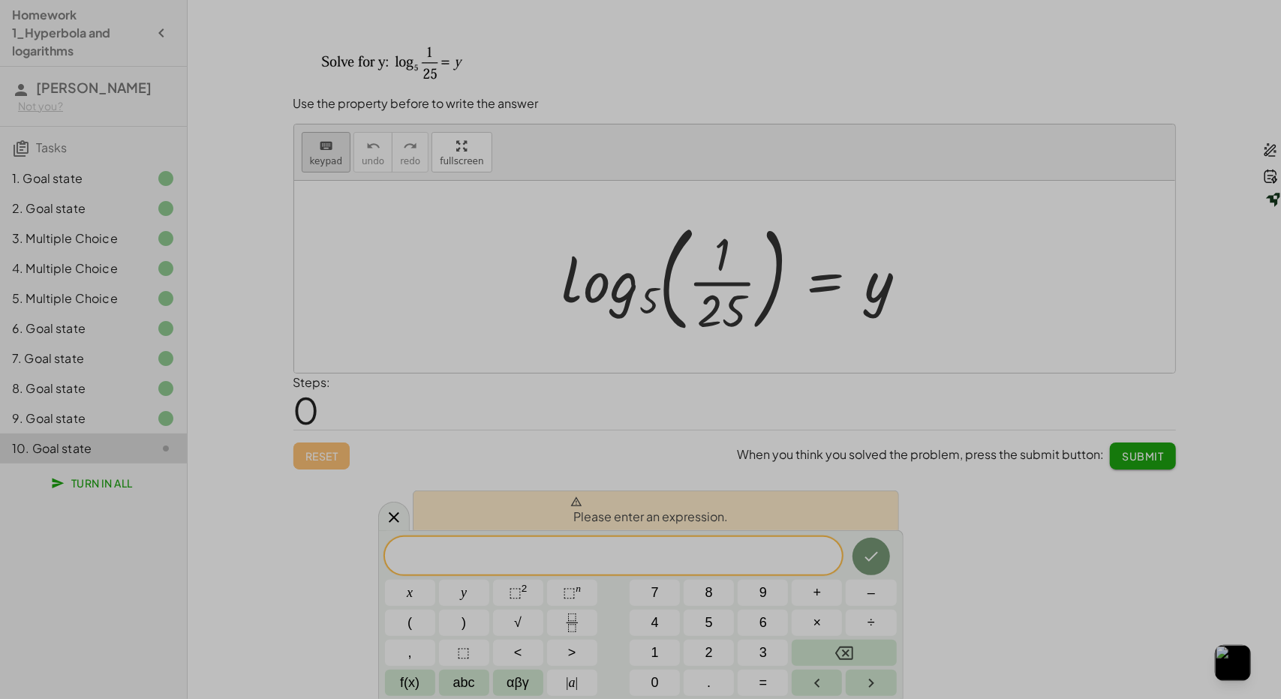
click at [335, 157] on span "keypad" at bounding box center [326, 161] width 33 height 11
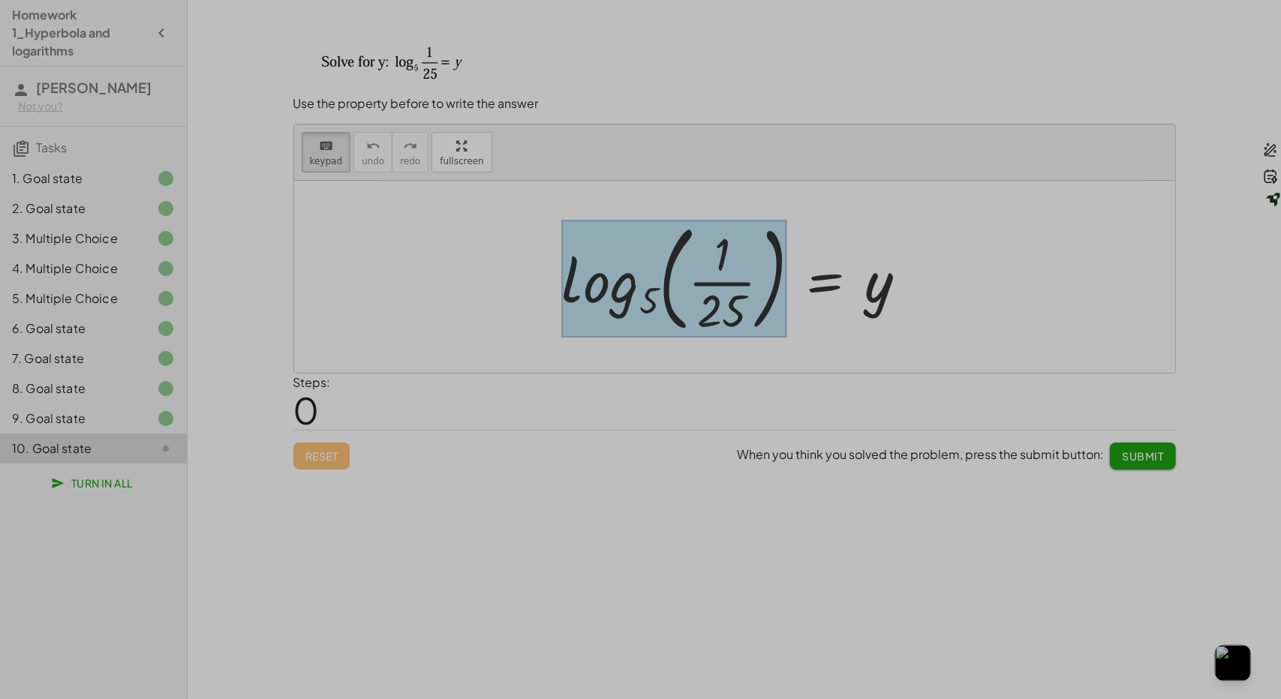
click at [606, 299] on div at bounding box center [674, 278] width 225 height 117
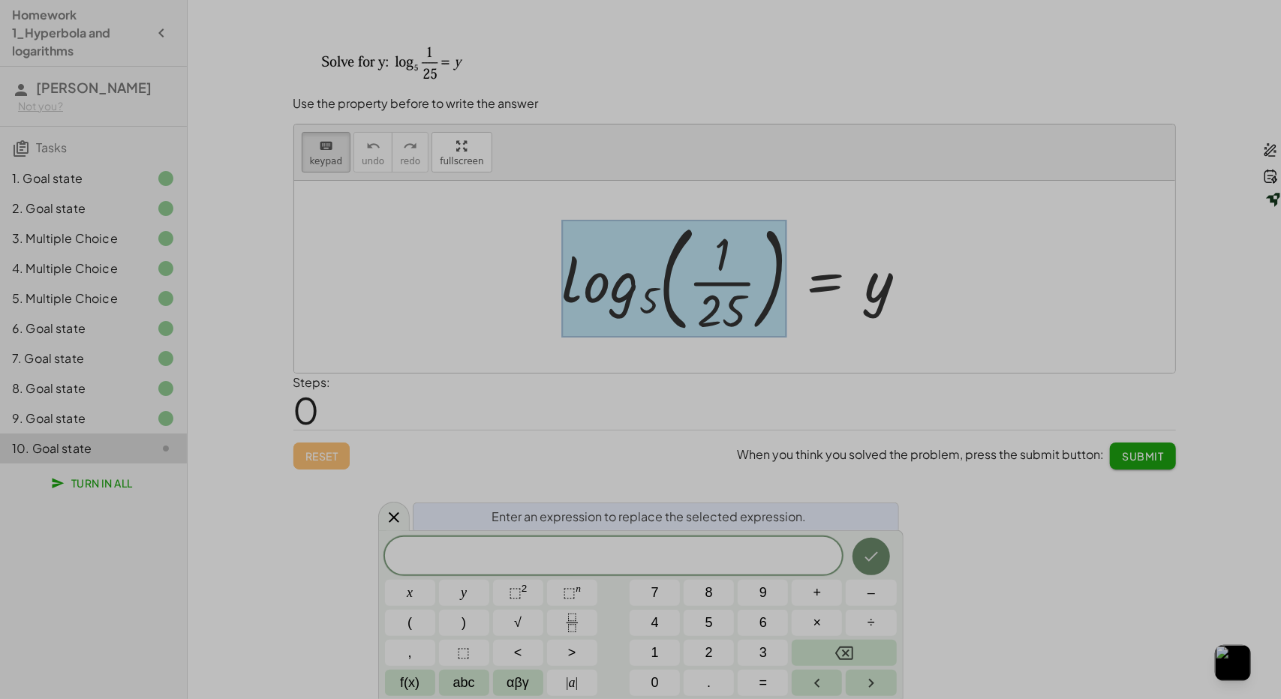
click at [876, 550] on icon "Done" at bounding box center [871, 557] width 18 height 18
click at [870, 561] on icon "Done" at bounding box center [872, 557] width 14 height 10
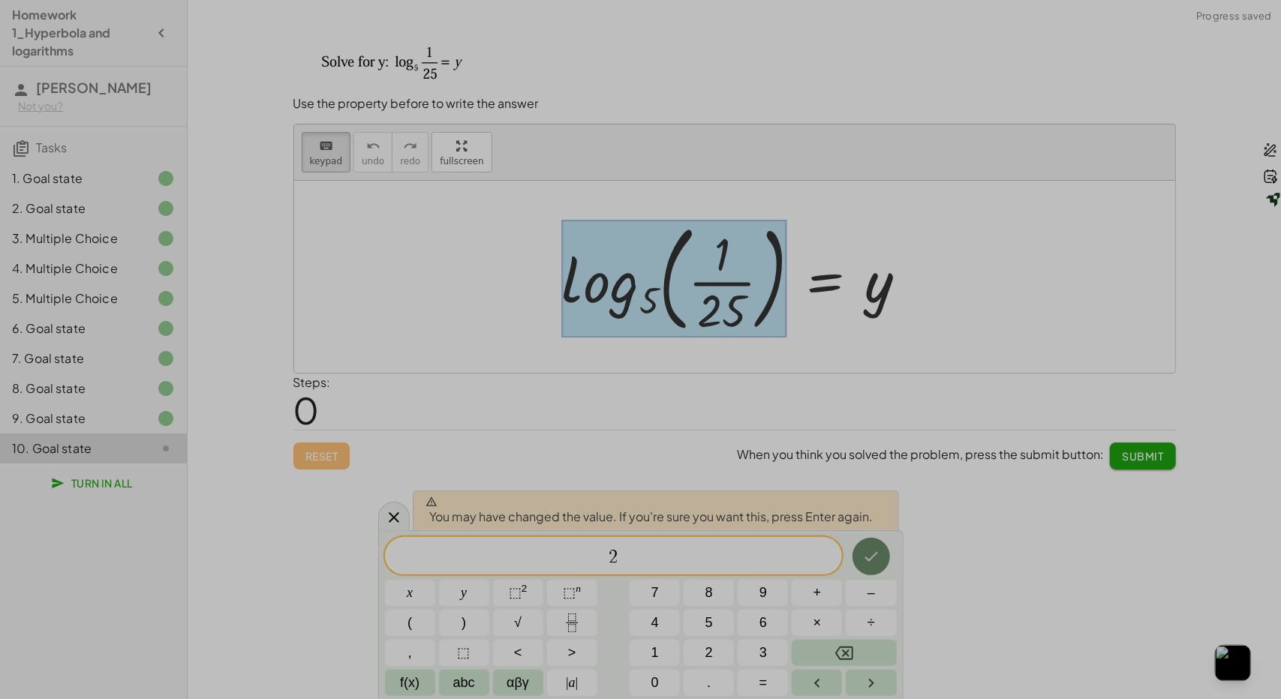
click at [870, 561] on icon "Done" at bounding box center [872, 557] width 14 height 10
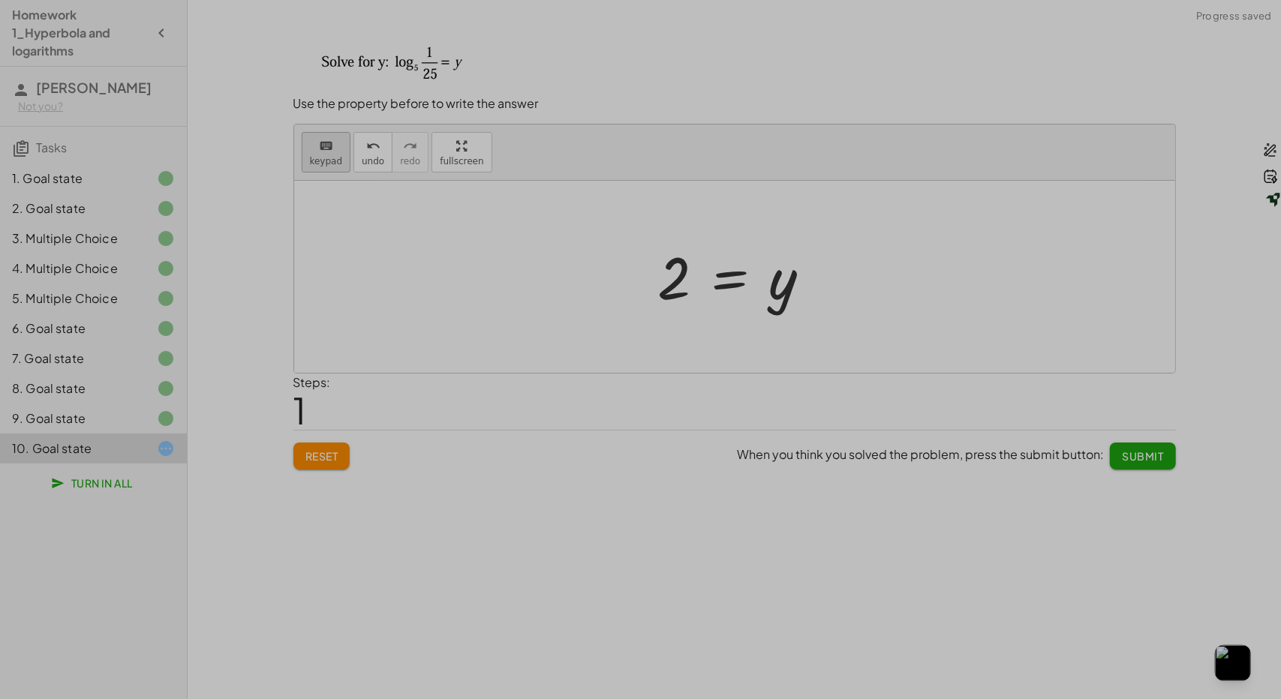
click at [323, 161] on span "keypad" at bounding box center [326, 161] width 33 height 11
click at [658, 273] on div at bounding box center [674, 278] width 33 height 67
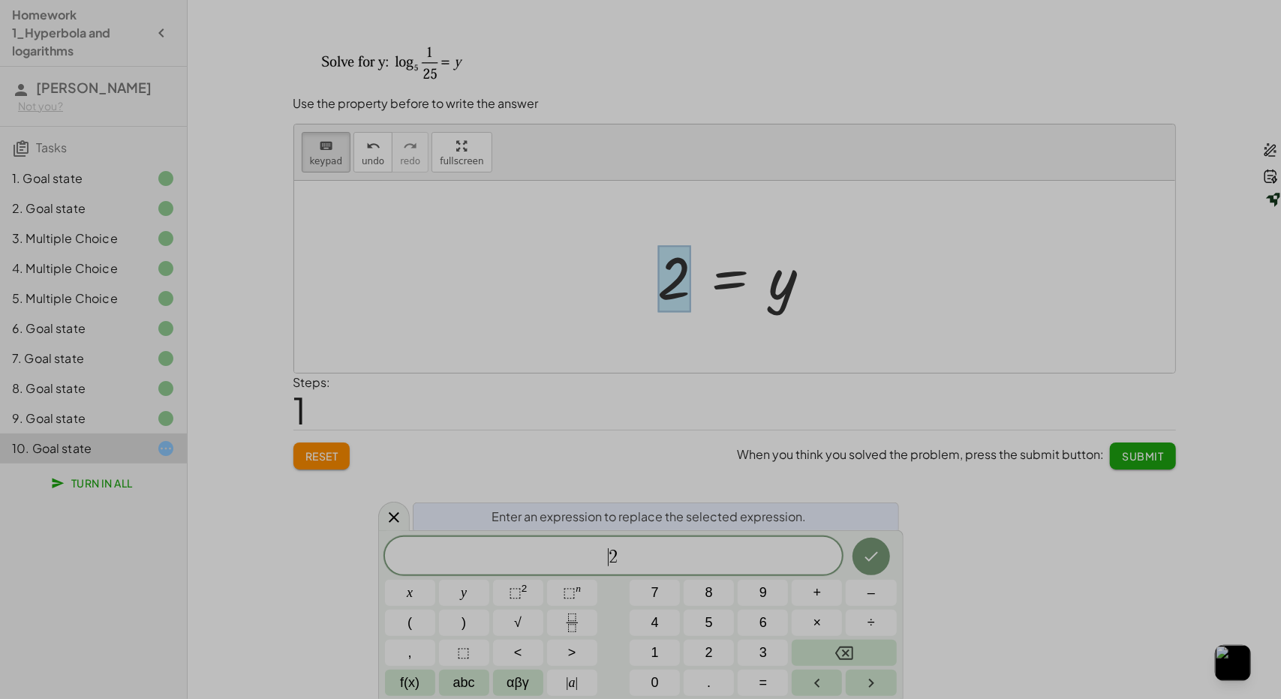
click at [605, 565] on span "​ 2" at bounding box center [614, 557] width 458 height 21
click at [875, 591] on button "–" at bounding box center [871, 593] width 50 height 26
click at [875, 545] on button "Done" at bounding box center [872, 557] width 38 height 38
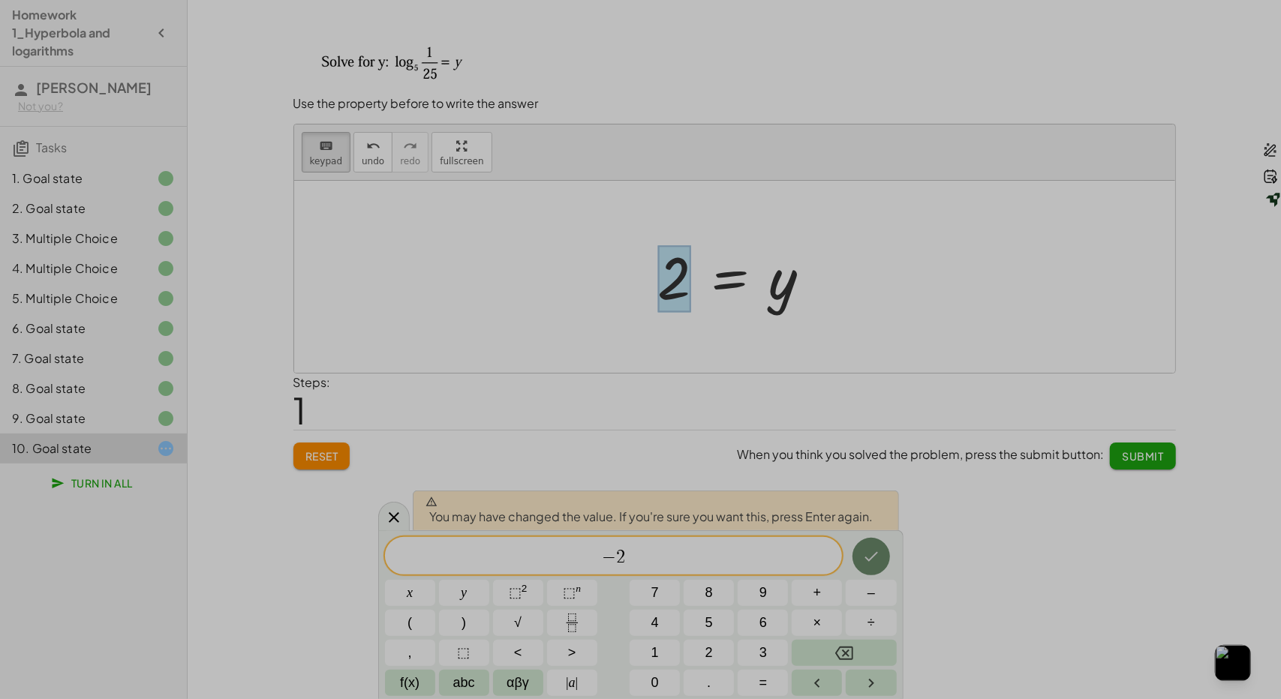
click at [883, 552] on button "Done" at bounding box center [872, 557] width 38 height 38
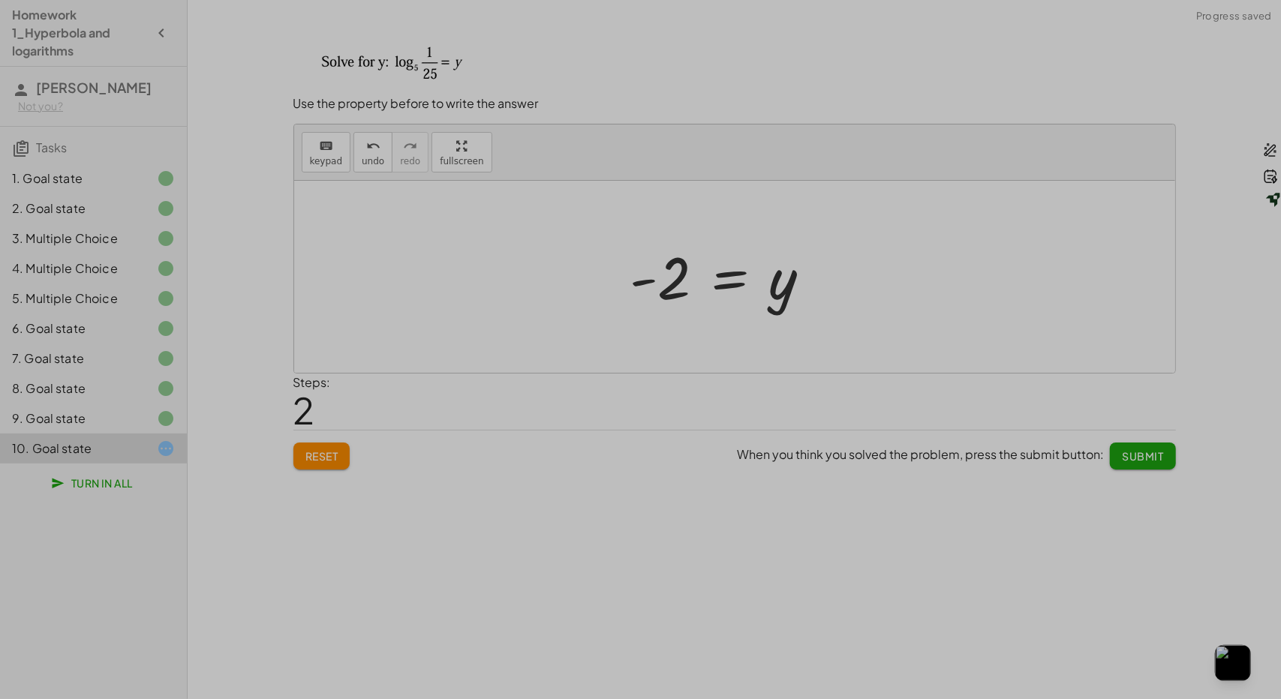
click at [1139, 463] on button "Submit" at bounding box center [1142, 456] width 65 height 27
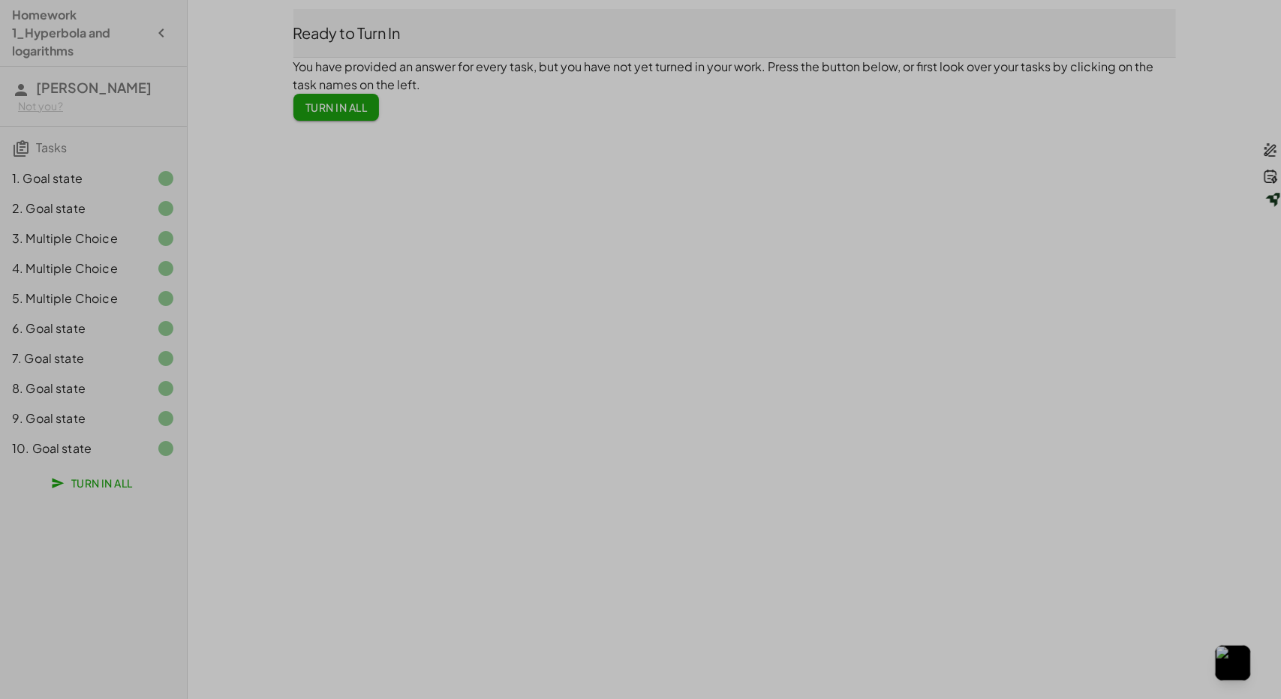
click at [336, 104] on span "Turn In All" at bounding box center [336, 108] width 62 height 14
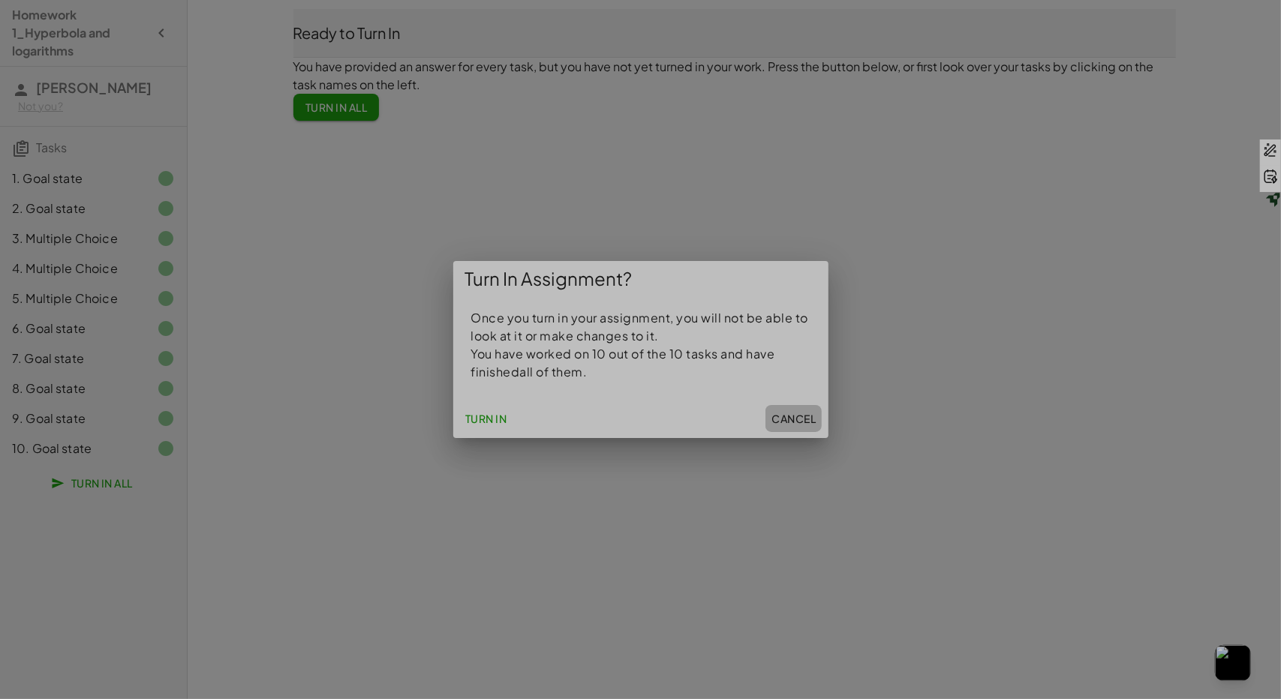
click at [781, 412] on span "Cancel" at bounding box center [794, 419] width 44 height 14
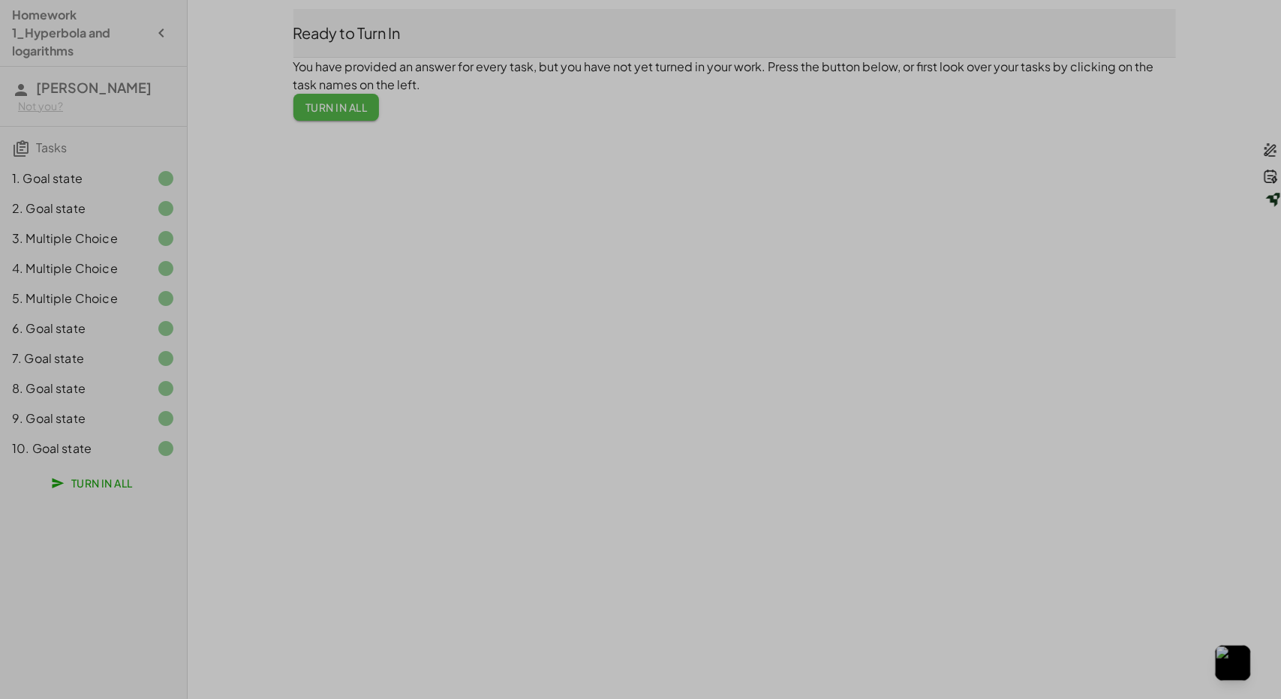
click at [366, 103] on span "Turn In All" at bounding box center [336, 108] width 62 height 14
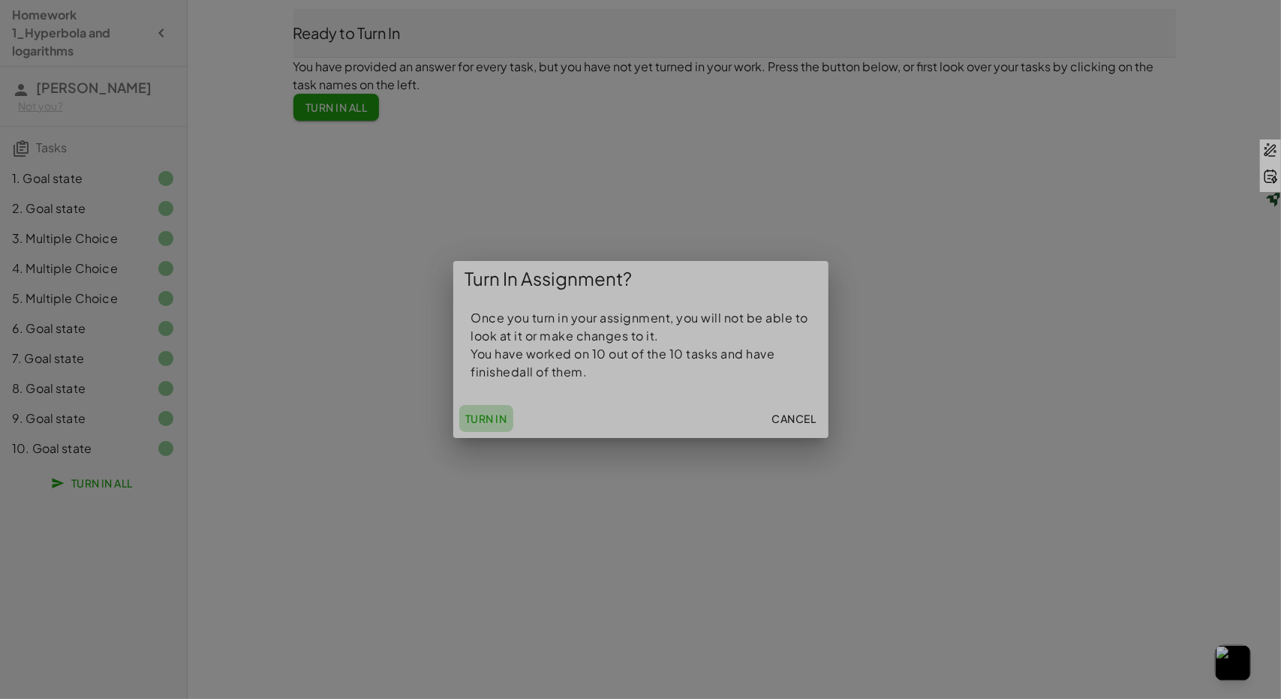
click at [488, 420] on span "Turn In" at bounding box center [486, 419] width 42 height 14
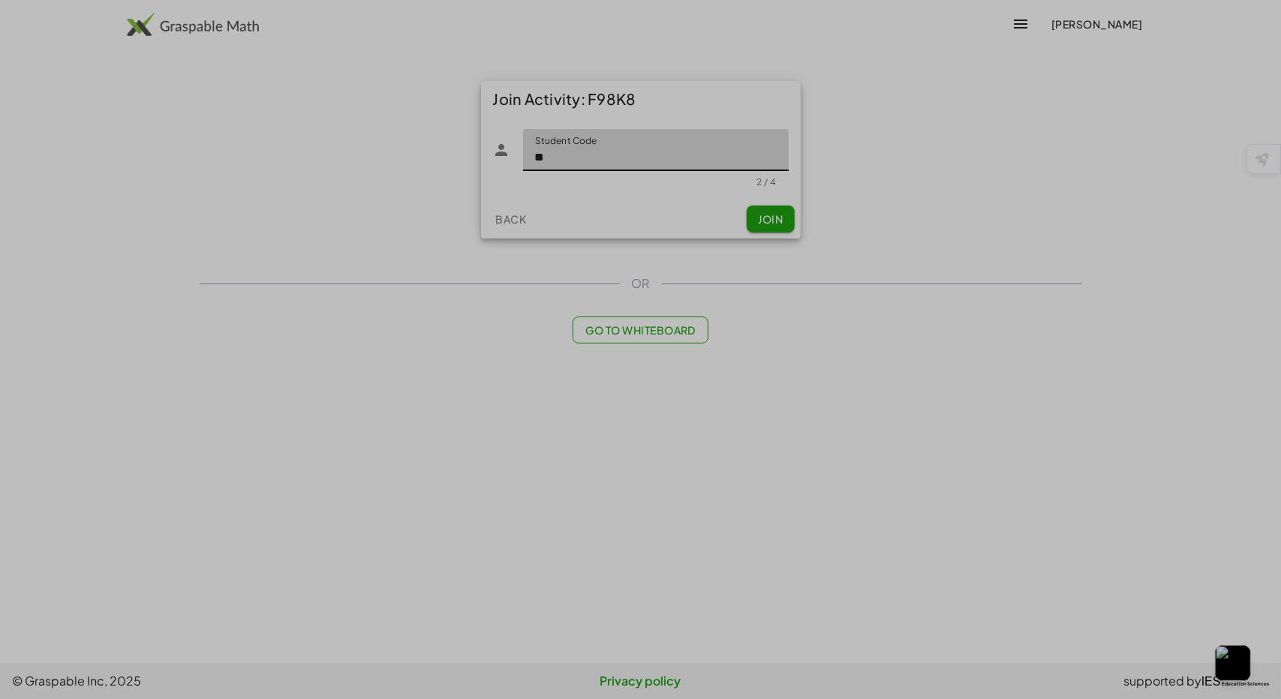
type input "*"
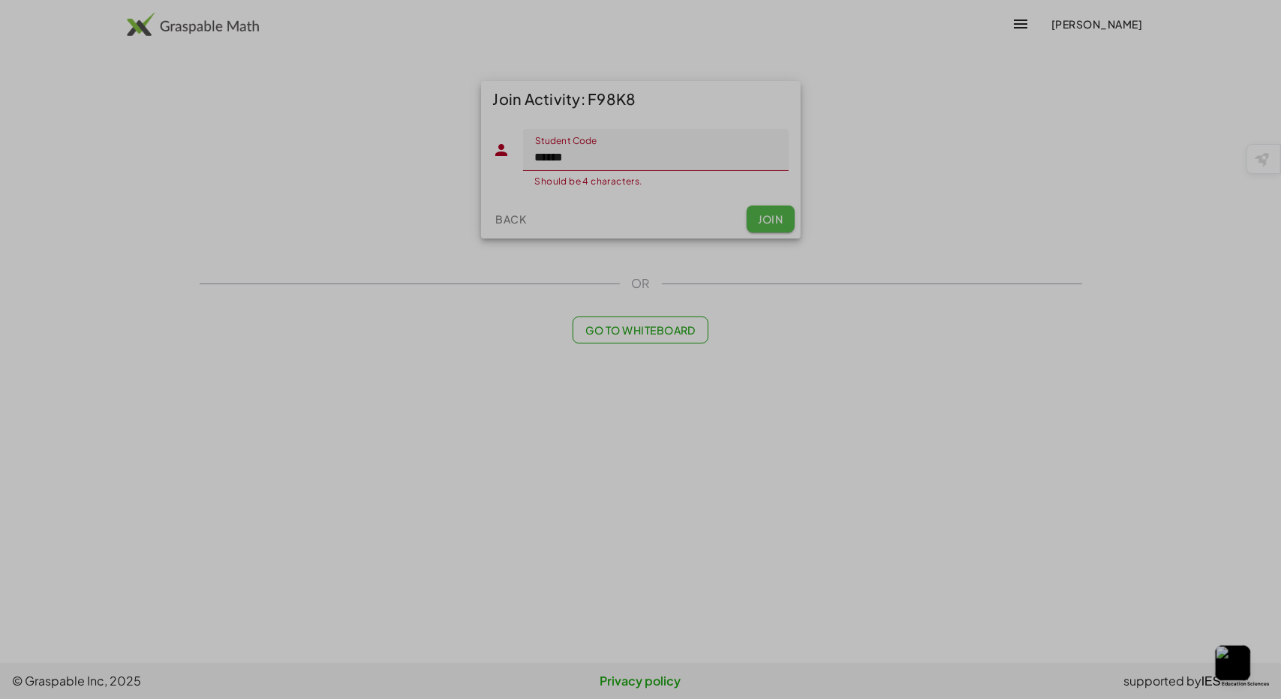
click at [757, 213] on button "Join" at bounding box center [771, 219] width 48 height 27
click at [604, 152] on input "******" at bounding box center [656, 150] width 266 height 42
click at [764, 219] on span "Join" at bounding box center [770, 219] width 25 height 14
click at [613, 158] on input "****" at bounding box center [656, 150] width 266 height 42
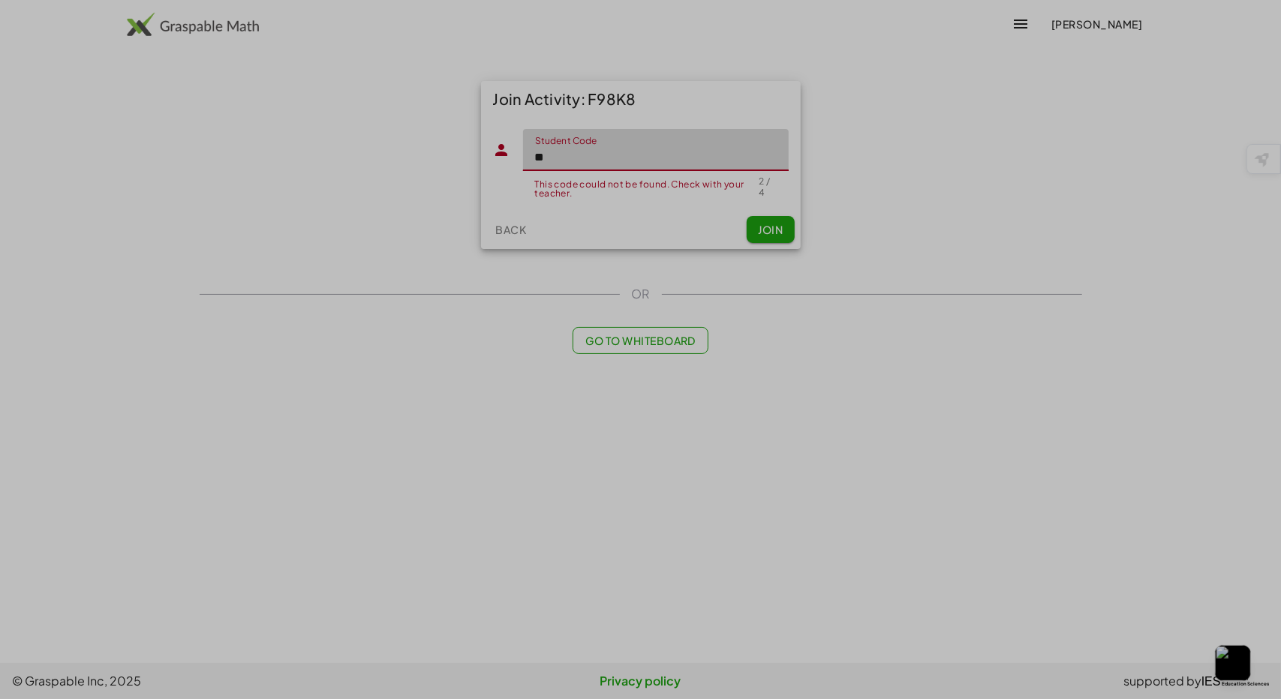
type input "*"
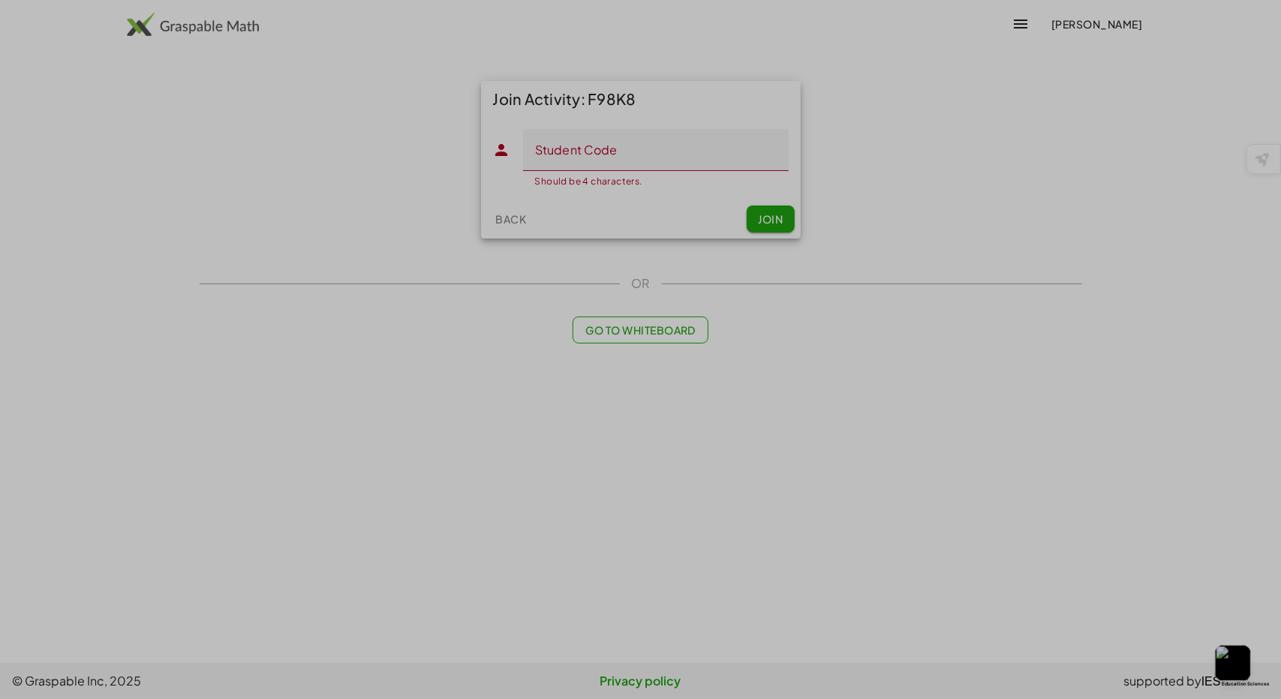
click at [509, 289] on div "OR" at bounding box center [641, 284] width 883 height 18
click at [774, 206] on button "Join" at bounding box center [771, 219] width 48 height 27
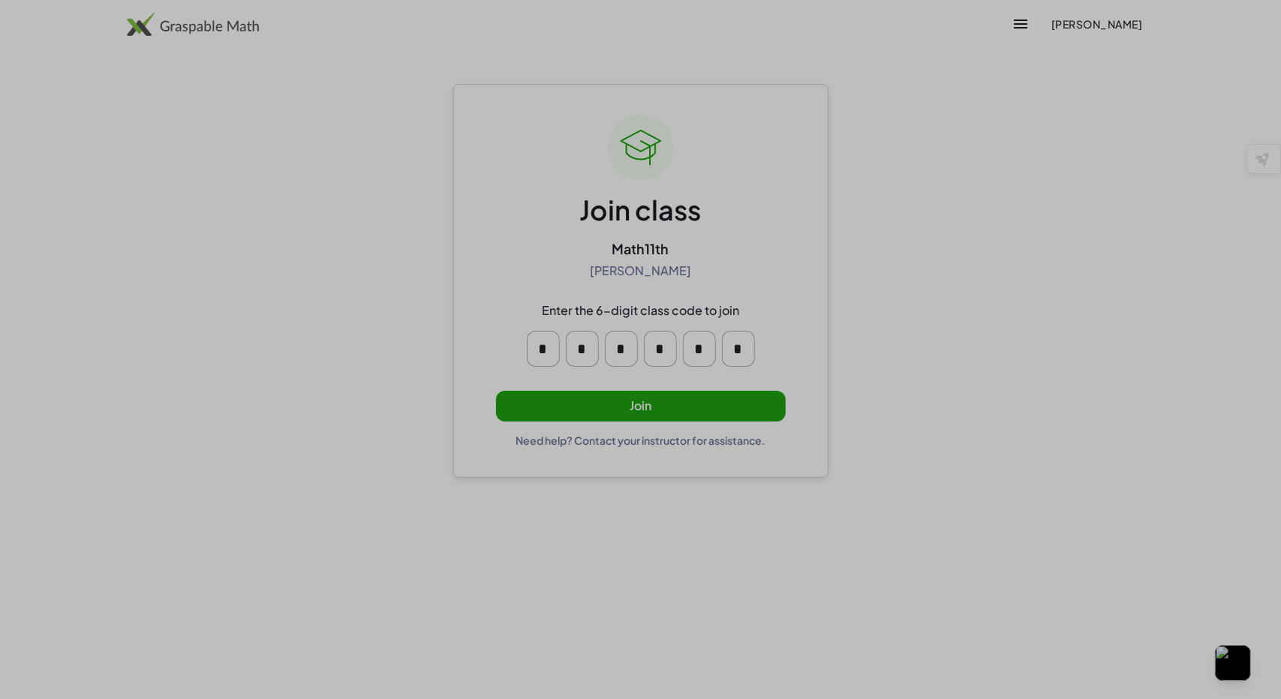
click at [626, 406] on button "Join" at bounding box center [641, 406] width 290 height 31
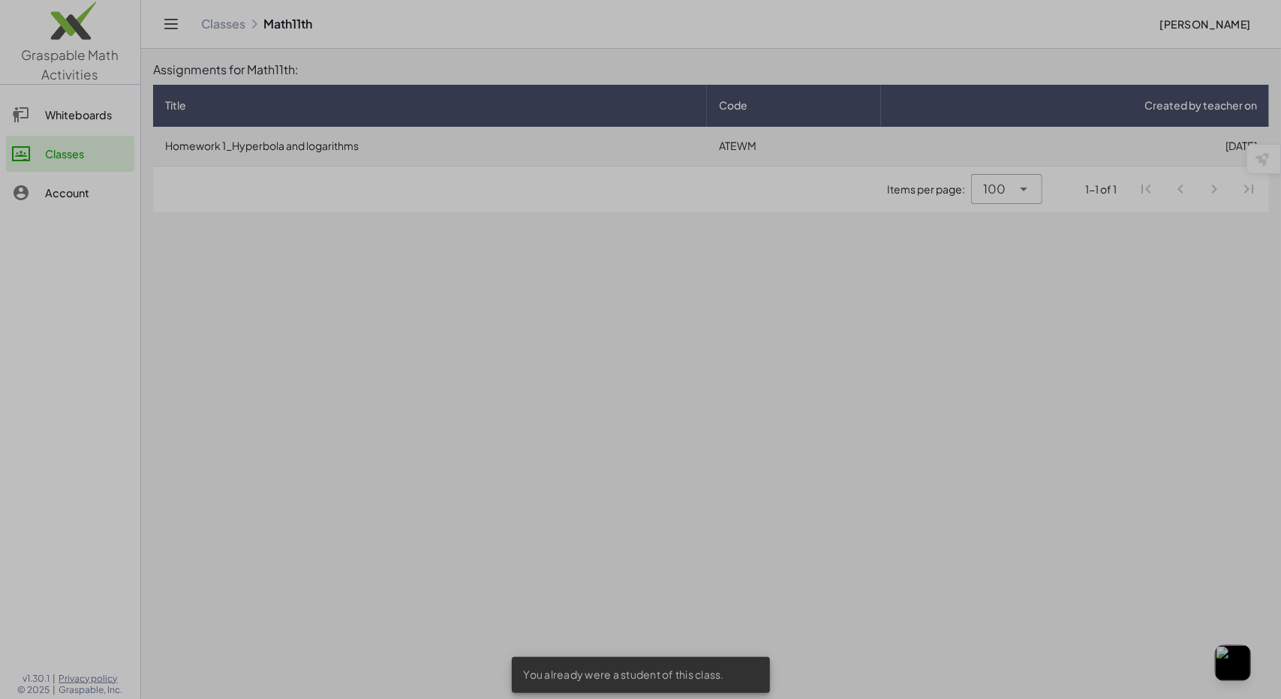
click at [870, 137] on td "ATEWM" at bounding box center [794, 146] width 174 height 39
